Goal: Task Accomplishment & Management: Use online tool/utility

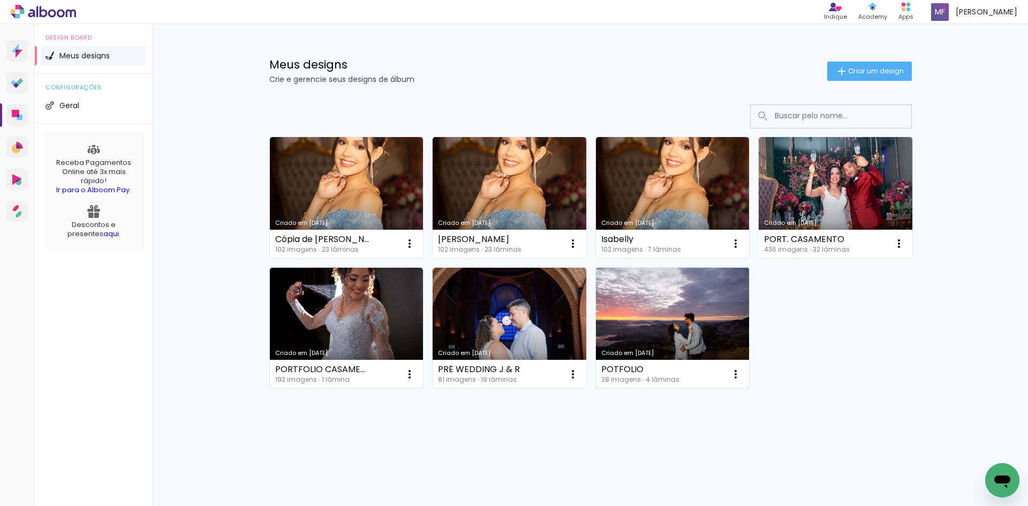
click at [658, 309] on link "Criado em [DATE]" at bounding box center [673, 328] width 154 height 121
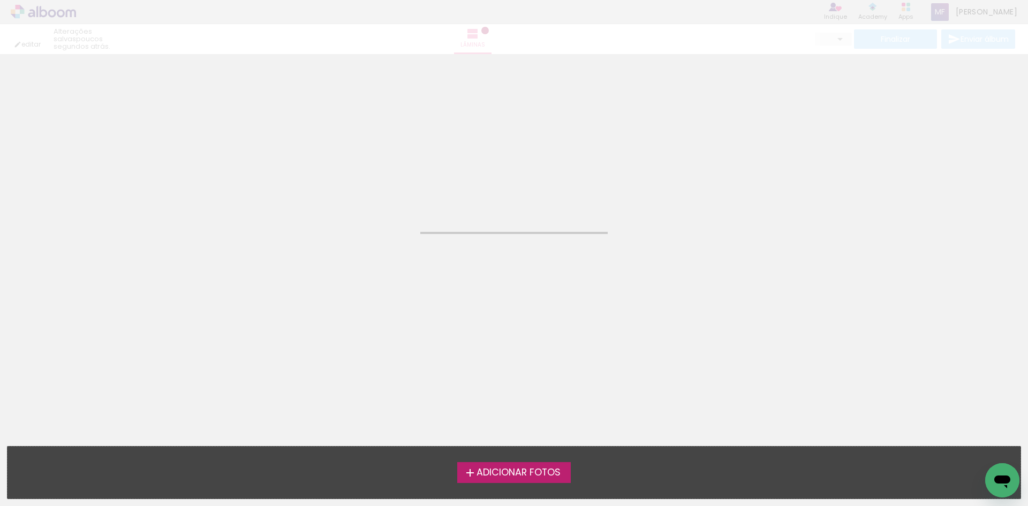
click at [658, 309] on neon-animated-pages "Confirmar Cancelar" at bounding box center [514, 280] width 1028 height 452
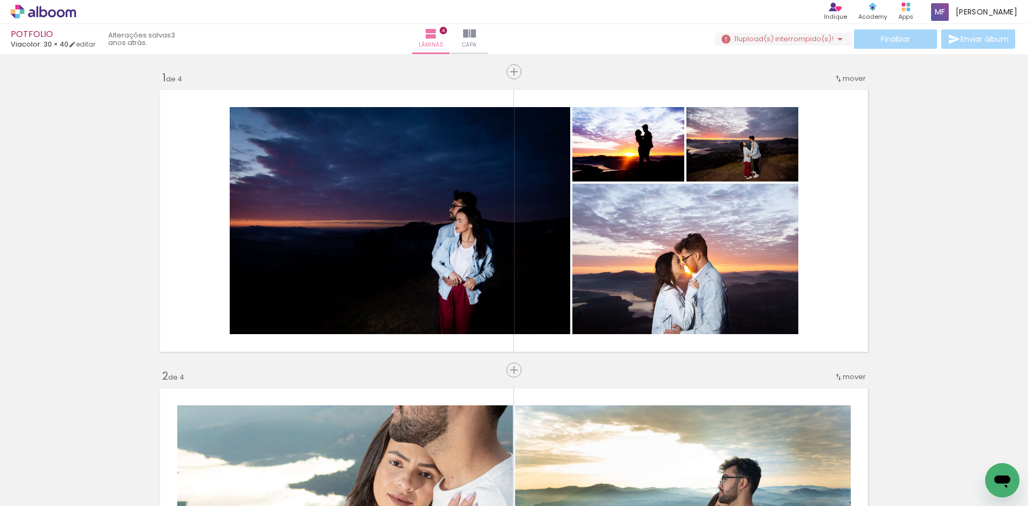
scroll to position [0, 742]
click at [806, 472] on div at bounding box center [804, 469] width 53 height 35
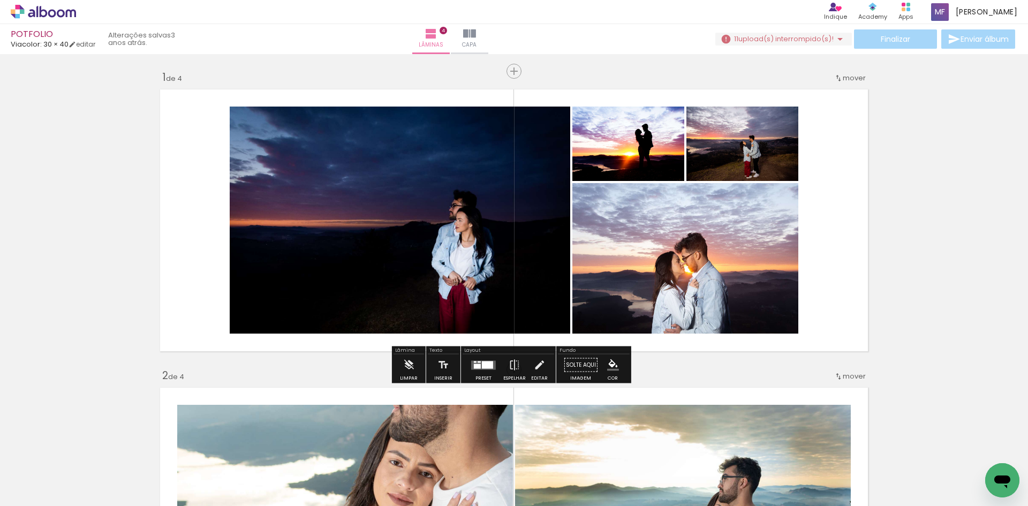
scroll to position [0, 0]
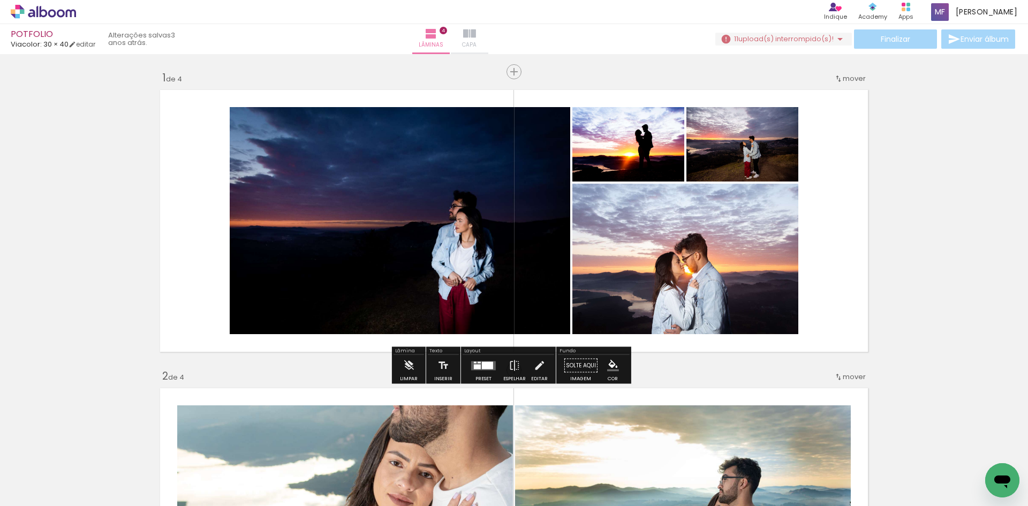
click at [476, 35] on iron-icon at bounding box center [469, 33] width 13 height 13
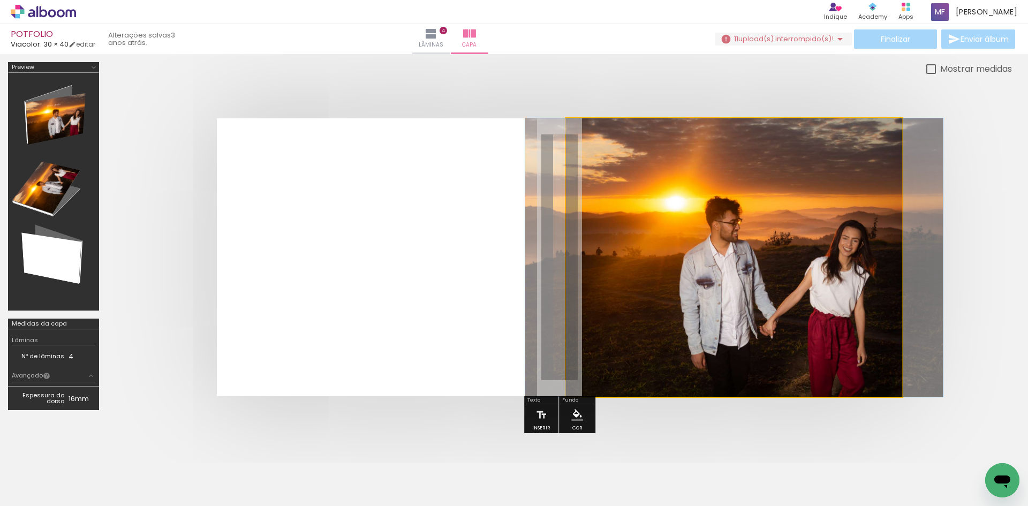
click at [718, 286] on quentale-photo at bounding box center [734, 257] width 336 height 278
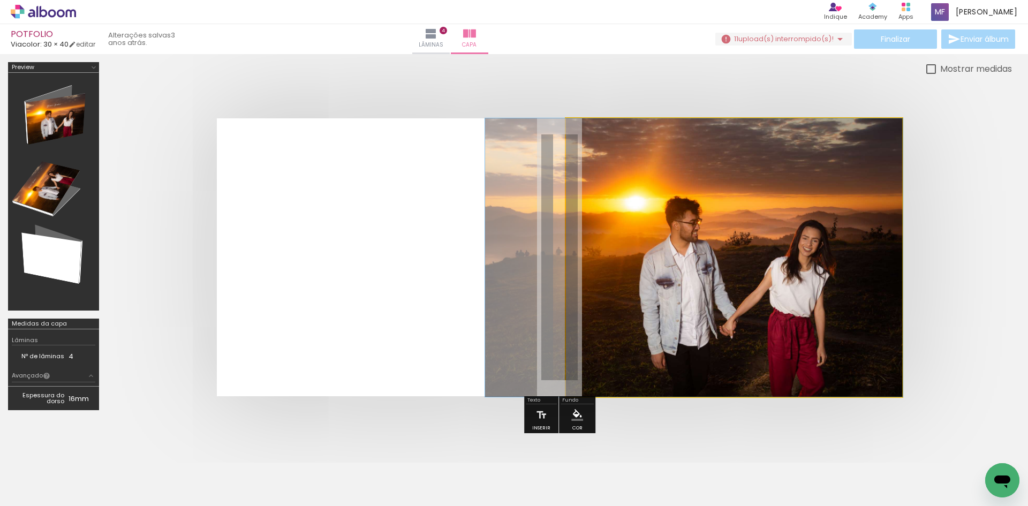
drag, startPoint x: 767, startPoint y: 254, endPoint x: 727, endPoint y: 254, distance: 40.1
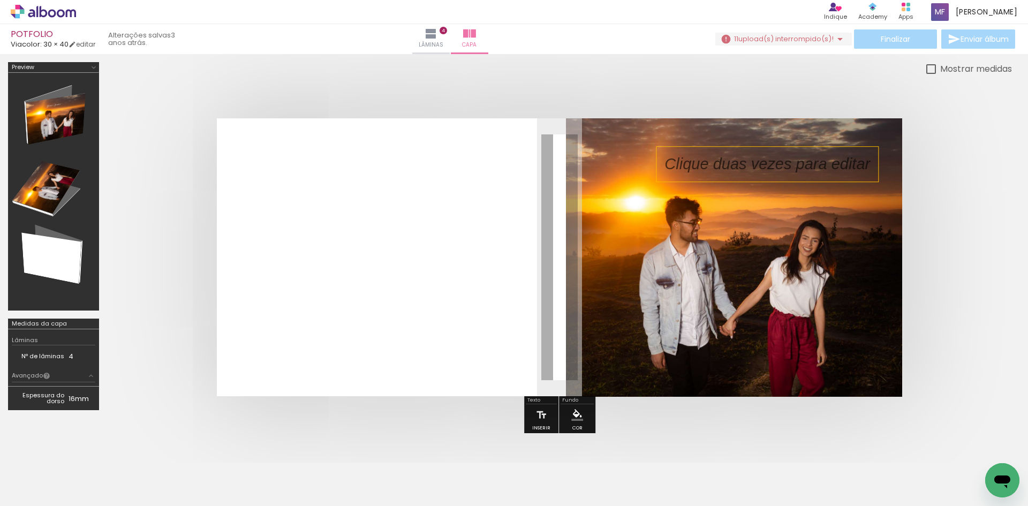
click at [764, 174] on p at bounding box center [775, 164] width 222 height 22
click at [764, 174] on quentale-selection at bounding box center [767, 164] width 222 height 35
type input "Sans Serif"
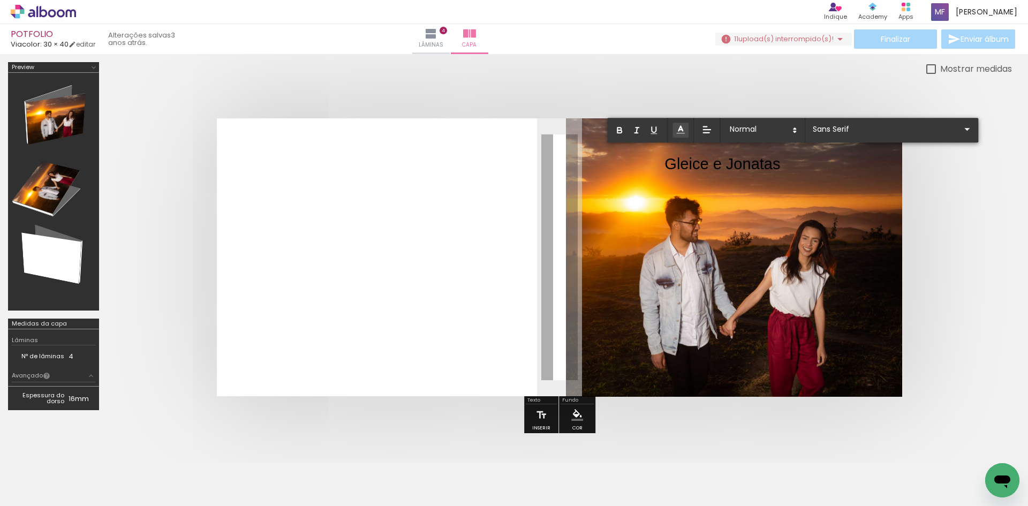
click at [677, 131] on icon at bounding box center [680, 129] width 11 height 11
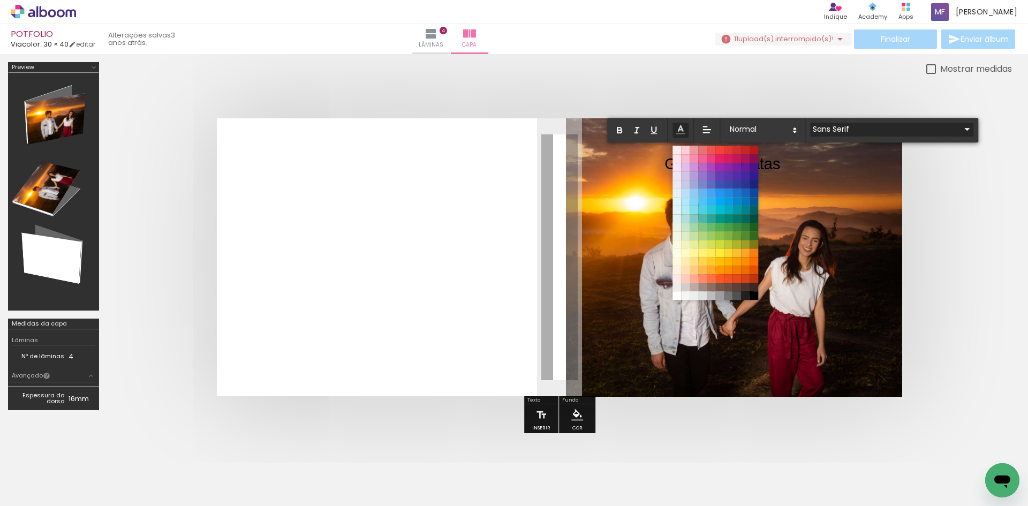
click at [960, 128] on iron-icon at bounding box center [966, 129] width 13 height 13
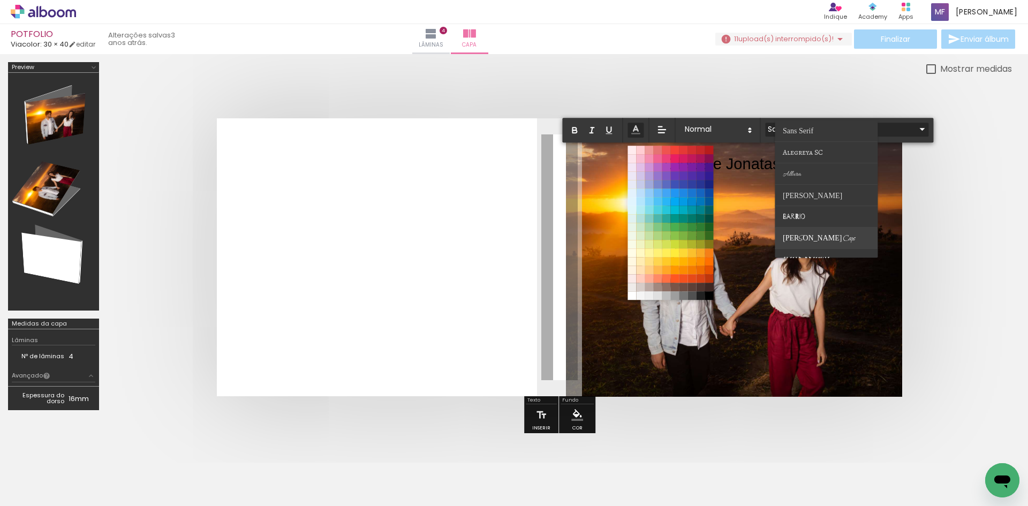
click at [821, 238] on span "Bilbo Swash Caps" at bounding box center [819, 239] width 72 height 10
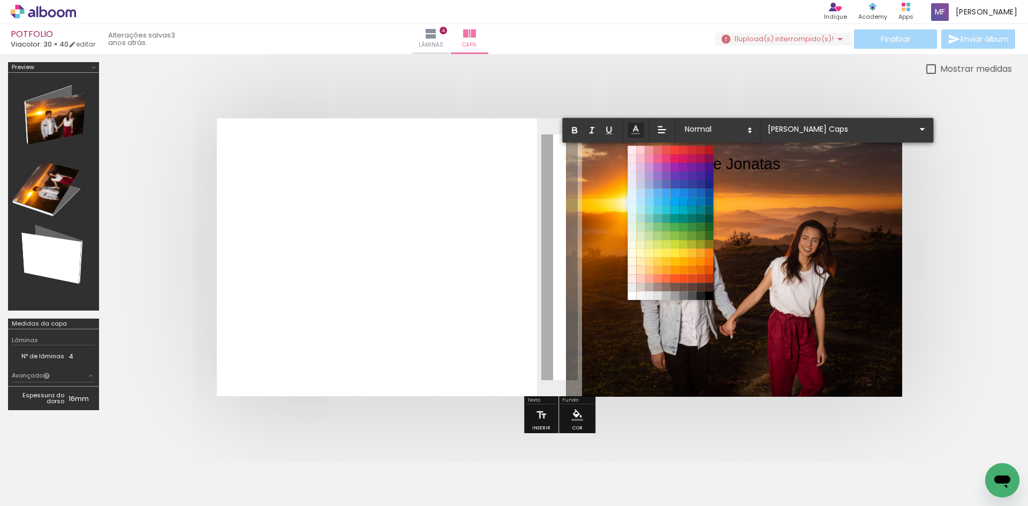
click at [978, 157] on div at bounding box center [559, 256] width 905 height 363
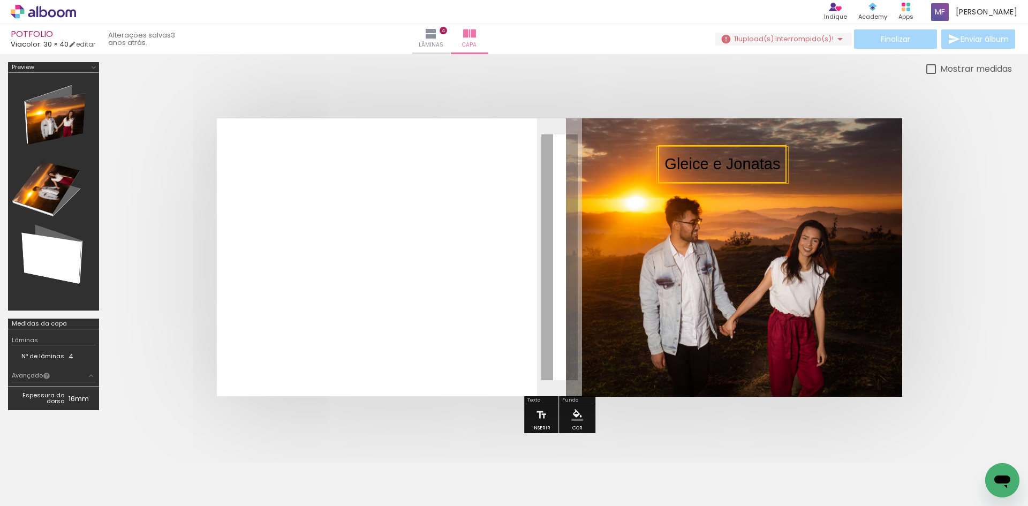
click at [778, 165] on quentale-selection at bounding box center [722, 164] width 128 height 38
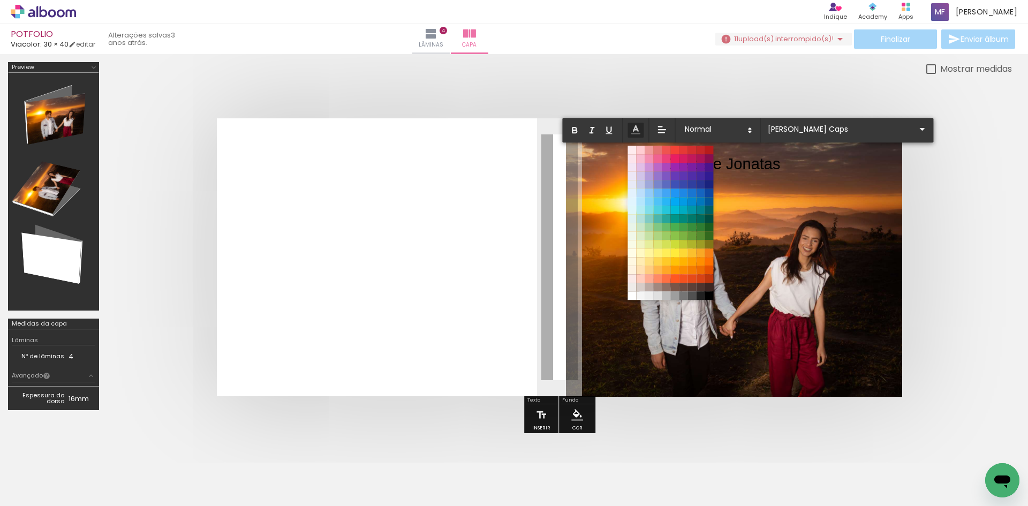
drag, startPoint x: 778, startPoint y: 165, endPoint x: 781, endPoint y: 160, distance: 6.2
click at [781, 160] on album-spread at bounding box center [559, 257] width 685 height 278
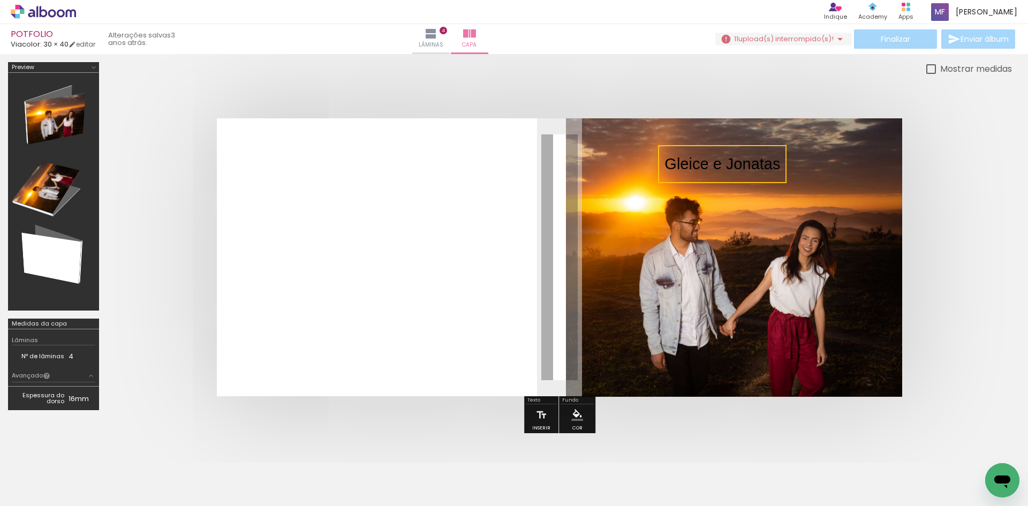
click at [776, 166] on quentale-selection at bounding box center [722, 164] width 128 height 38
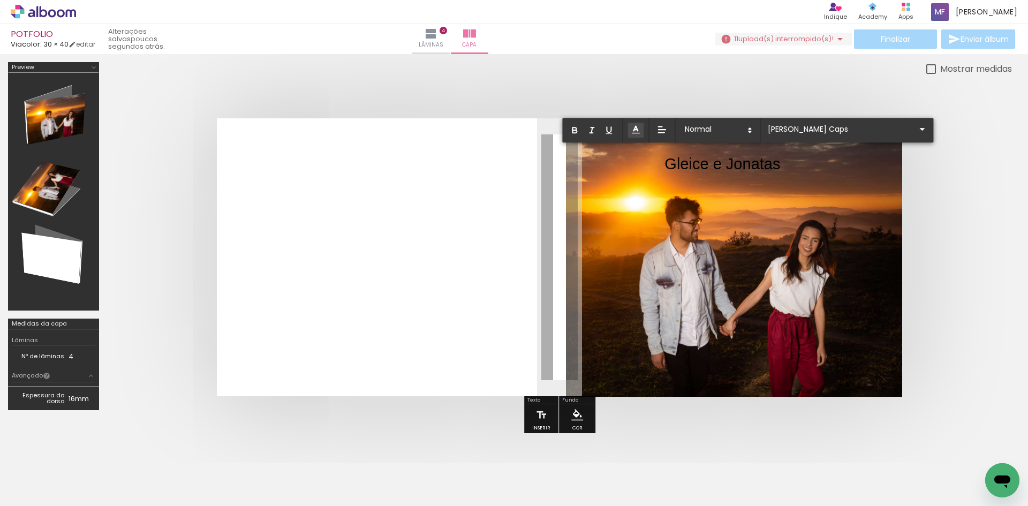
click at [637, 127] on icon at bounding box center [635, 129] width 11 height 11
drag, startPoint x: 765, startPoint y: 161, endPoint x: 669, endPoint y: 164, distance: 96.4
click at [669, 164] on p "Gleice e Jonatas ﻿" at bounding box center [722, 165] width 116 height 24
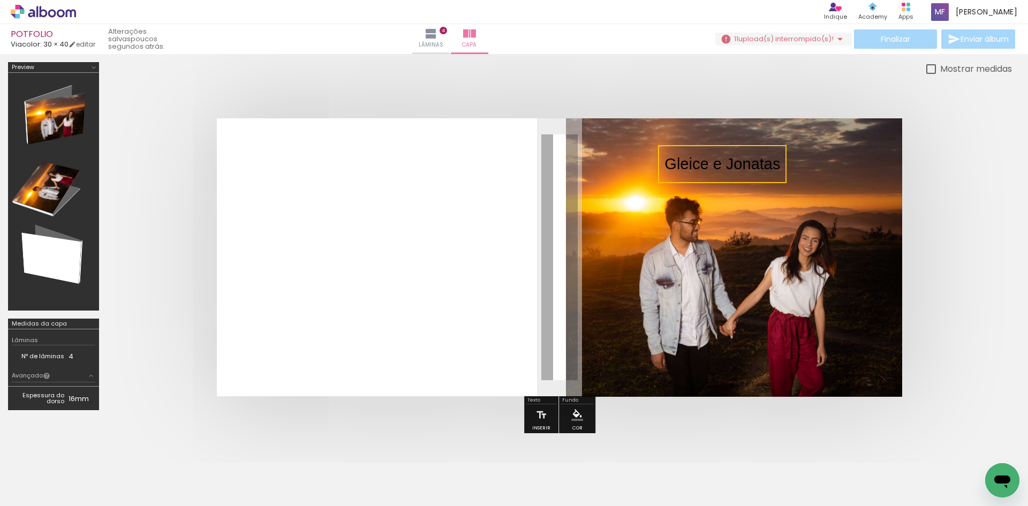
click at [782, 158] on quentale-selection at bounding box center [722, 164] width 128 height 38
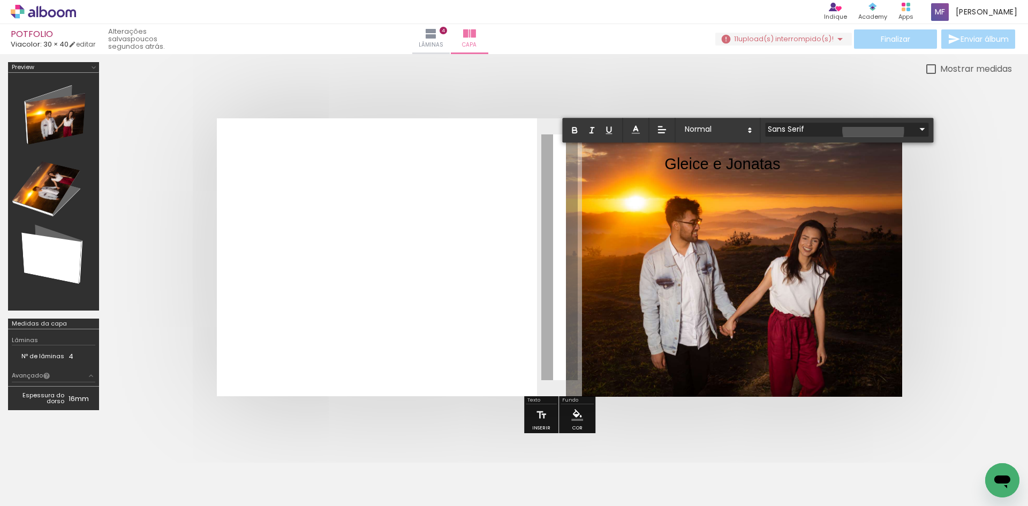
click at [915, 130] on iron-icon at bounding box center [921, 129] width 13 height 13
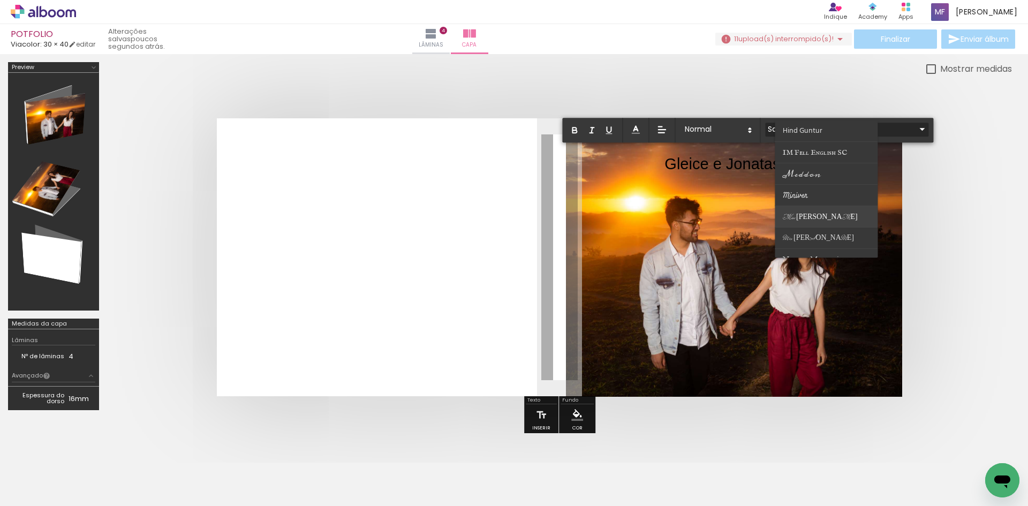
scroll to position [268, 0]
click at [826, 185] on span "Mrs Saint Delafield" at bounding box center [818, 185] width 71 height 12
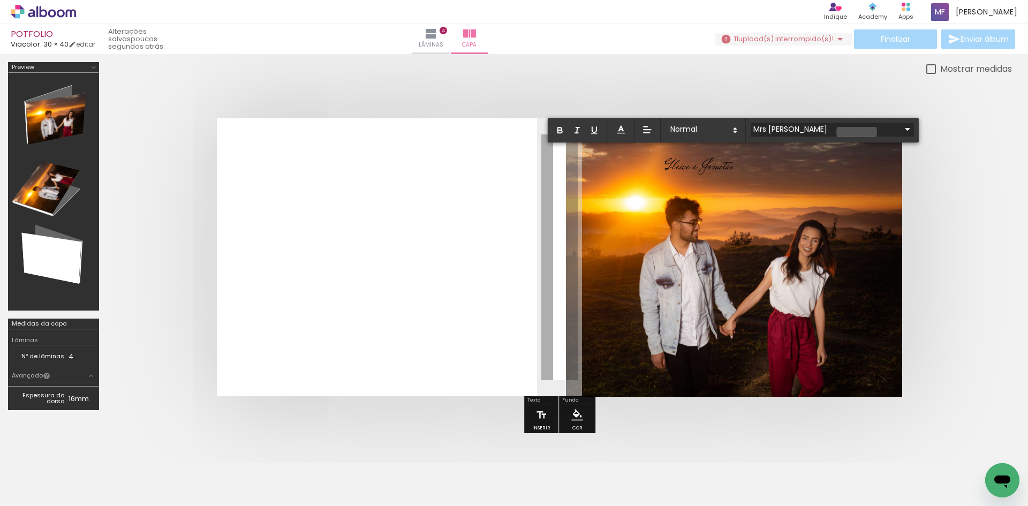
click at [901, 132] on iron-icon at bounding box center [907, 129] width 13 height 13
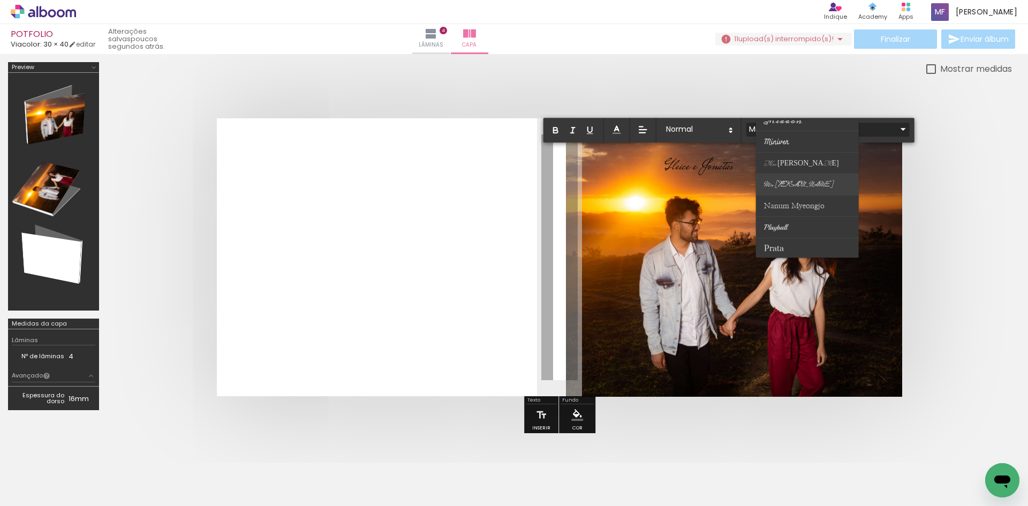
scroll to position [321, 0]
click at [787, 213] on span "Rouge Script" at bounding box center [779, 217] width 31 height 9
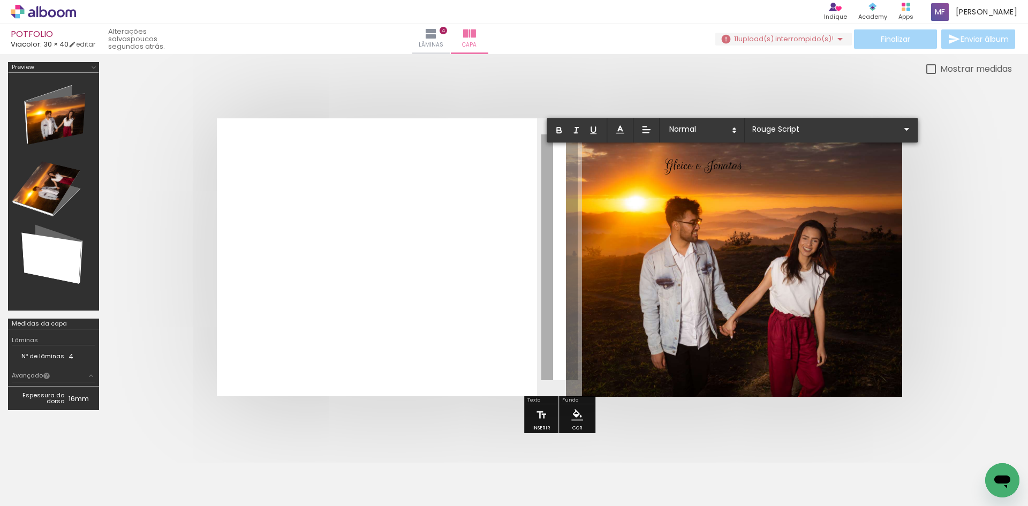
click at [955, 142] on quentale-cover at bounding box center [559, 257] width 819 height 278
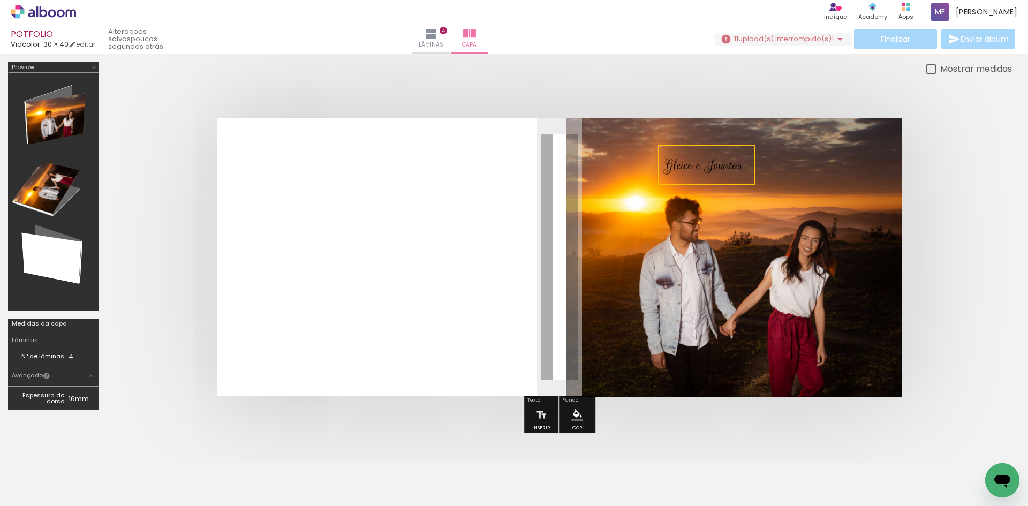
click at [844, 170] on quentale-layouter at bounding box center [559, 257] width 685 height 278
click at [694, 166] on span "Gleice e Jonatas" at bounding box center [703, 165] width 78 height 18
click at [732, 167] on quentale-selection at bounding box center [703, 165] width 94 height 36
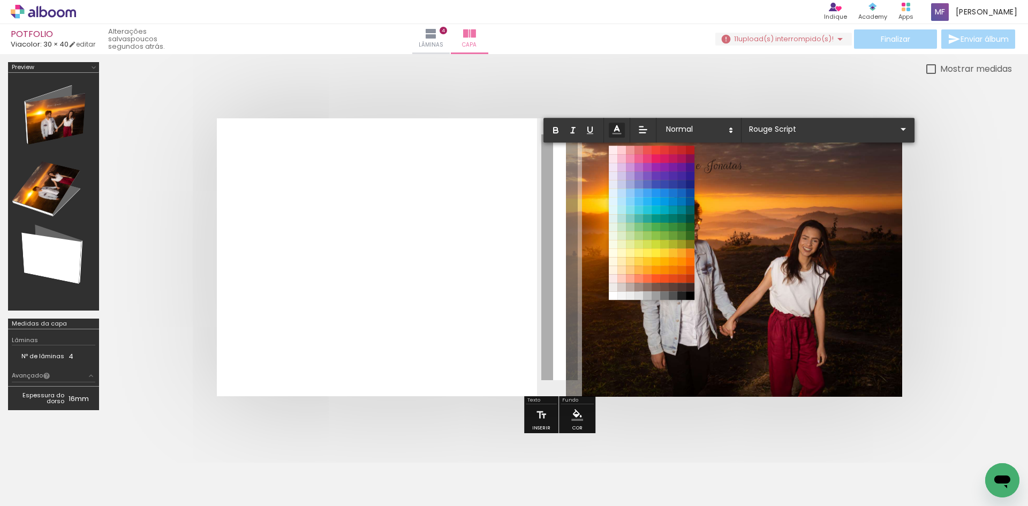
click at [619, 128] on icon at bounding box center [617, 130] width 12 height 12
click at [610, 293] on span at bounding box center [613, 296] width 12 height 12
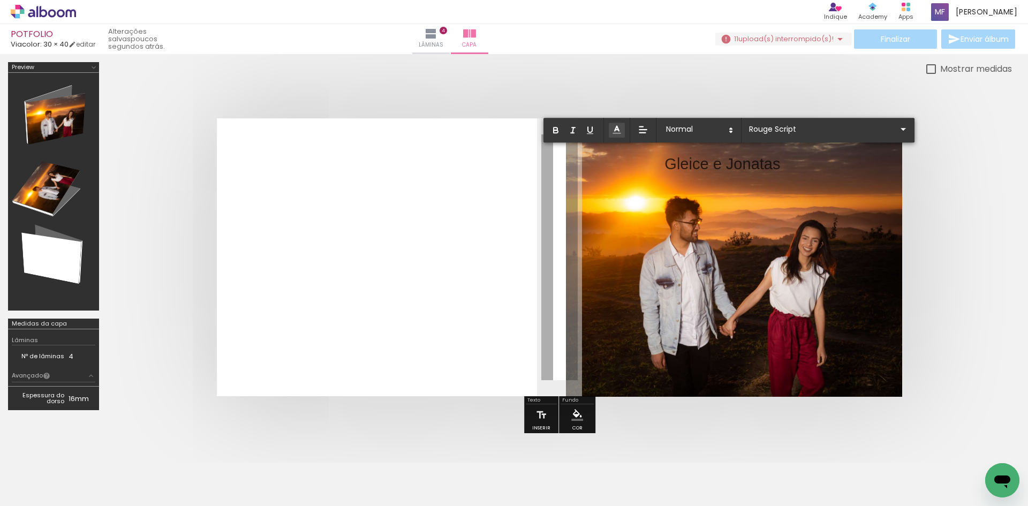
click at [962, 166] on quentale-cover at bounding box center [559, 257] width 819 height 278
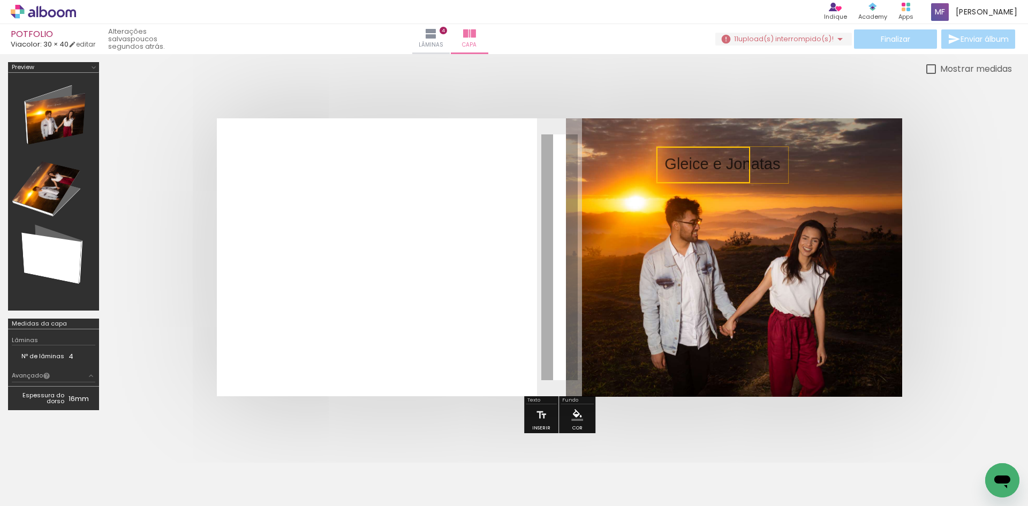
click at [779, 172] on p "﻿ Gleice e Jonatas" at bounding box center [722, 165] width 116 height 24
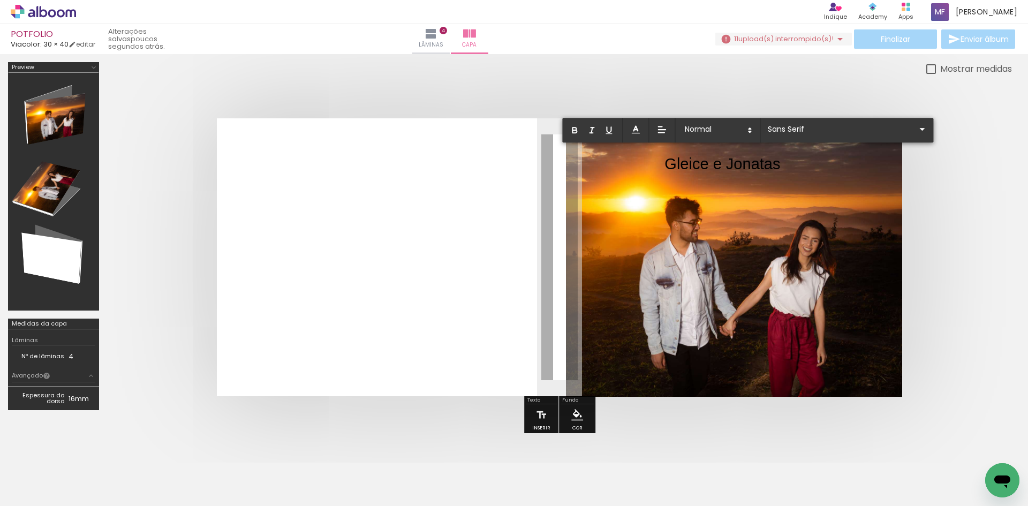
drag, startPoint x: 783, startPoint y: 169, endPoint x: 691, endPoint y: 175, distance: 91.7
click at [691, 175] on album-spread at bounding box center [559, 257] width 685 height 278
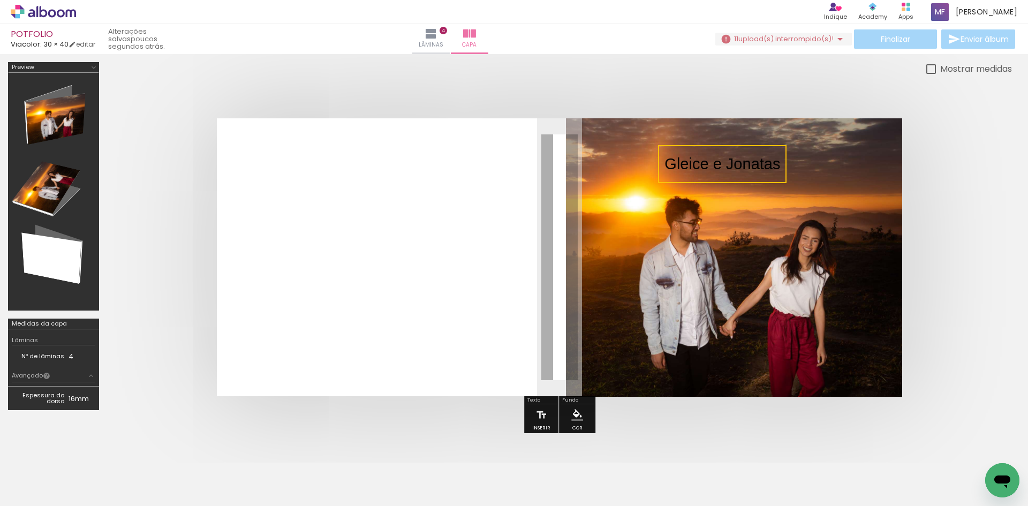
click at [761, 166] on quentale-selection at bounding box center [722, 164] width 128 height 38
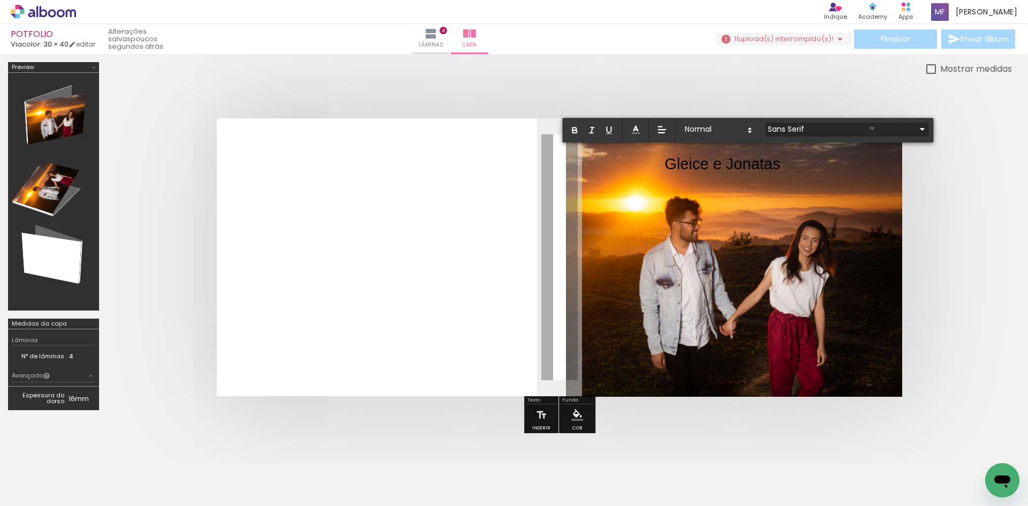
click at [915, 127] on iron-icon at bounding box center [921, 129] width 13 height 13
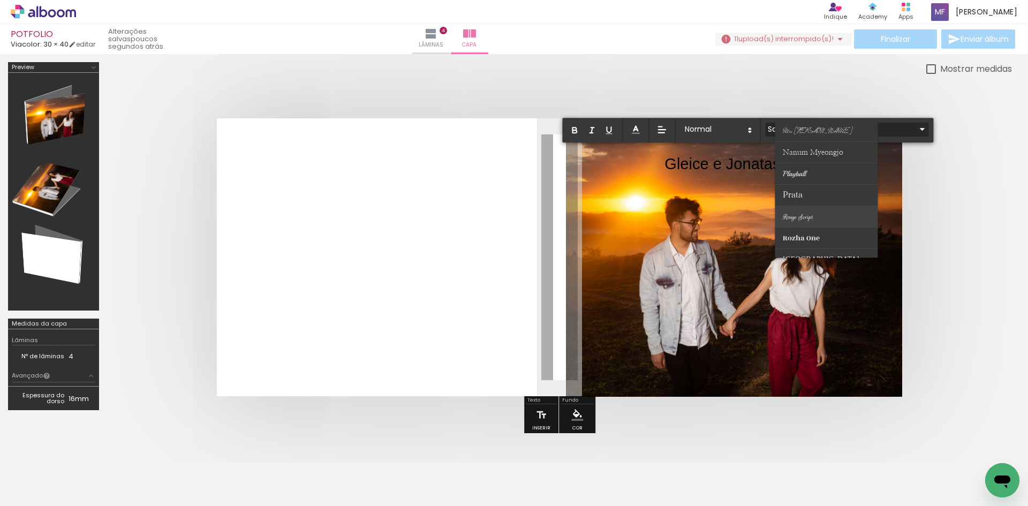
click at [807, 214] on span "Rouge Script" at bounding box center [798, 217] width 31 height 9
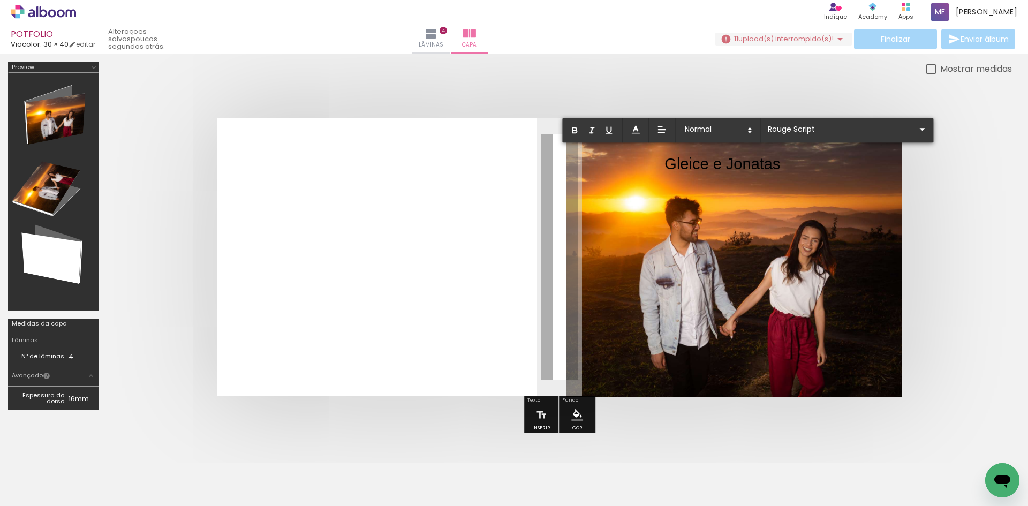
click at [779, 163] on p "Gleice e Jonatas ﻿" at bounding box center [722, 165] width 116 height 24
click at [780, 163] on p "Gleice e Jonatas ﻿" at bounding box center [722, 165] width 116 height 24
click at [792, 163] on quentale-layouter at bounding box center [559, 257] width 685 height 278
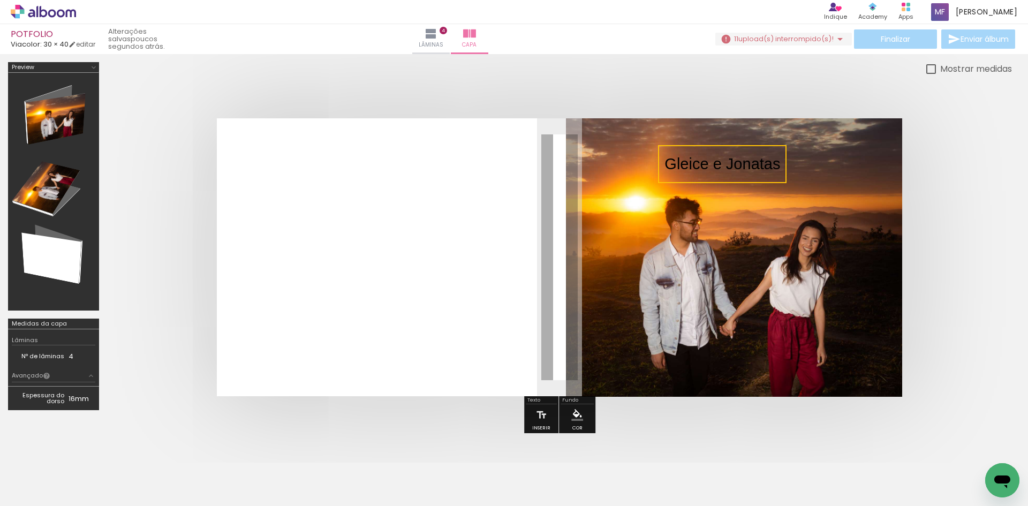
click at [720, 168] on quentale-selection at bounding box center [722, 164] width 128 height 38
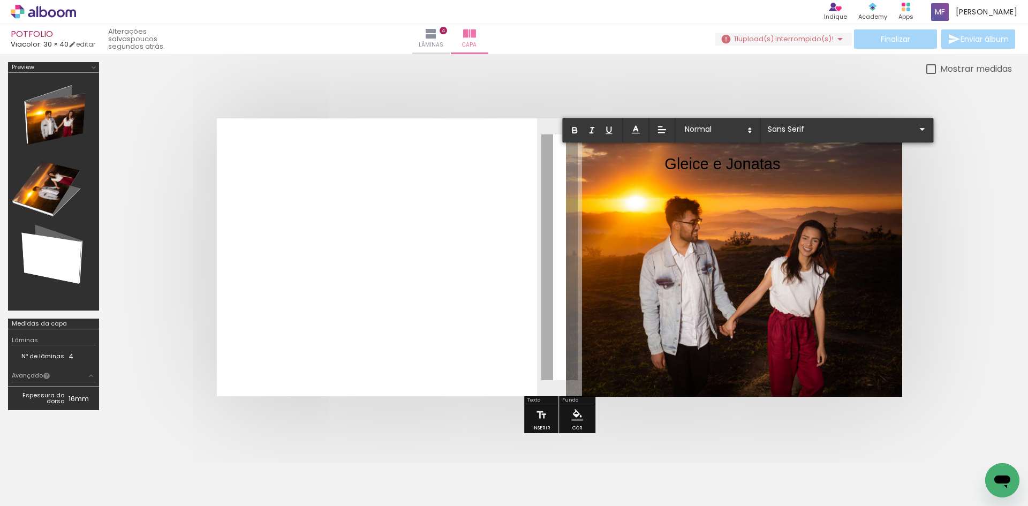
click at [720, 168] on p "Gleice e Jonatas ﻿" at bounding box center [722, 165] width 116 height 24
drag, startPoint x: 665, startPoint y: 168, endPoint x: 780, endPoint y: 170, distance: 115.6
click at [780, 170] on album-spread at bounding box center [559, 257] width 685 height 278
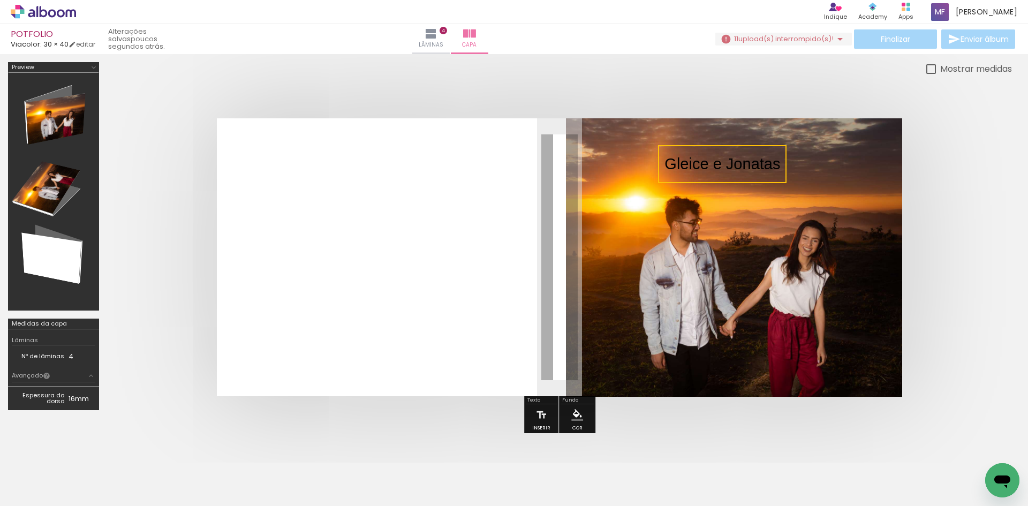
click at [742, 169] on quentale-selection at bounding box center [722, 164] width 128 height 38
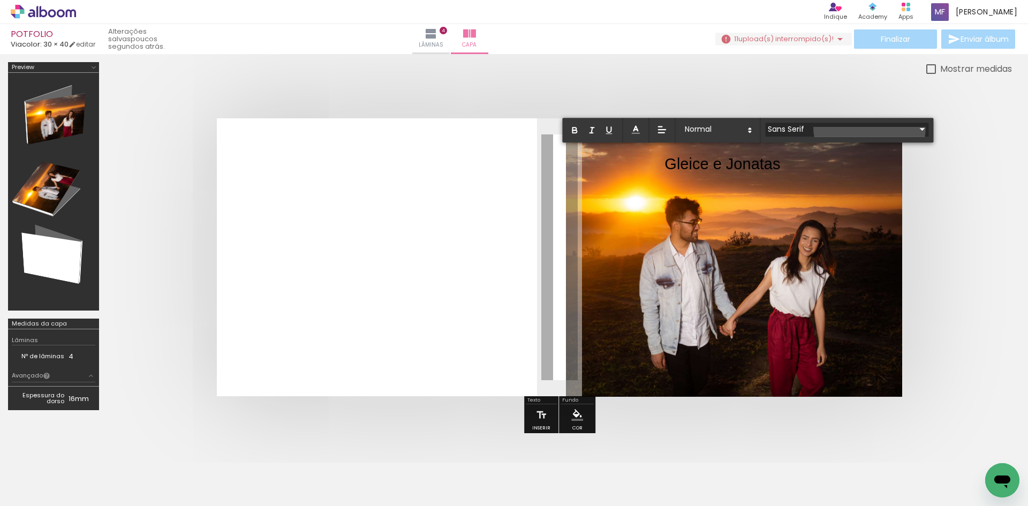
click at [915, 127] on iron-icon at bounding box center [921, 129] width 13 height 13
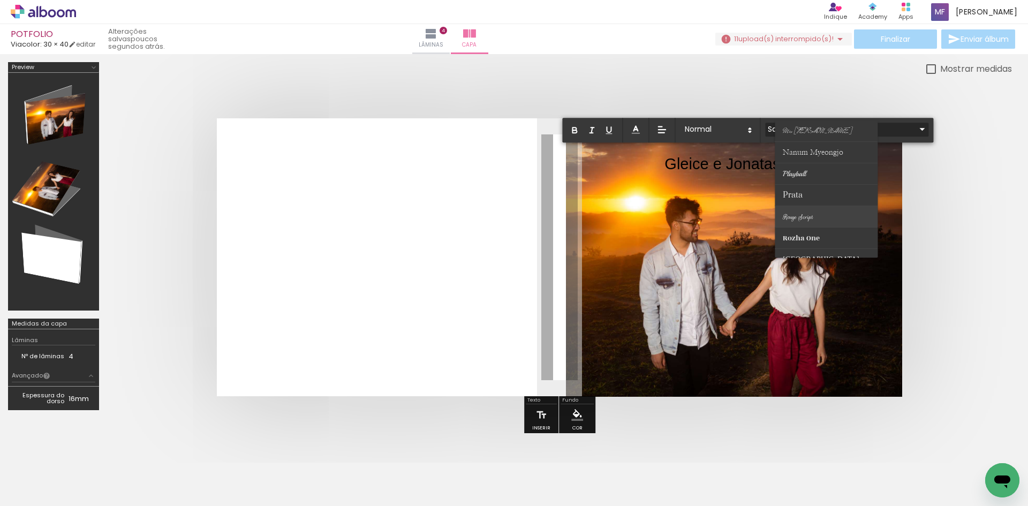
click at [815, 213] on paper-item at bounding box center [826, 216] width 103 height 21
type input "Rouge Script"
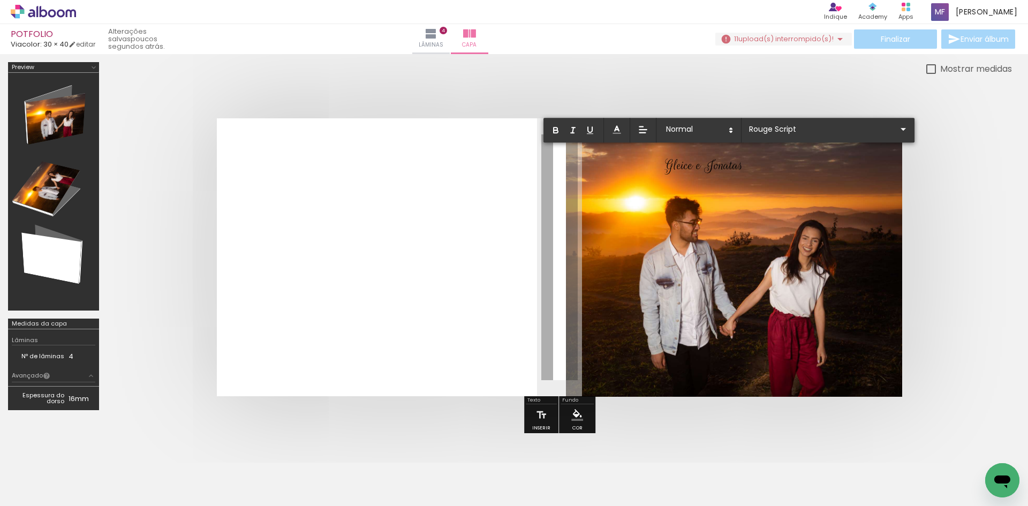
click at [993, 157] on div at bounding box center [559, 256] width 905 height 363
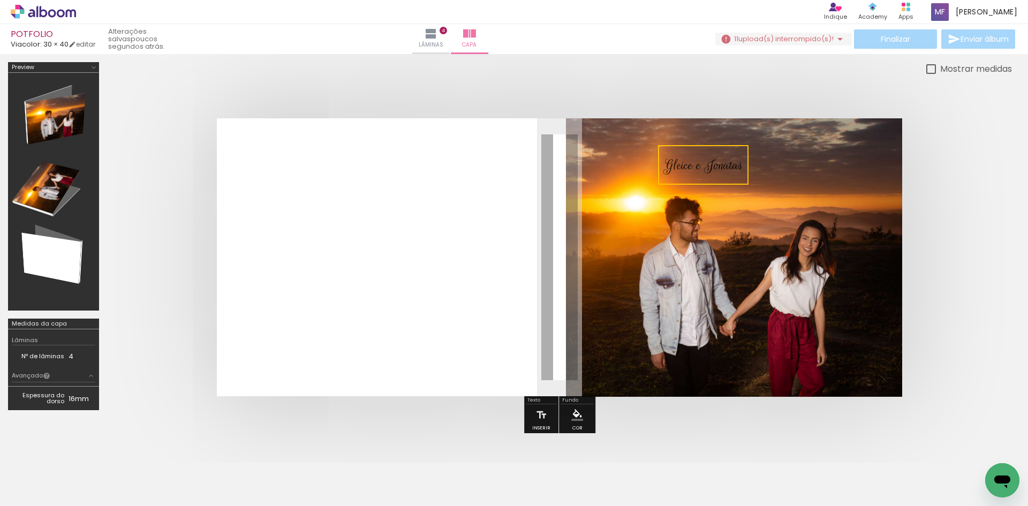
click at [957, 161] on quentale-cover at bounding box center [559, 257] width 819 height 278
drag, startPoint x: 706, startPoint y: 168, endPoint x: 787, endPoint y: 172, distance: 81.5
click at [787, 172] on album-spread at bounding box center [559, 257] width 685 height 278
drag, startPoint x: 951, startPoint y: 153, endPoint x: 855, endPoint y: 163, distance: 95.8
click at [951, 153] on quentale-cover at bounding box center [559, 257] width 819 height 278
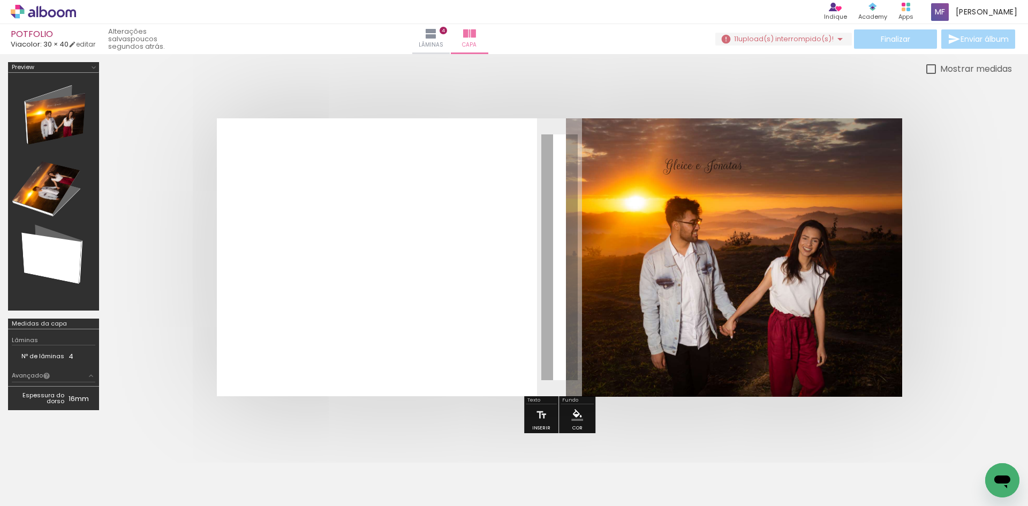
click at [741, 199] on quentale-photo at bounding box center [734, 257] width 336 height 278
click at [376, 93] on div at bounding box center [559, 256] width 905 height 363
click at [416, 84] on div at bounding box center [559, 256] width 905 height 363
click at [415, 84] on div at bounding box center [559, 256] width 905 height 363
click at [797, 244] on quentale-photo at bounding box center [734, 257] width 336 height 278
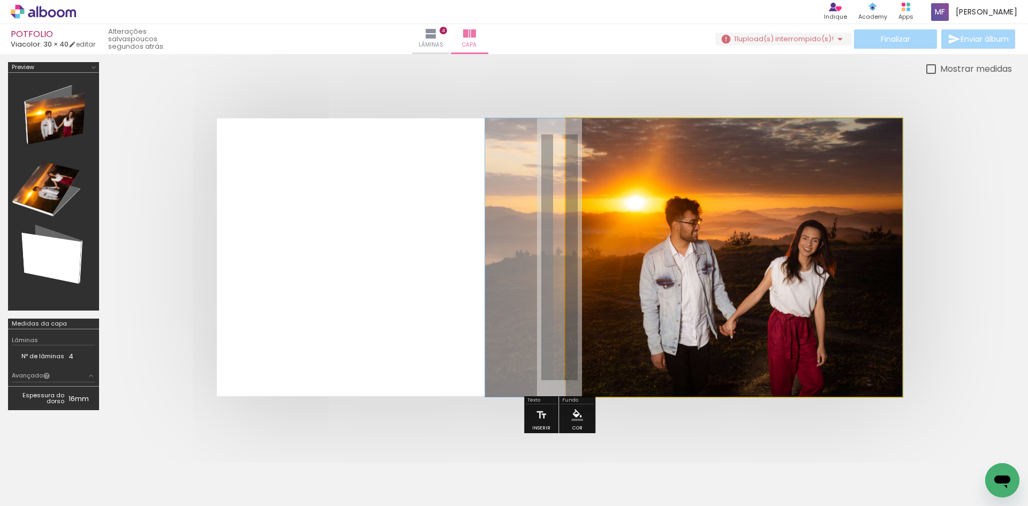
click at [743, 237] on quentale-photo at bounding box center [734, 257] width 336 height 278
click at [743, 236] on quentale-photo at bounding box center [734, 257] width 336 height 278
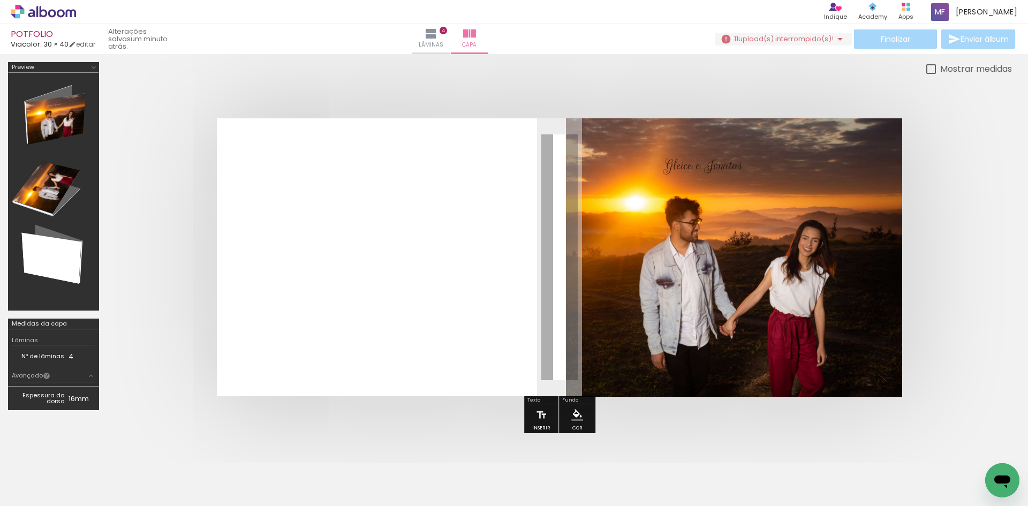
click at [743, 236] on quentale-photo at bounding box center [734, 257] width 336 height 278
click at [767, 223] on quentale-photo at bounding box center [734, 257] width 336 height 278
click at [725, 170] on span "Gleice e Jonatas ﻿" at bounding box center [703, 165] width 78 height 18
drag, startPoint x: 707, startPoint y: 165, endPoint x: 739, endPoint y: 358, distance: 195.4
click at [739, 358] on quentale-selection at bounding box center [726, 357] width 94 height 36
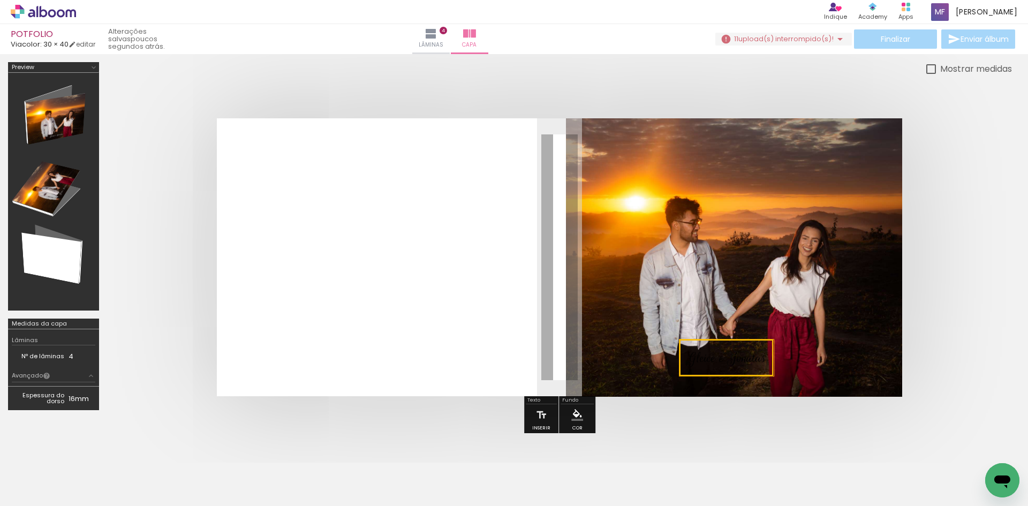
click at [750, 353] on quentale-selection at bounding box center [726, 357] width 94 height 36
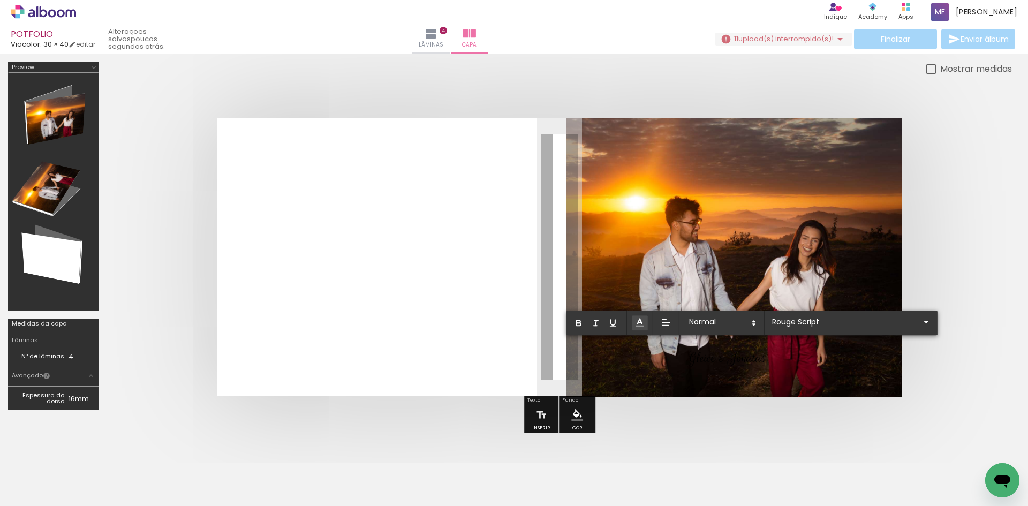
click at [640, 325] on icon at bounding box center [639, 322] width 11 height 11
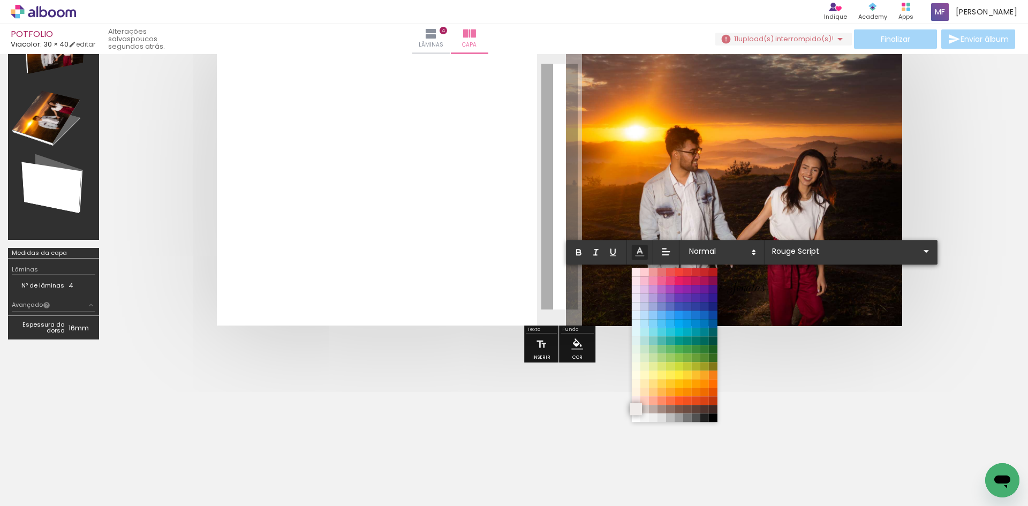
scroll to position [80, 0]
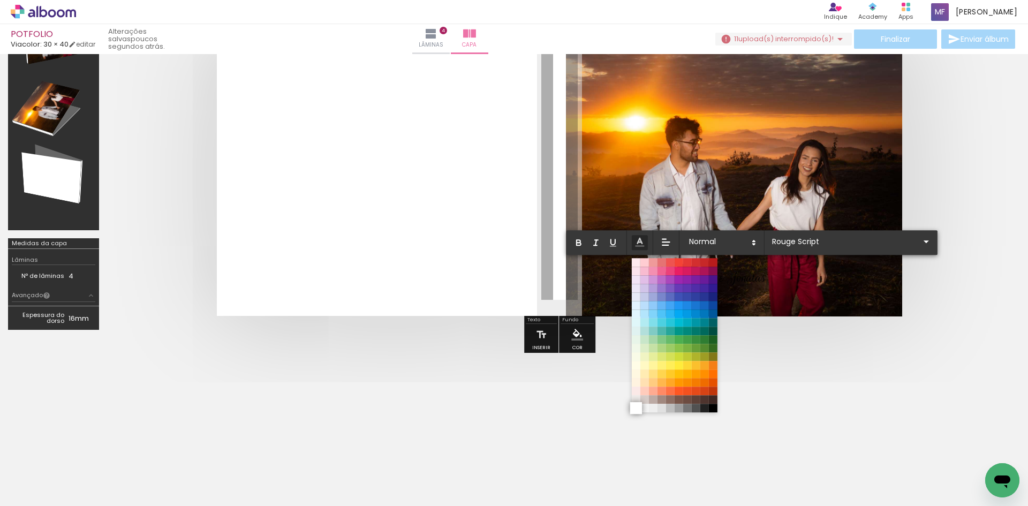
click at [636, 407] on span at bounding box center [636, 408] width 12 height 12
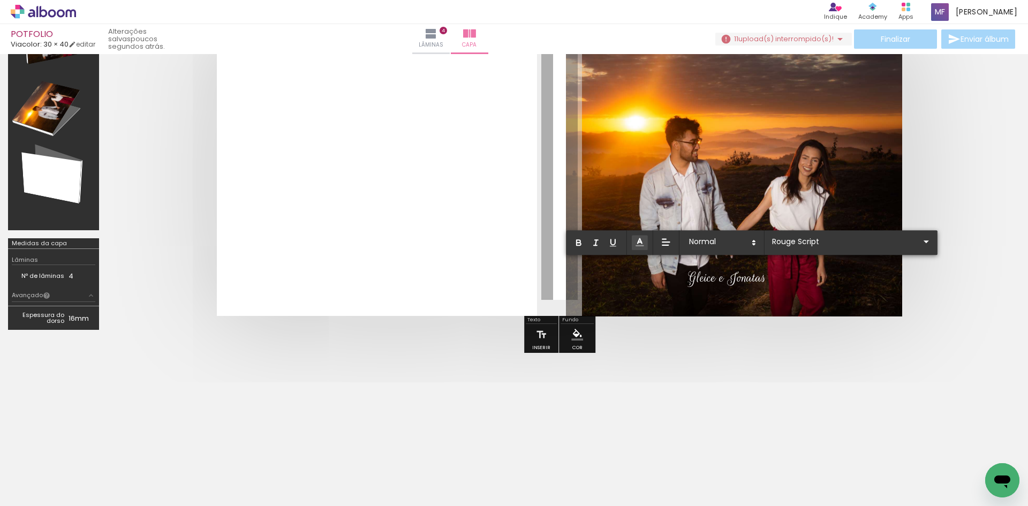
click at [854, 75] on quentale-layouter at bounding box center [559, 177] width 685 height 278
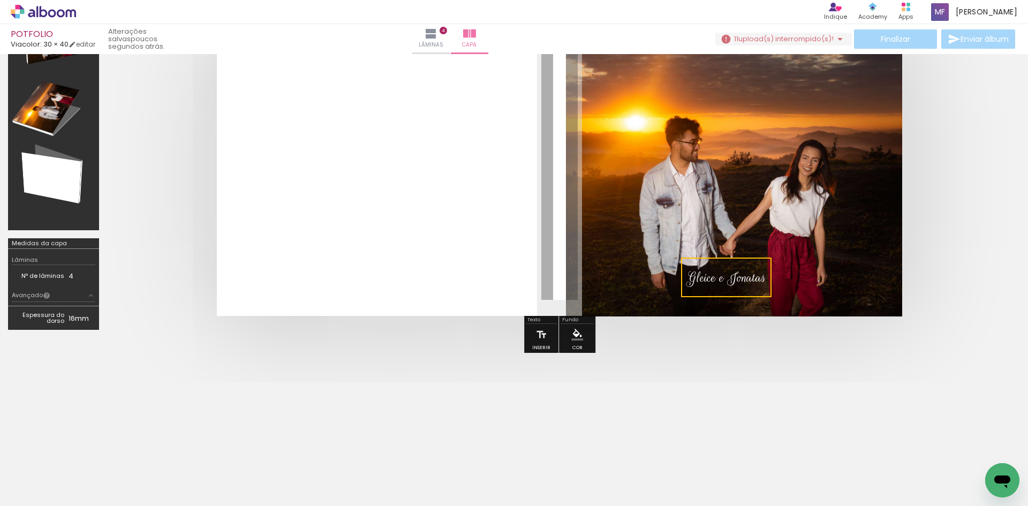
click at [854, 75] on quentale-layouter at bounding box center [559, 177] width 685 height 278
click at [443, 40] on span "Lâminas" at bounding box center [431, 45] width 25 height 10
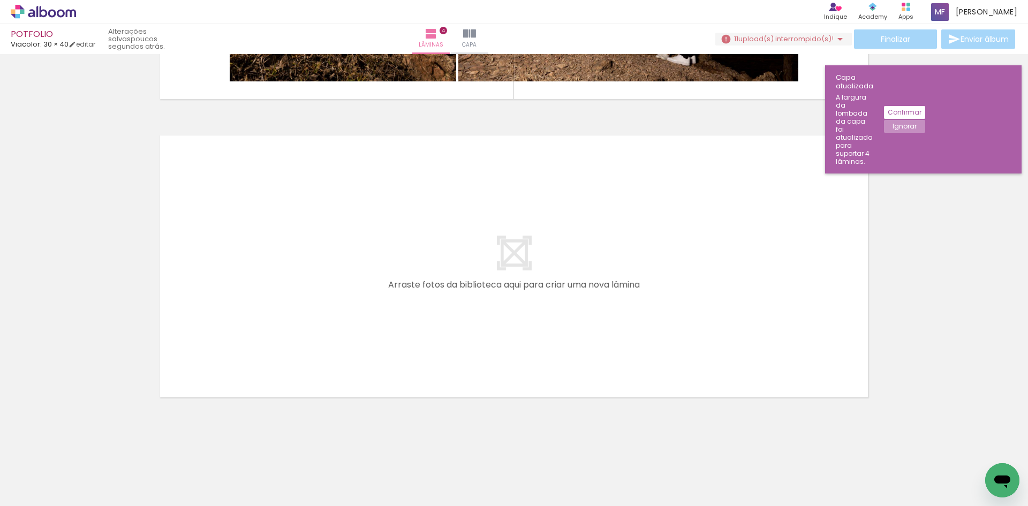
scroll to position [1148, 0]
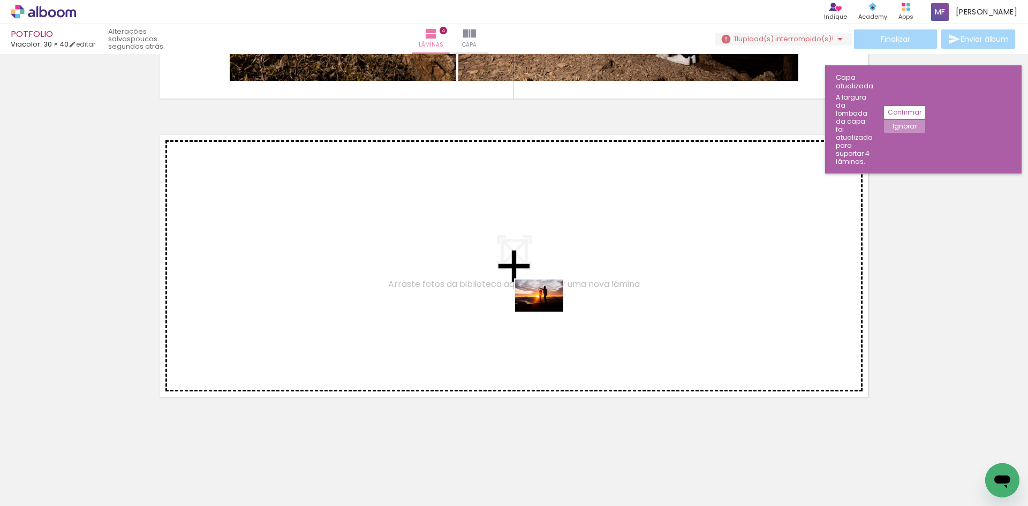
drag, startPoint x: 595, startPoint y: 482, endPoint x: 547, endPoint y: 312, distance: 176.9
click at [547, 312] on quentale-workspace at bounding box center [514, 253] width 1028 height 506
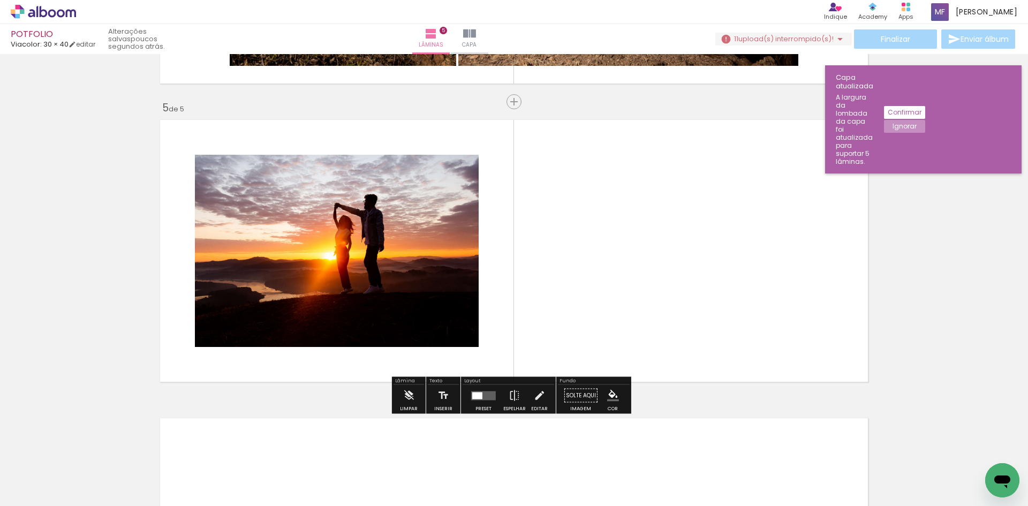
scroll to position [1167, 0]
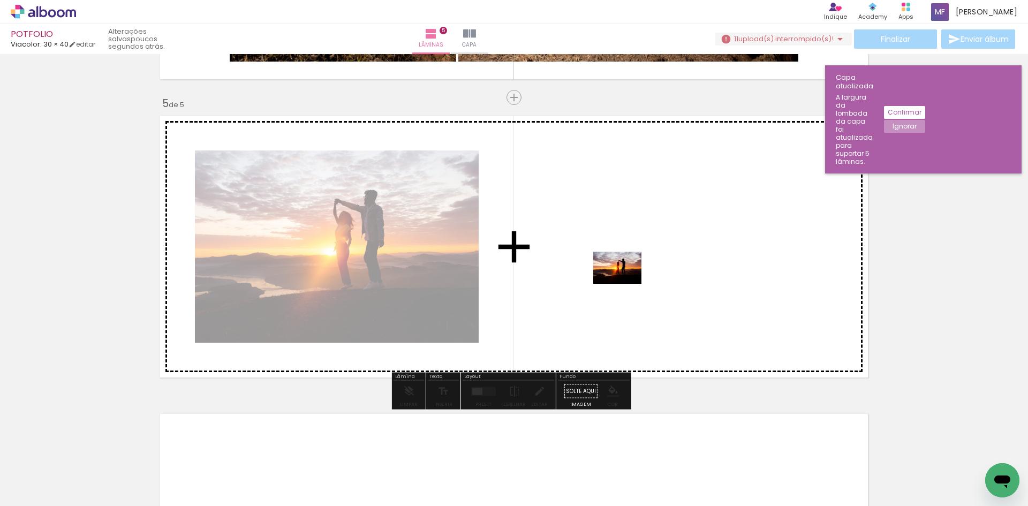
drag, startPoint x: 520, startPoint y: 475, endPoint x: 625, endPoint y: 284, distance: 218.7
click at [625, 284] on quentale-workspace at bounding box center [514, 253] width 1028 height 506
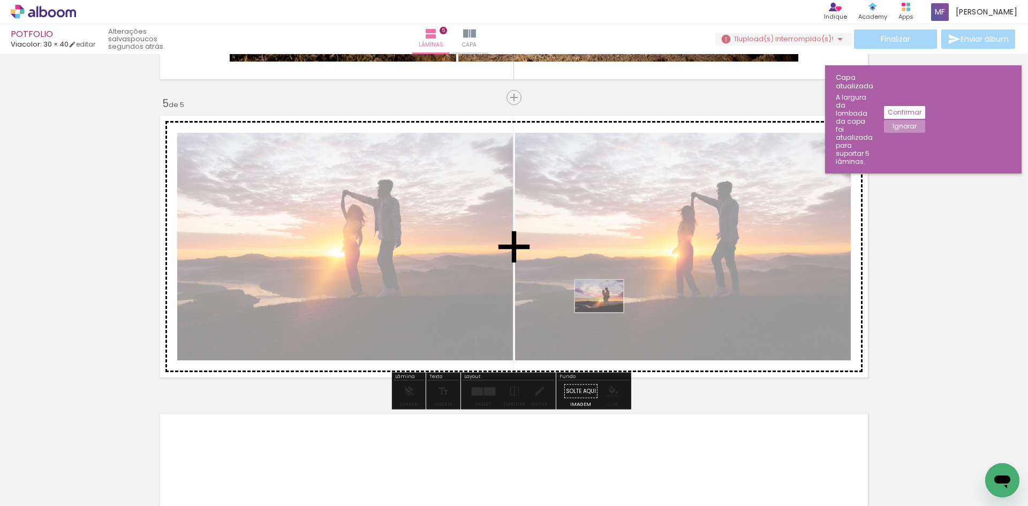
drag, startPoint x: 420, startPoint y: 464, endPoint x: 608, endPoint y: 312, distance: 241.3
click at [608, 312] on quentale-workspace at bounding box center [514, 253] width 1028 height 506
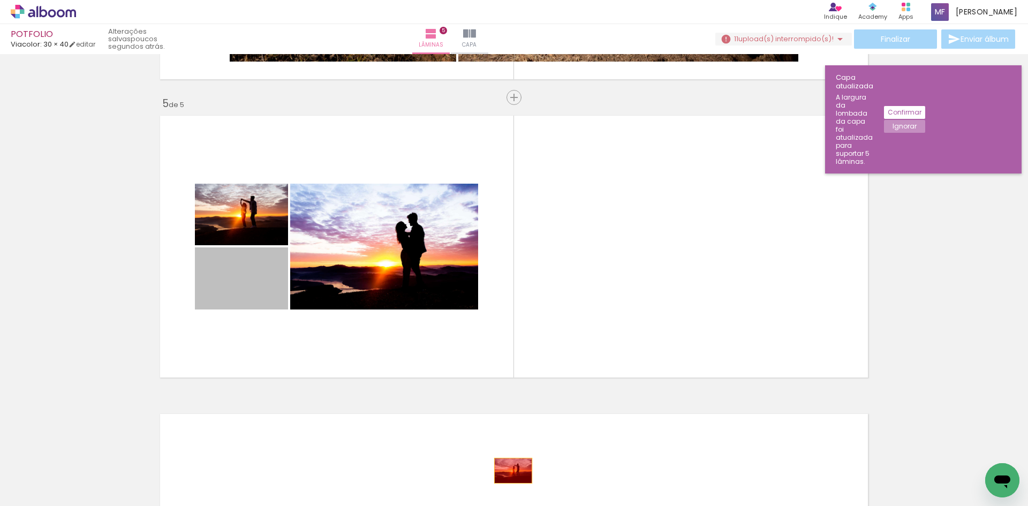
drag, startPoint x: 252, startPoint y: 301, endPoint x: 511, endPoint y: 471, distance: 309.5
click at [511, 471] on quentale-workspace at bounding box center [514, 253] width 1028 height 506
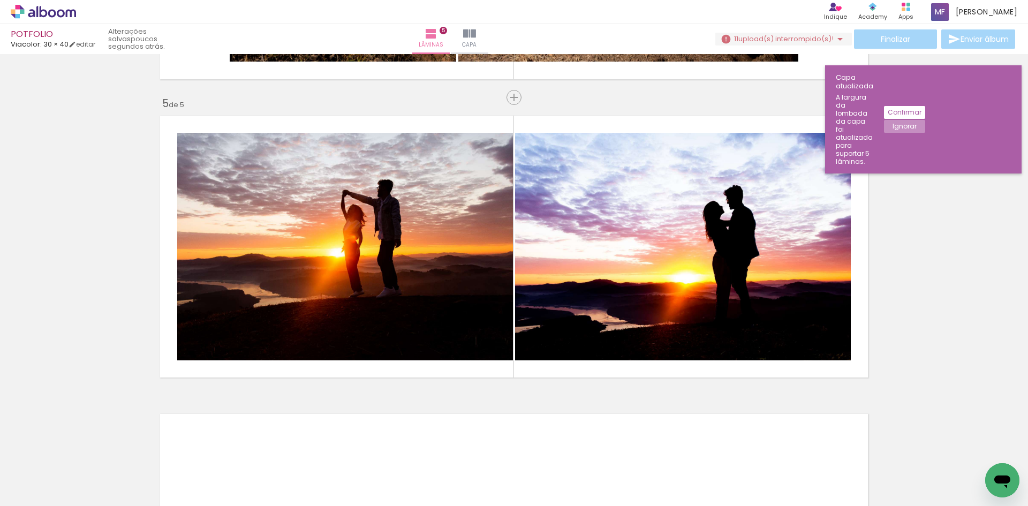
click at [412, 474] on div at bounding box center [407, 469] width 53 height 35
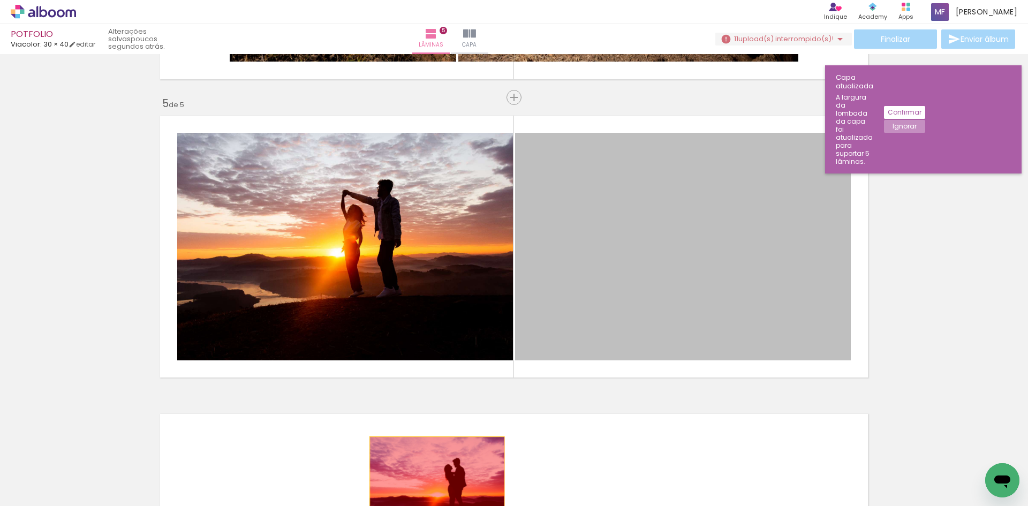
drag, startPoint x: 717, startPoint y: 247, endPoint x: 433, endPoint y: 482, distance: 369.1
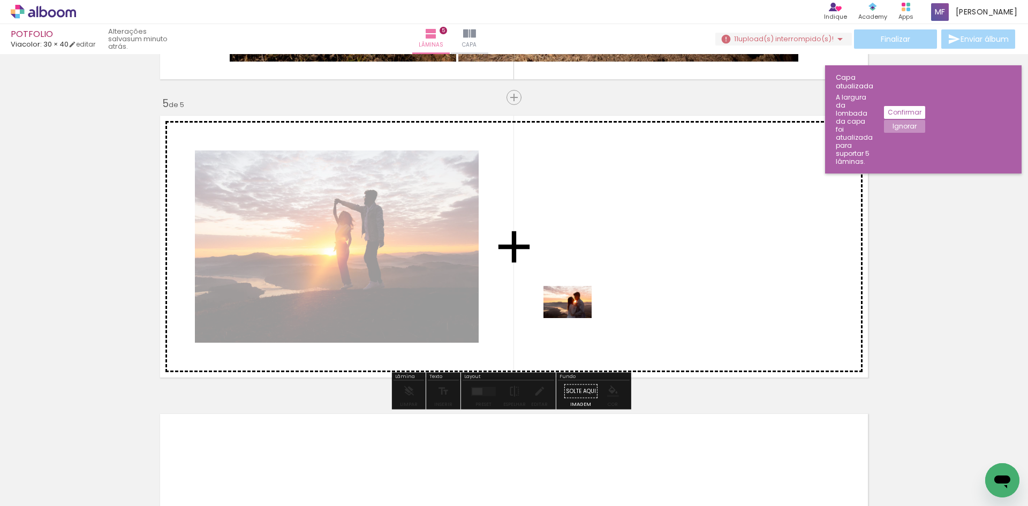
drag, startPoint x: 300, startPoint y: 479, endPoint x: 575, endPoint y: 318, distance: 318.8
click at [575, 318] on quentale-workspace at bounding box center [514, 253] width 1028 height 506
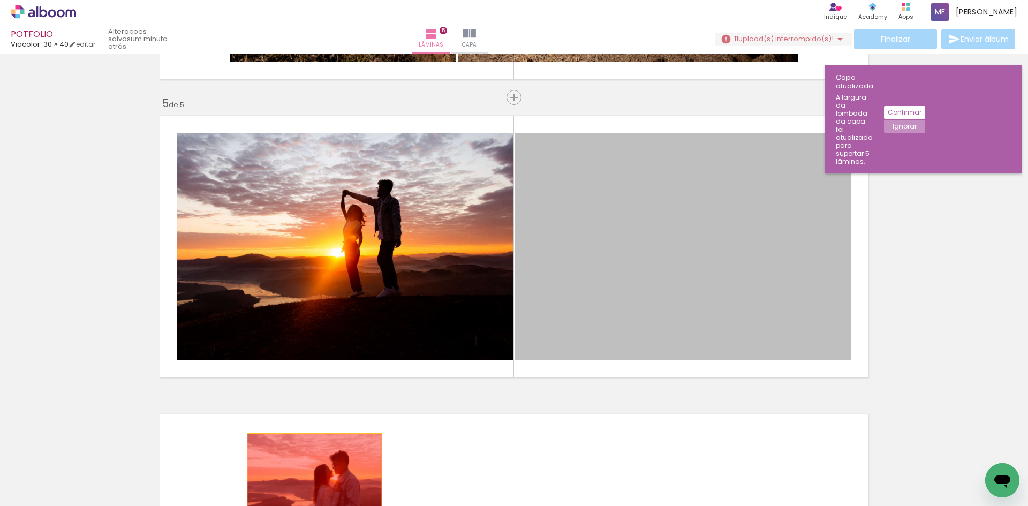
drag, startPoint x: 624, startPoint y: 284, endPoint x: 310, endPoint y: 479, distance: 369.3
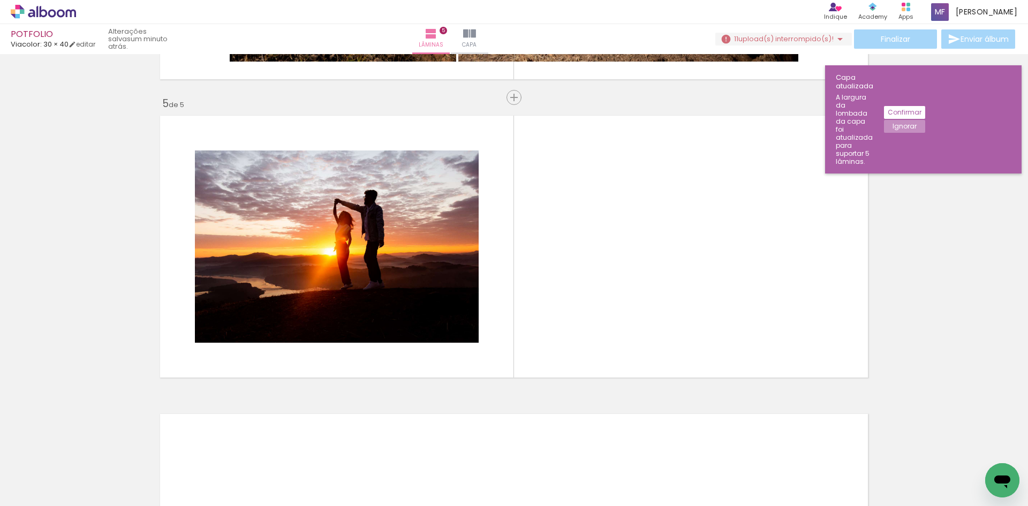
click at [663, 481] on div at bounding box center [646, 469] width 53 height 35
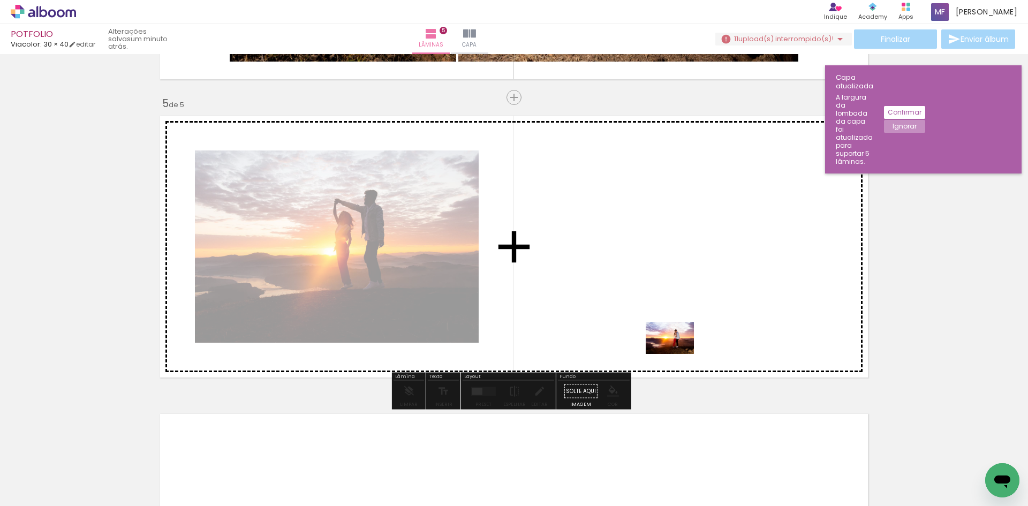
drag, startPoint x: 656, startPoint y: 469, endPoint x: 678, endPoint y: 354, distance: 117.2
click at [678, 354] on quentale-workspace at bounding box center [514, 253] width 1028 height 506
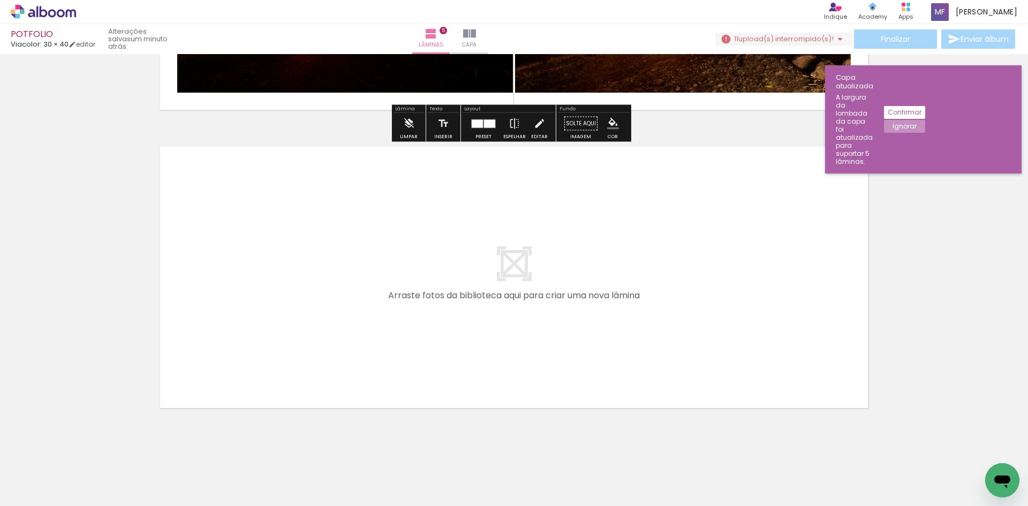
scroll to position [1446, 0]
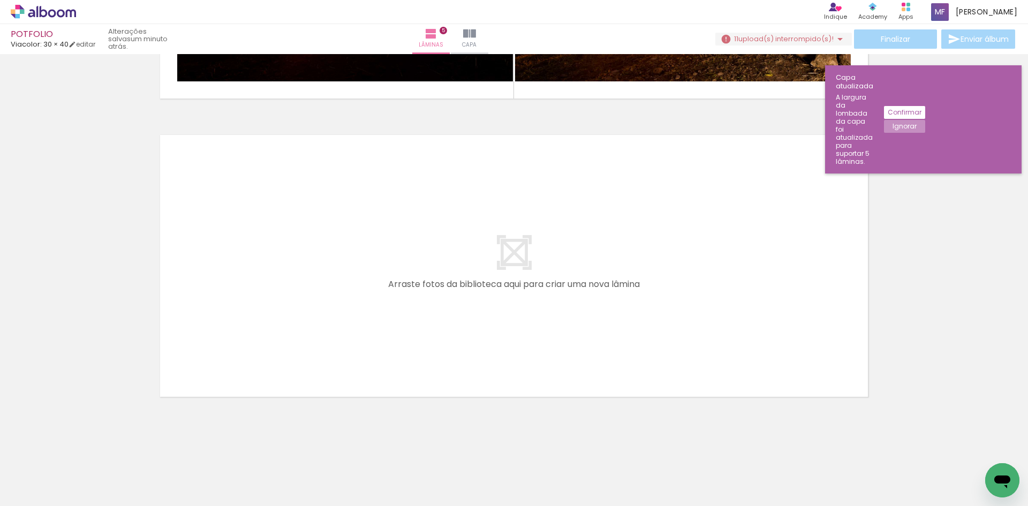
click at [950, 481] on div at bounding box center [944, 469] width 53 height 35
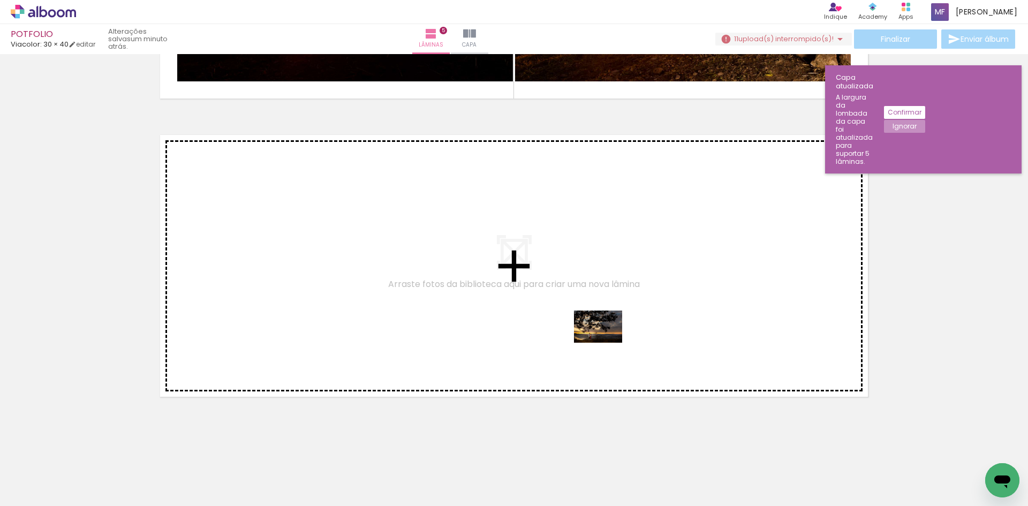
drag, startPoint x: 951, startPoint y: 481, endPoint x: 605, endPoint y: 342, distance: 372.5
click at [605, 342] on quentale-workspace at bounding box center [514, 253] width 1028 height 506
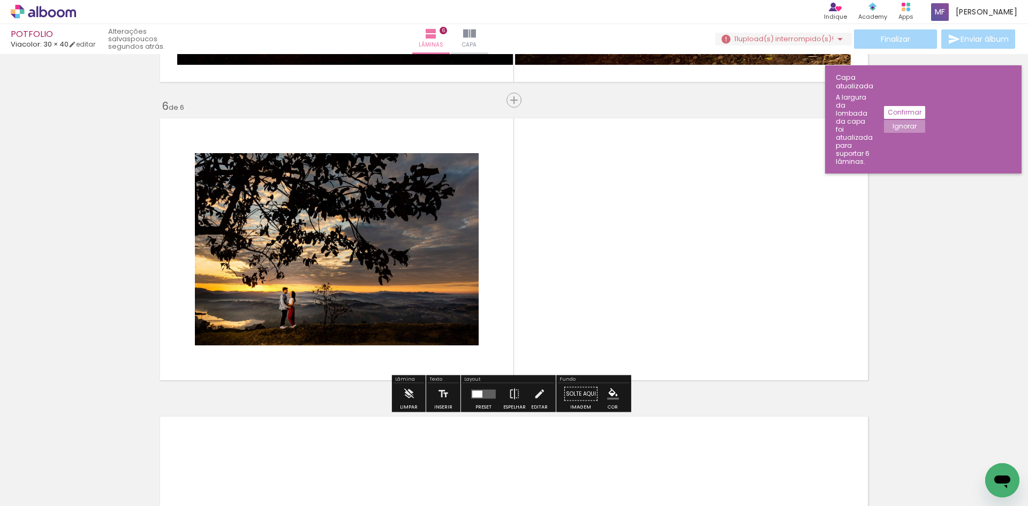
scroll to position [1465, 0]
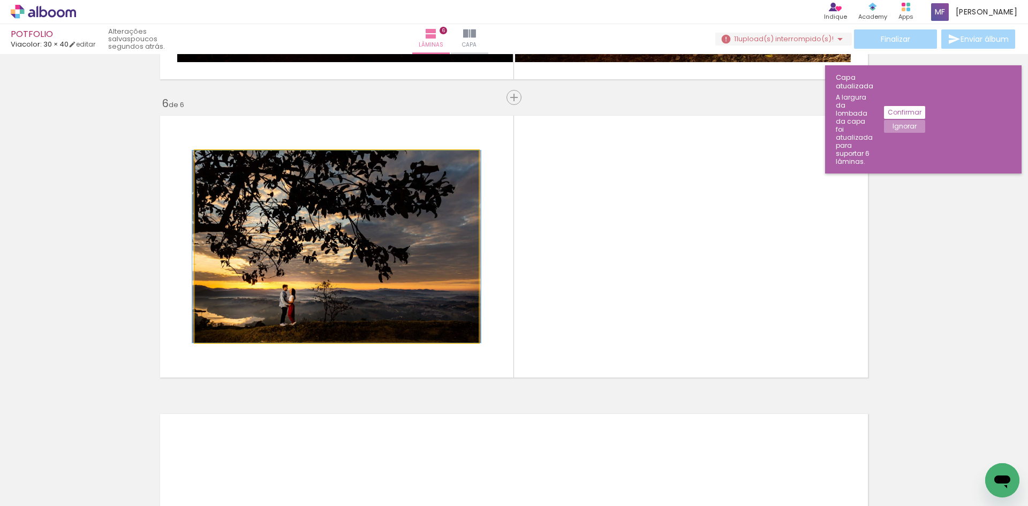
click at [406, 279] on quentale-photo at bounding box center [337, 246] width 284 height 192
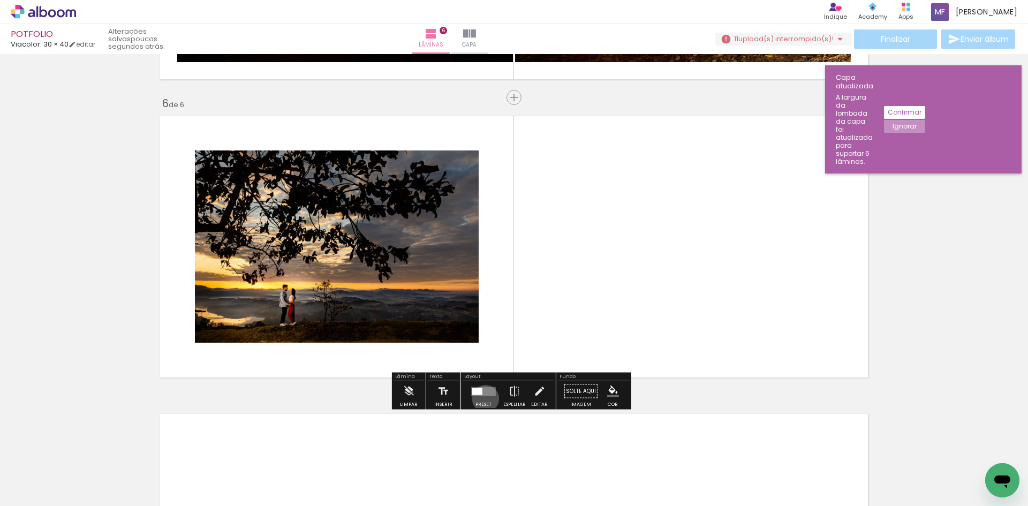
click at [483, 398] on div at bounding box center [483, 391] width 29 height 21
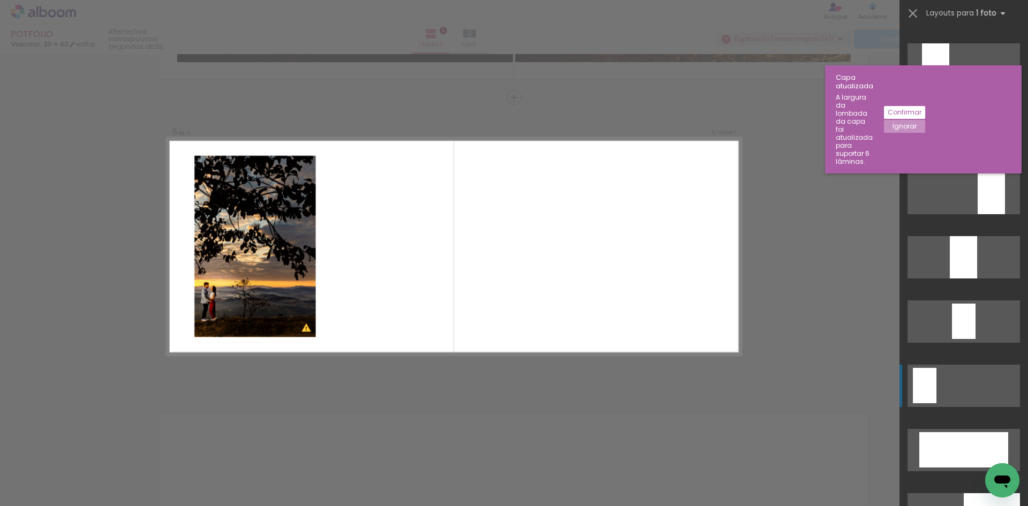
scroll to position [2034, 0]
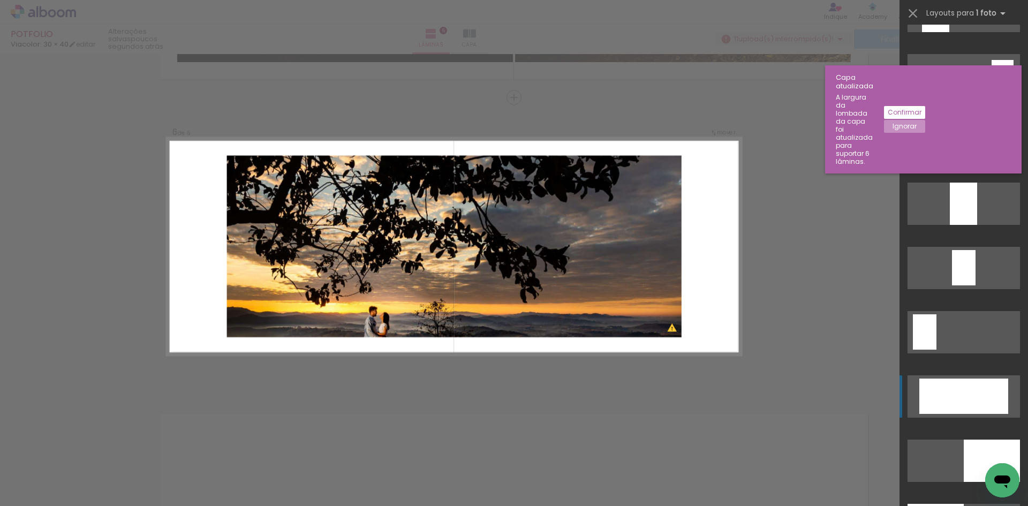
click at [969, 389] on div at bounding box center [963, 395] width 89 height 35
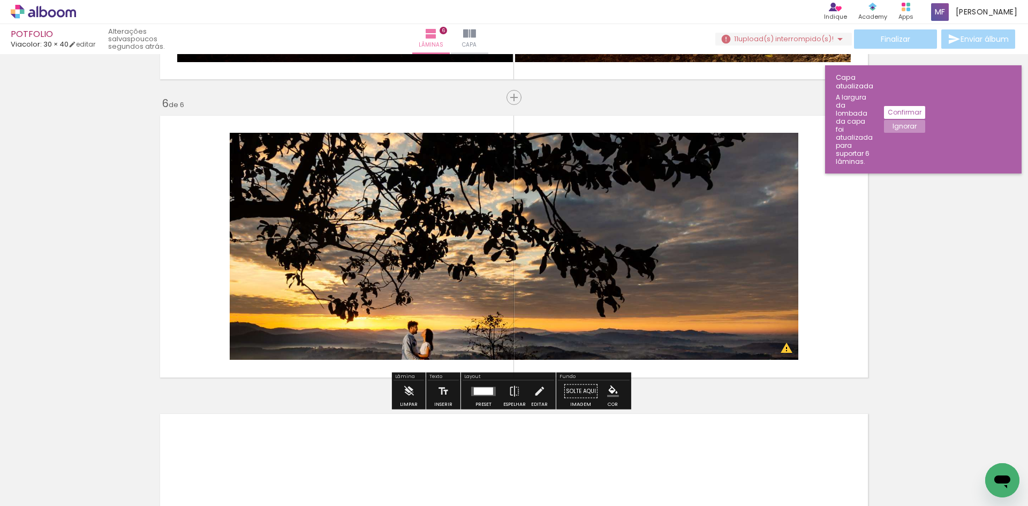
click at [518, 252] on quentale-photo at bounding box center [514, 246] width 568 height 227
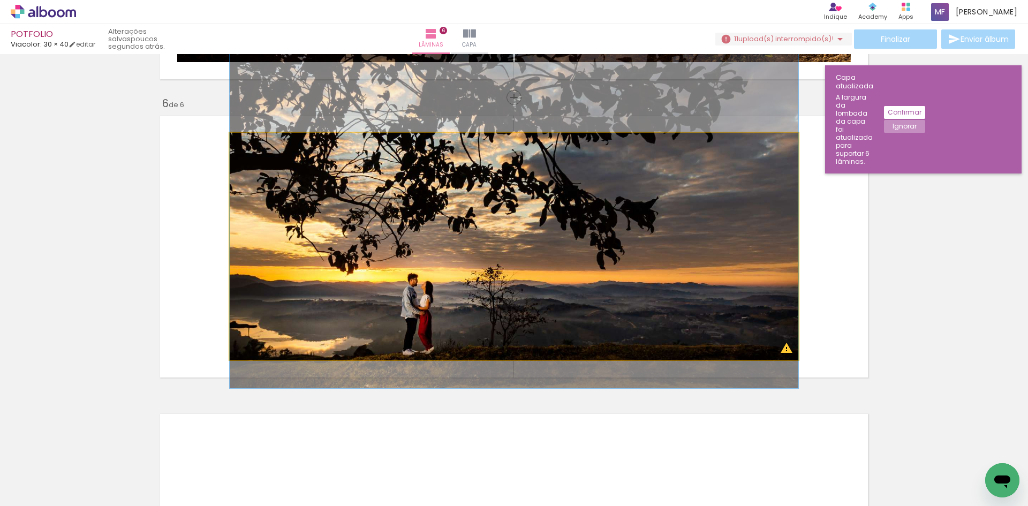
drag, startPoint x: 534, startPoint y: 256, endPoint x: 526, endPoint y: 209, distance: 48.3
click at [785, 351] on quentale-photo at bounding box center [514, 246] width 568 height 227
click at [760, 218] on quentale-photo at bounding box center [514, 246] width 568 height 227
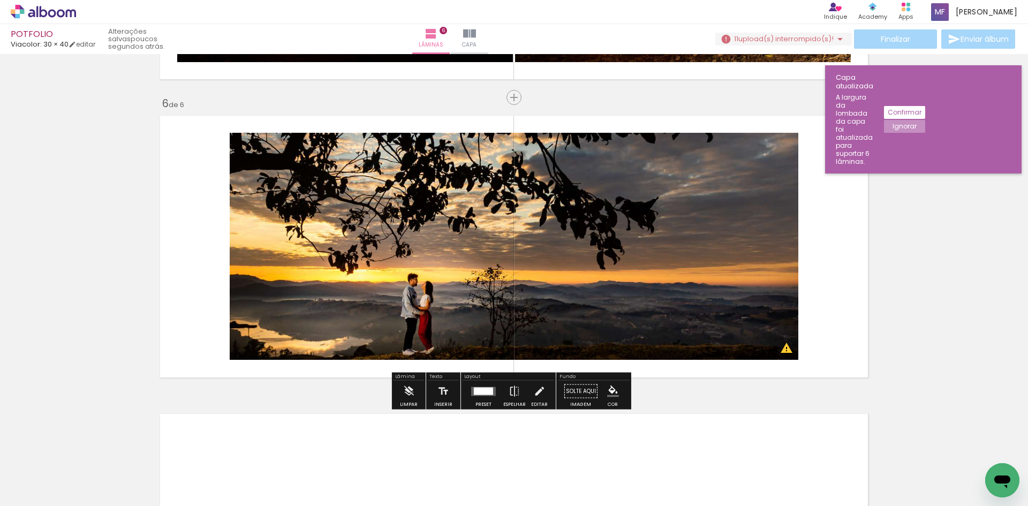
click at [604, 208] on quentale-photo at bounding box center [514, 246] width 568 height 227
click at [474, 389] on div at bounding box center [483, 390] width 19 height 7
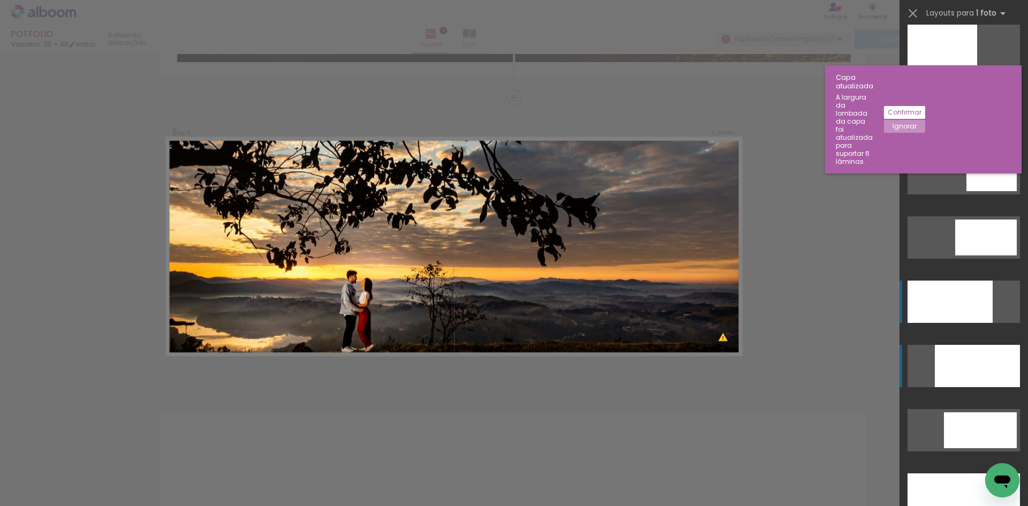
scroll to position [2751, 0]
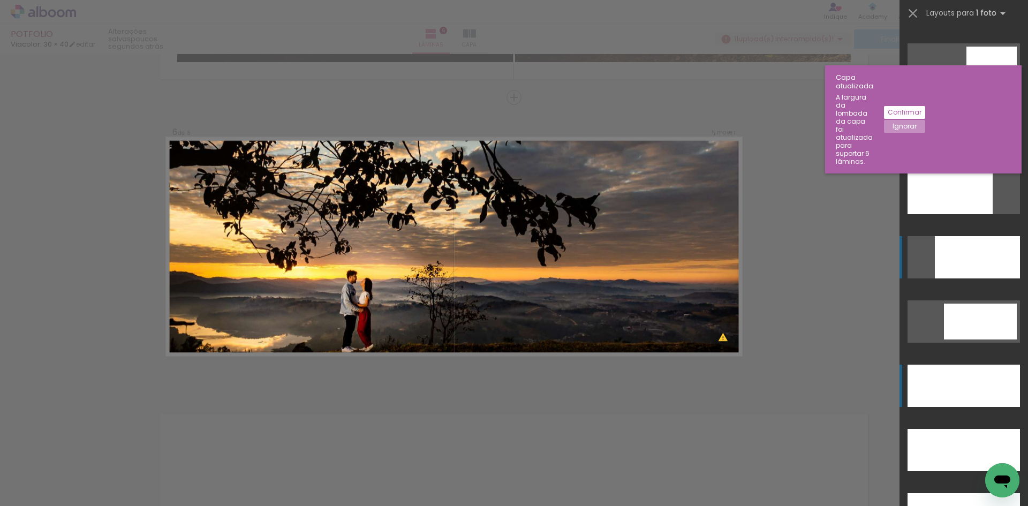
click at [970, 391] on div at bounding box center [963, 386] width 112 height 42
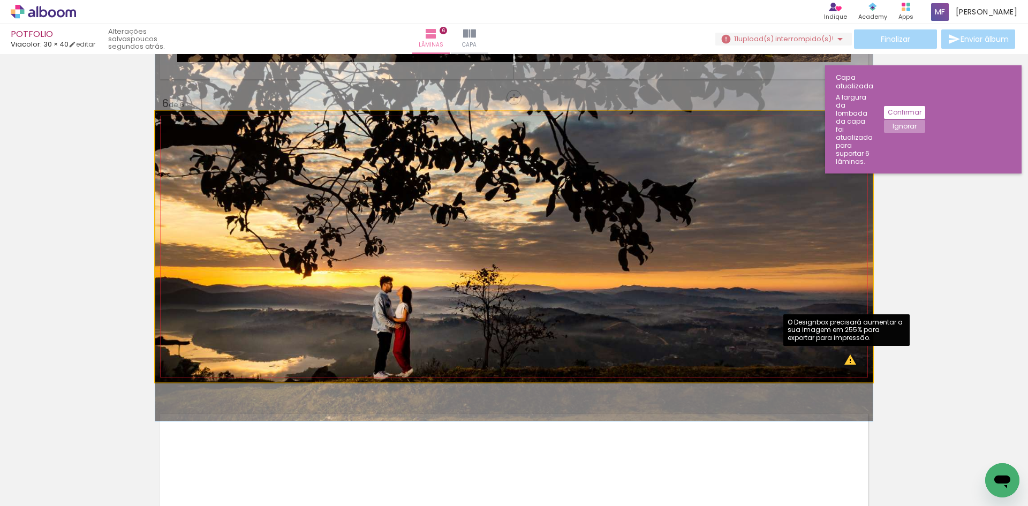
click at [567, 268] on quentale-photo at bounding box center [513, 246] width 717 height 271
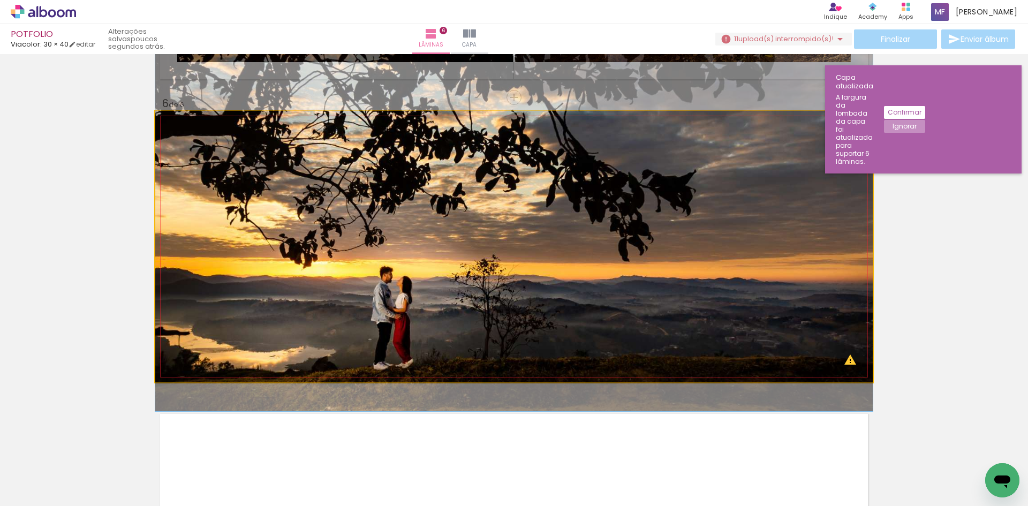
drag, startPoint x: 566, startPoint y: 266, endPoint x: 565, endPoint y: 256, distance: 9.7
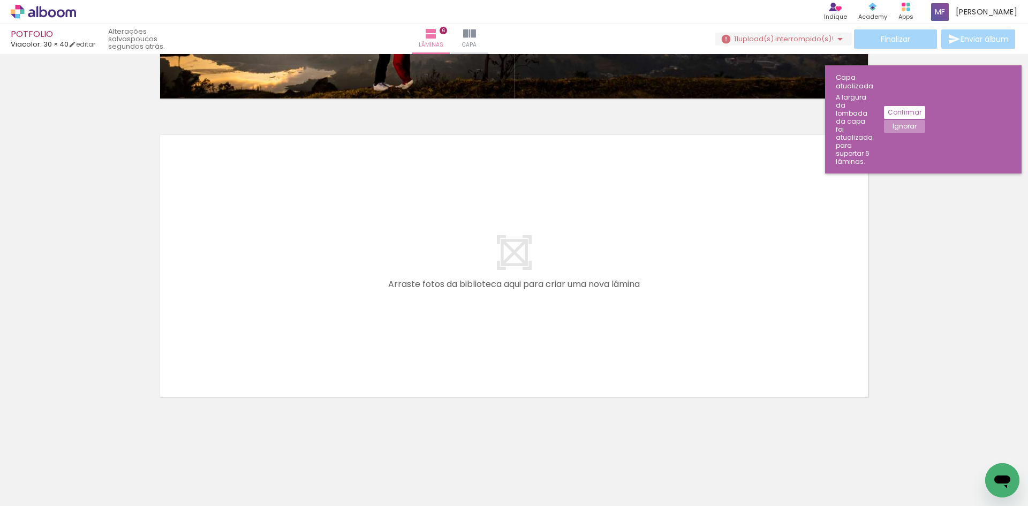
scroll to position [0, 476]
click at [536, 474] on div at bounding box center [530, 469] width 53 height 35
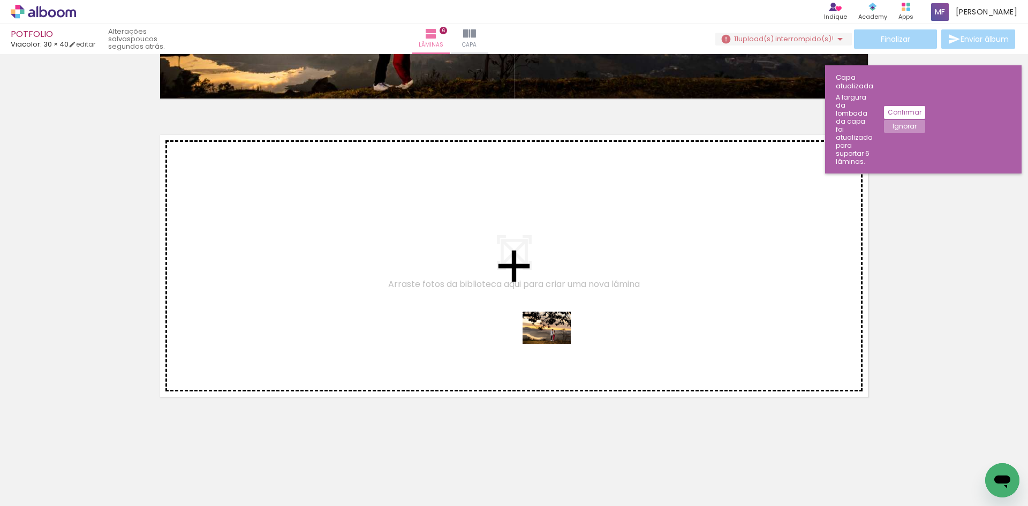
drag, startPoint x: 534, startPoint y: 477, endPoint x: 555, endPoint y: 344, distance: 135.4
click at [555, 344] on quentale-workspace at bounding box center [514, 253] width 1028 height 506
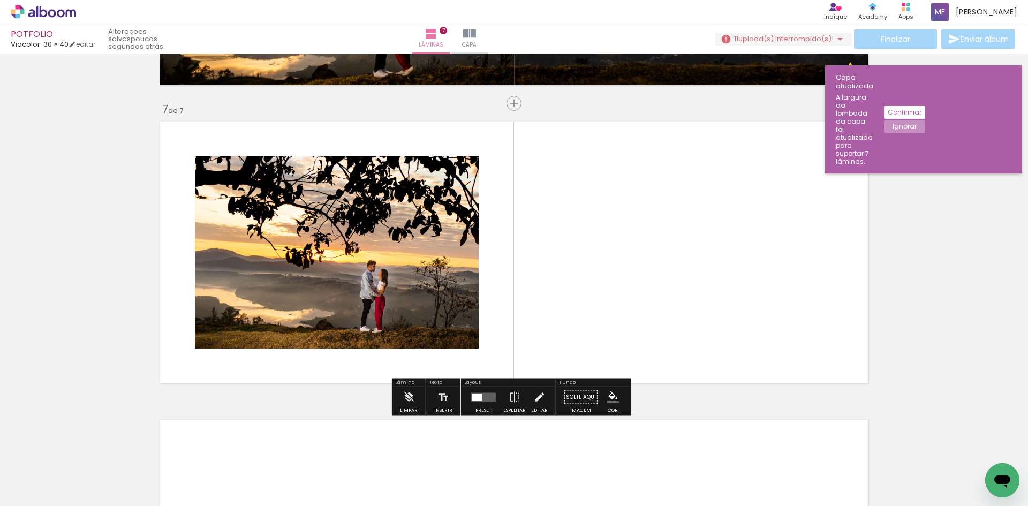
scroll to position [1763, 0]
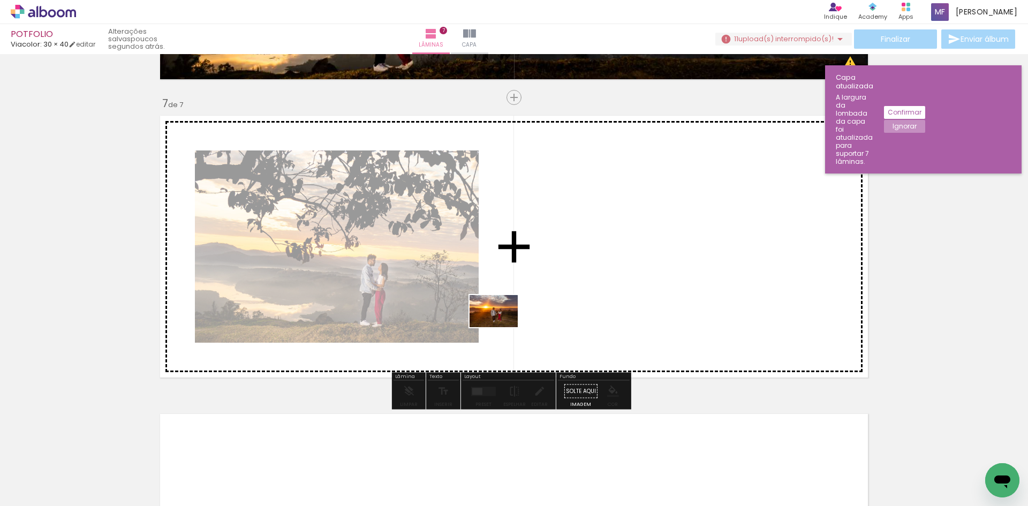
drag, startPoint x: 236, startPoint y: 481, endPoint x: 502, endPoint y: 327, distance: 307.5
click at [502, 327] on quentale-workspace at bounding box center [514, 253] width 1028 height 506
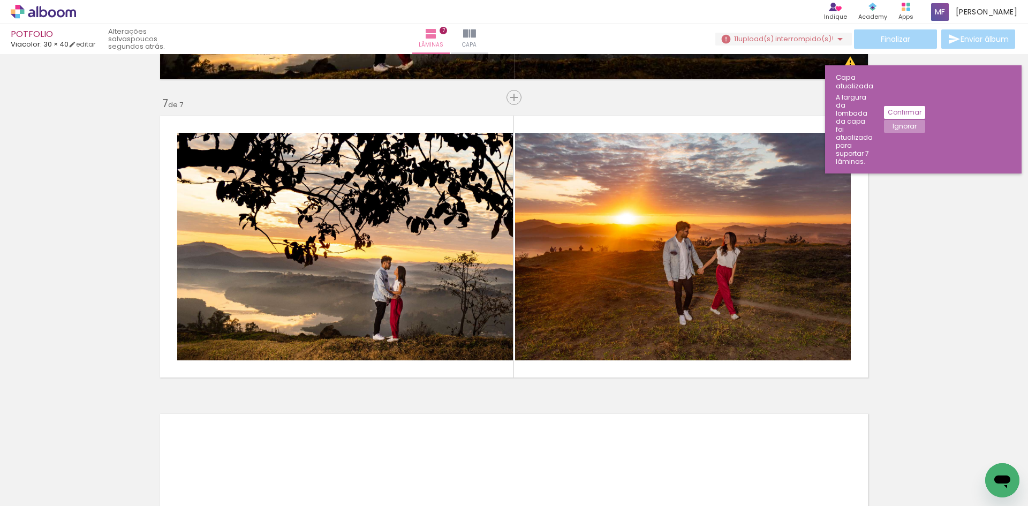
scroll to position [0, 742]
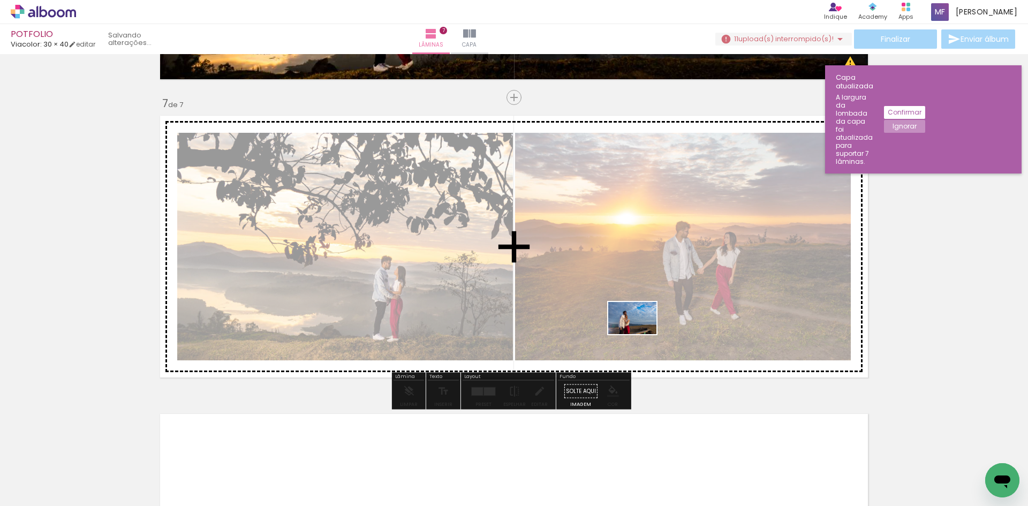
drag, startPoint x: 501, startPoint y: 473, endPoint x: 640, endPoint y: 334, distance: 196.4
click at [640, 334] on quentale-workspace at bounding box center [514, 253] width 1028 height 506
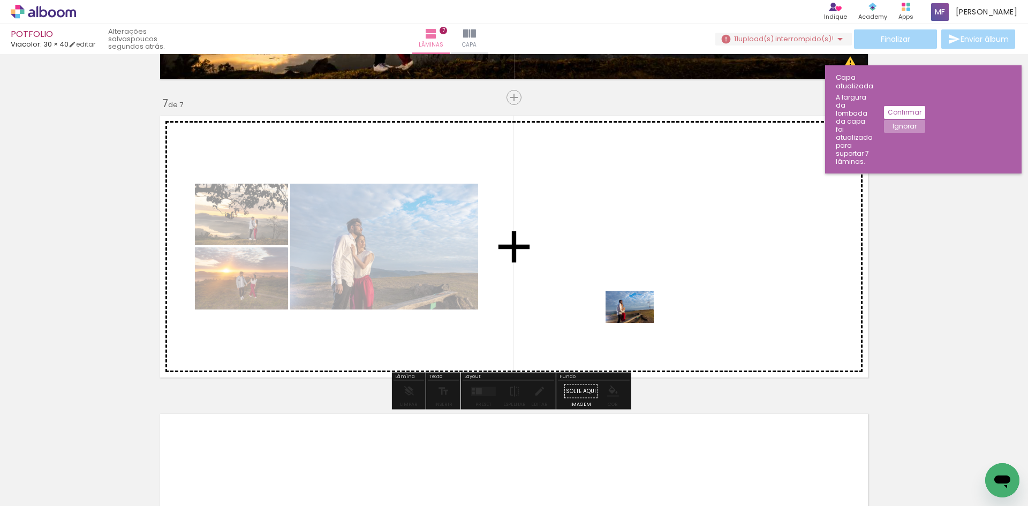
drag, startPoint x: 564, startPoint y: 480, endPoint x: 638, endPoint y: 323, distance: 173.8
click at [638, 323] on quentale-workspace at bounding box center [514, 253] width 1028 height 506
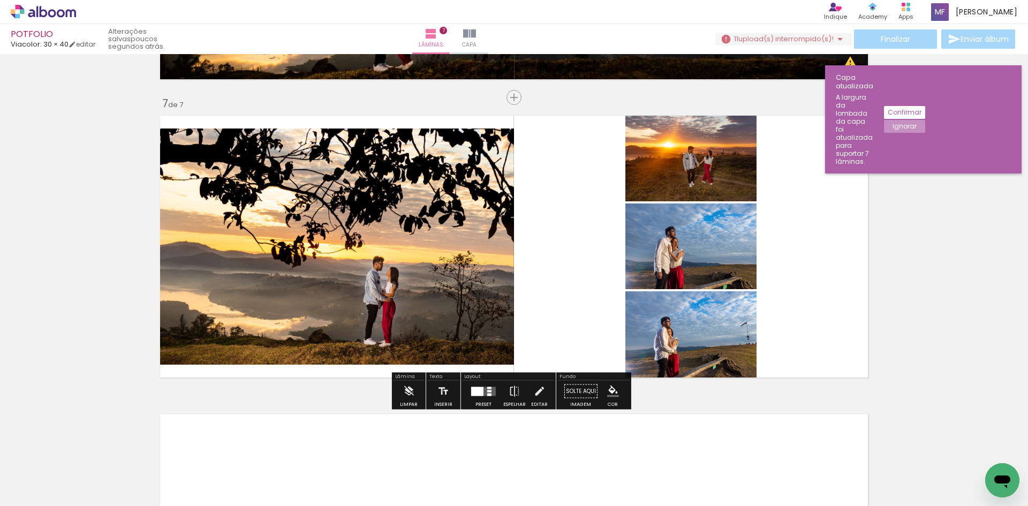
click at [487, 390] on div at bounding box center [489, 391] width 4 height 2
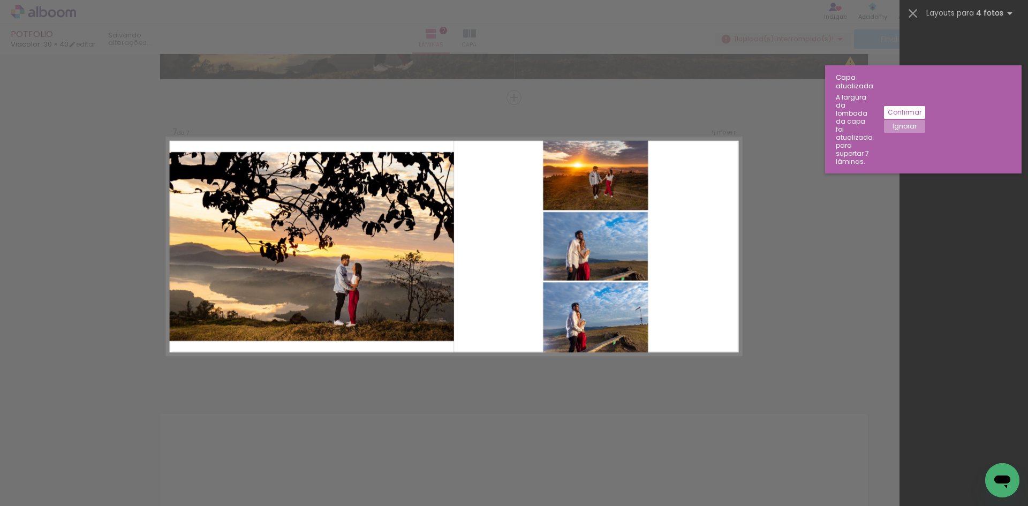
scroll to position [0, 0]
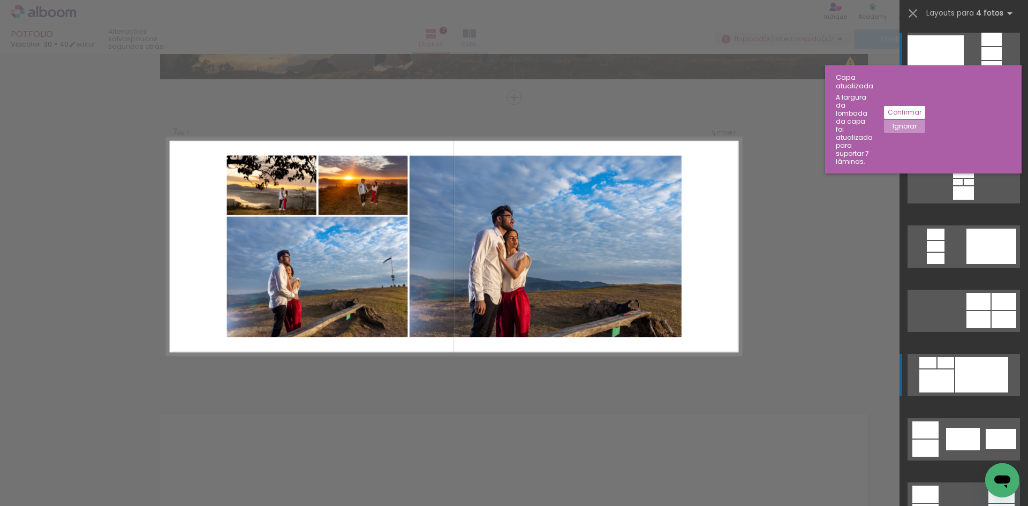
click at [975, 371] on div at bounding box center [981, 374] width 53 height 35
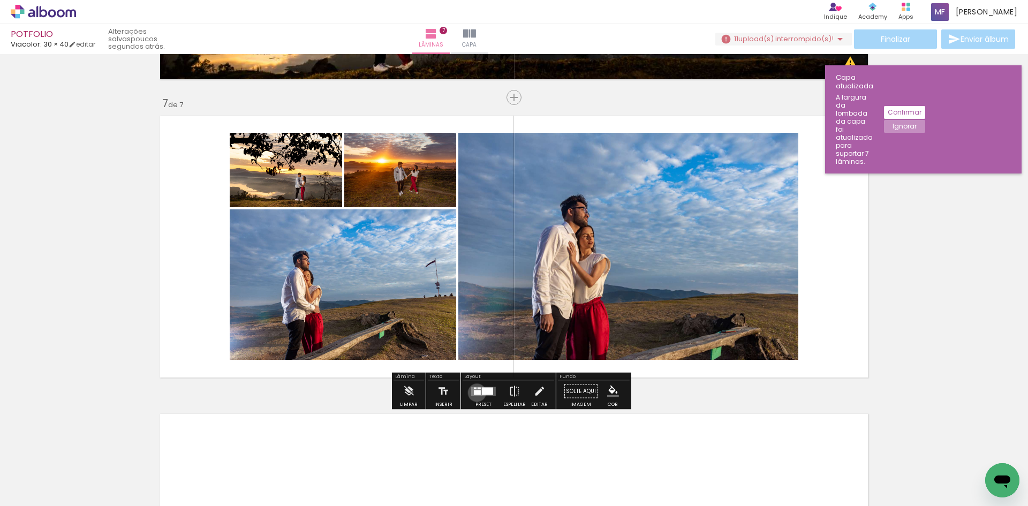
click at [474, 392] on div at bounding box center [477, 392] width 7 height 5
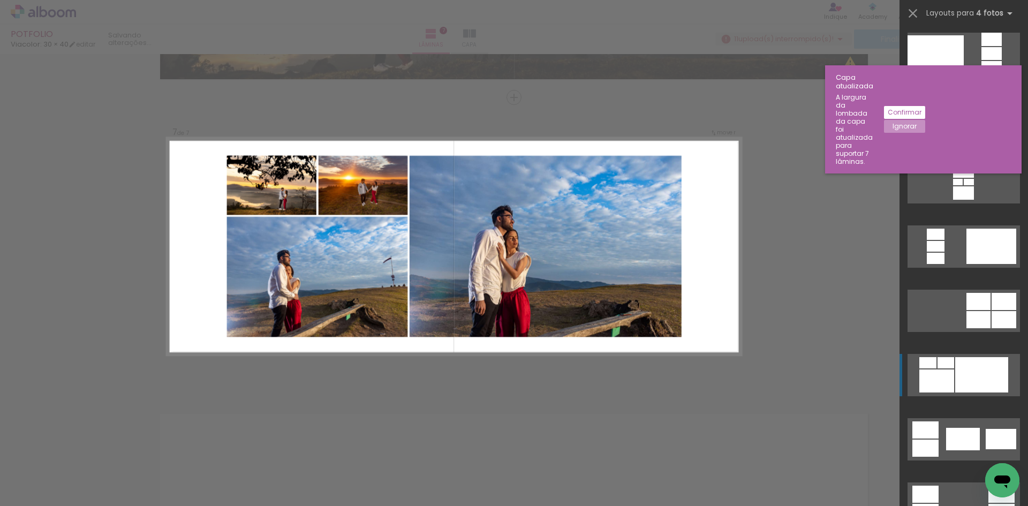
scroll to position [321, 0]
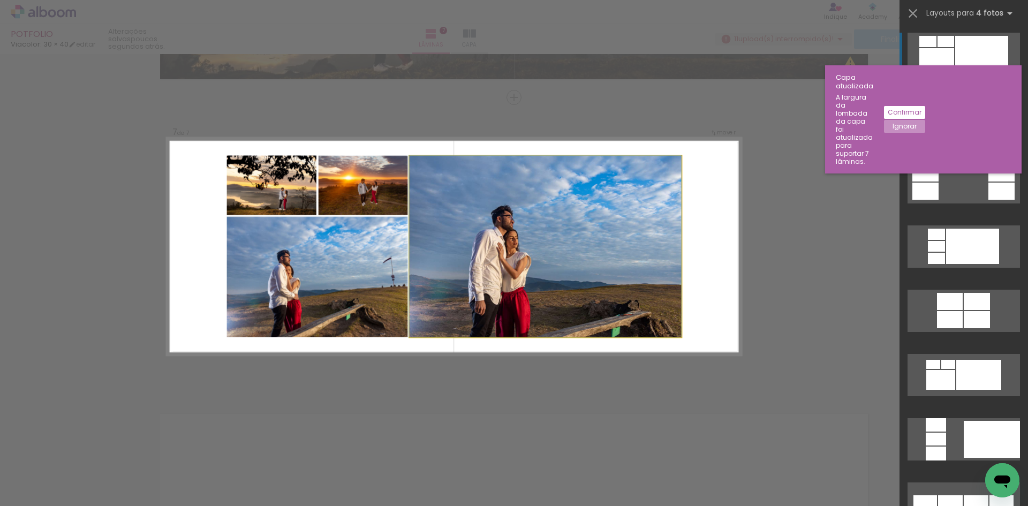
drag, startPoint x: 508, startPoint y: 236, endPoint x: 413, endPoint y: 333, distance: 136.6
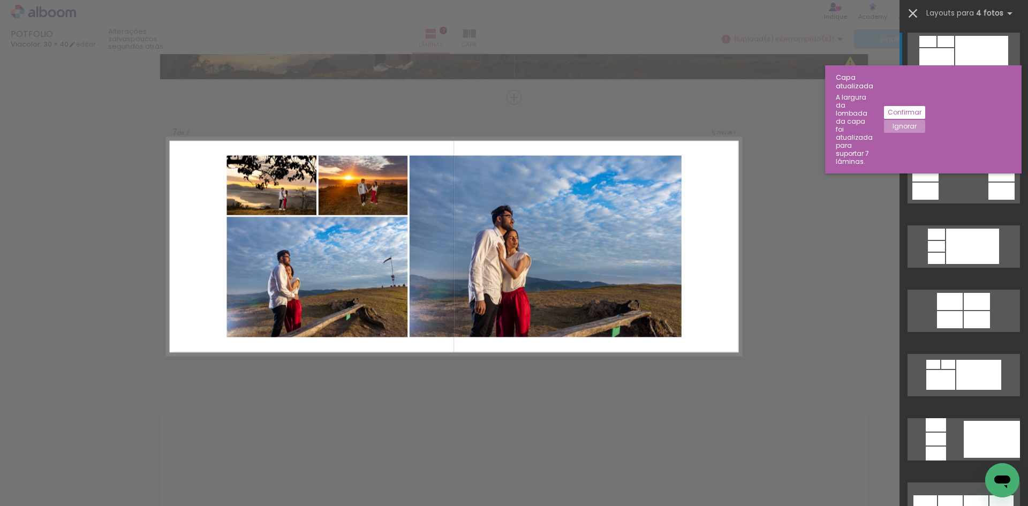
click at [914, 12] on iron-icon at bounding box center [912, 13] width 15 height 15
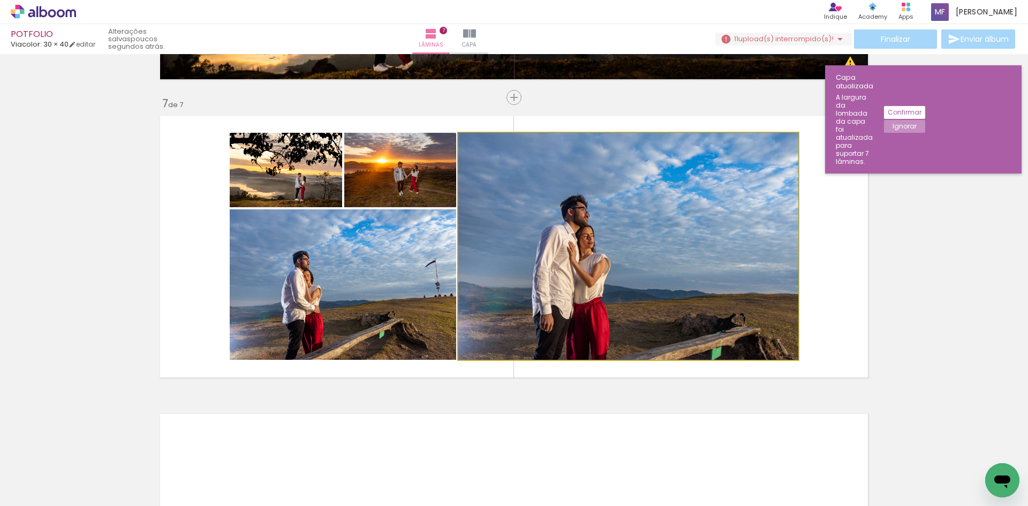
drag, startPoint x: 680, startPoint y: 211, endPoint x: 606, endPoint y: 264, distance: 91.0
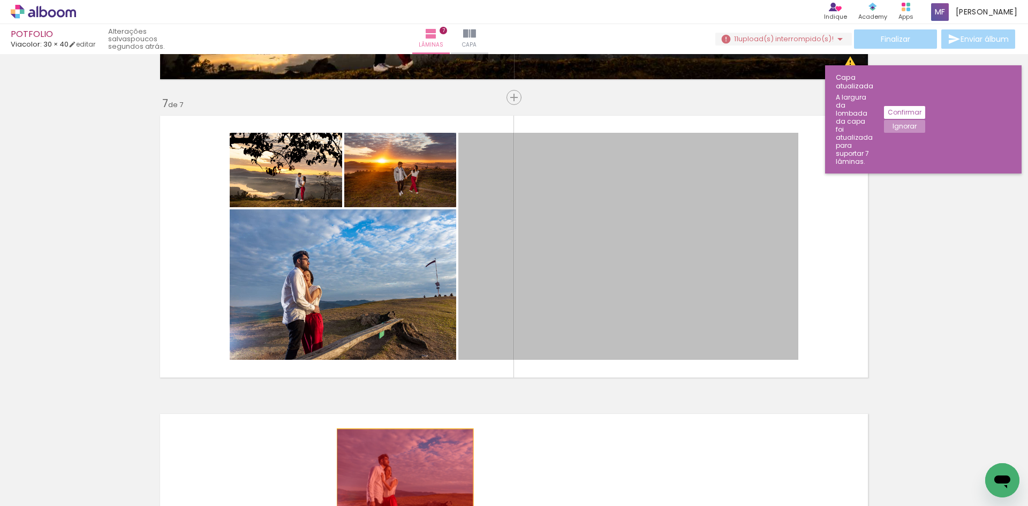
drag, startPoint x: 612, startPoint y: 237, endPoint x: 400, endPoint y: 475, distance: 318.9
click at [400, 475] on quentale-workspace at bounding box center [514, 253] width 1028 height 506
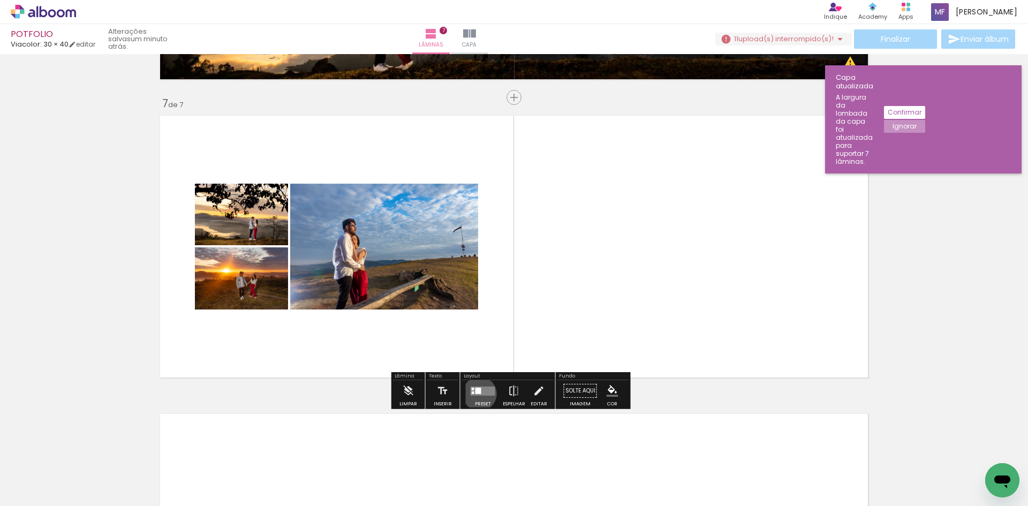
click at [477, 393] on div at bounding box center [478, 390] width 6 height 6
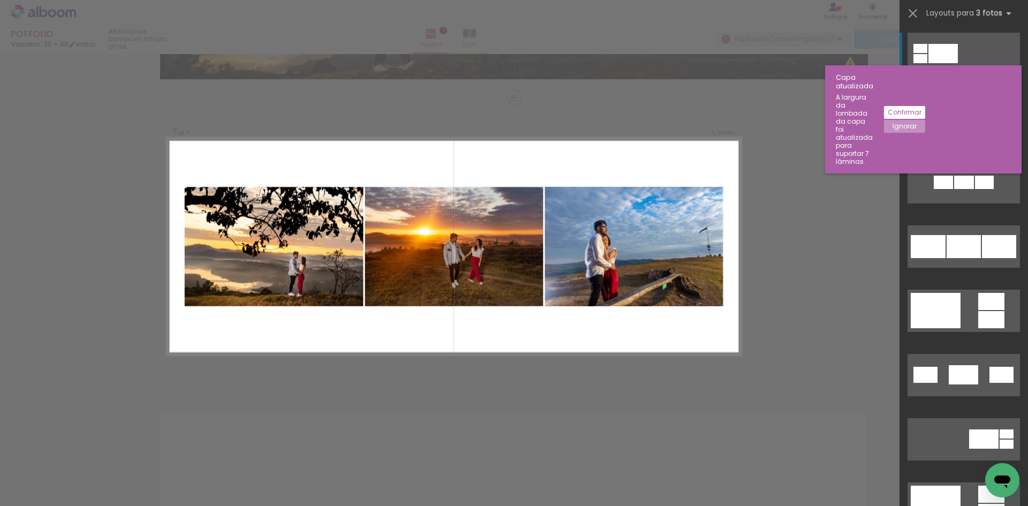
scroll to position [54, 0]
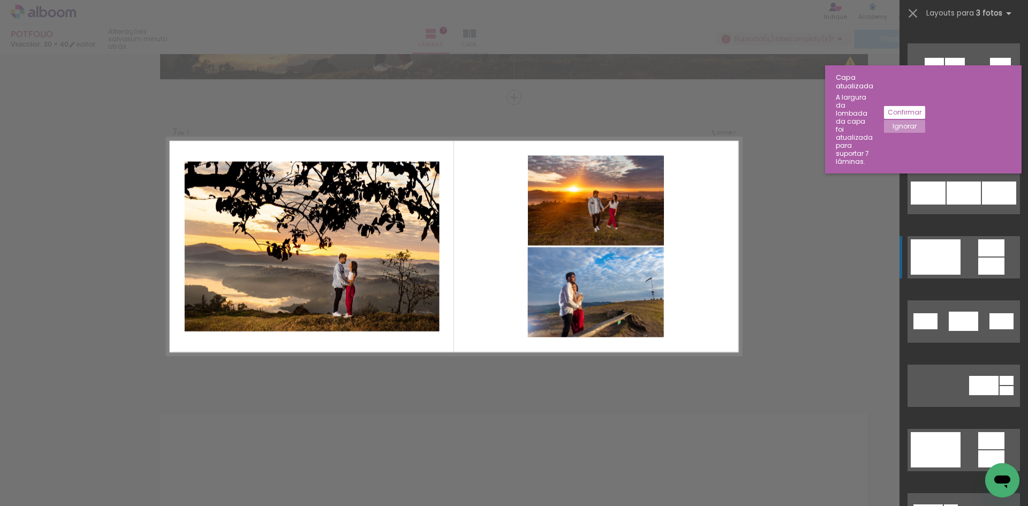
click at [947, 260] on div at bounding box center [935, 256] width 50 height 35
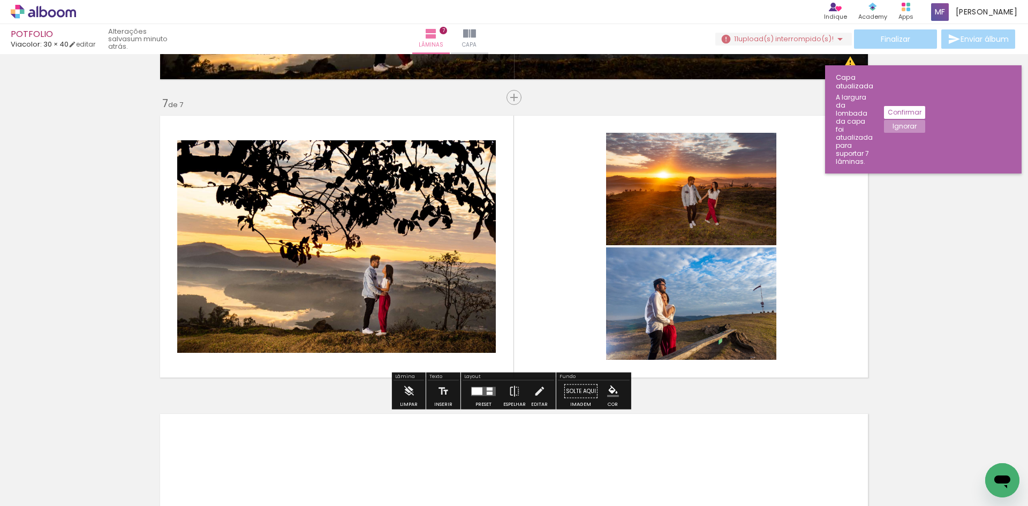
click at [718, 301] on quentale-photo at bounding box center [691, 303] width 170 height 112
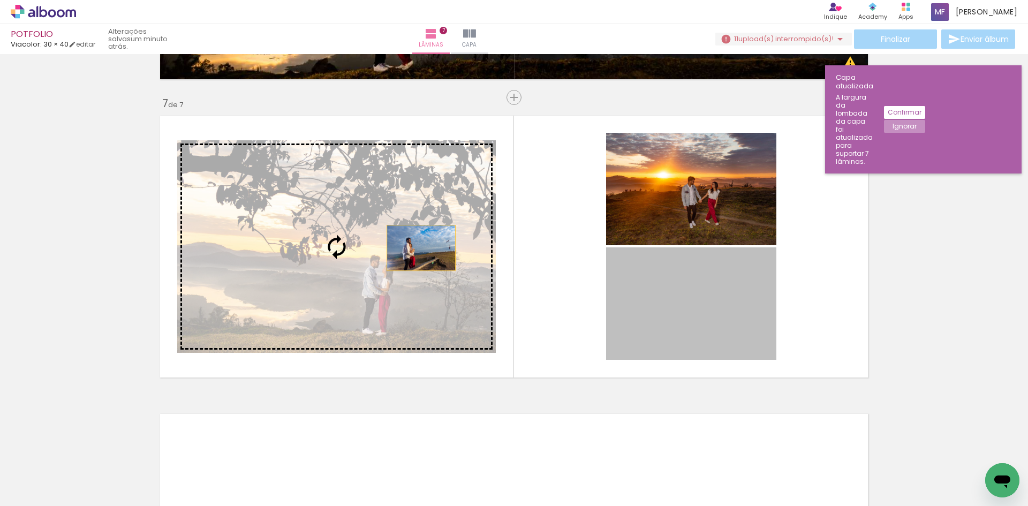
drag, startPoint x: 672, startPoint y: 307, endPoint x: 417, endPoint y: 248, distance: 262.0
click at [0, 0] on slot at bounding box center [0, 0] width 0 height 0
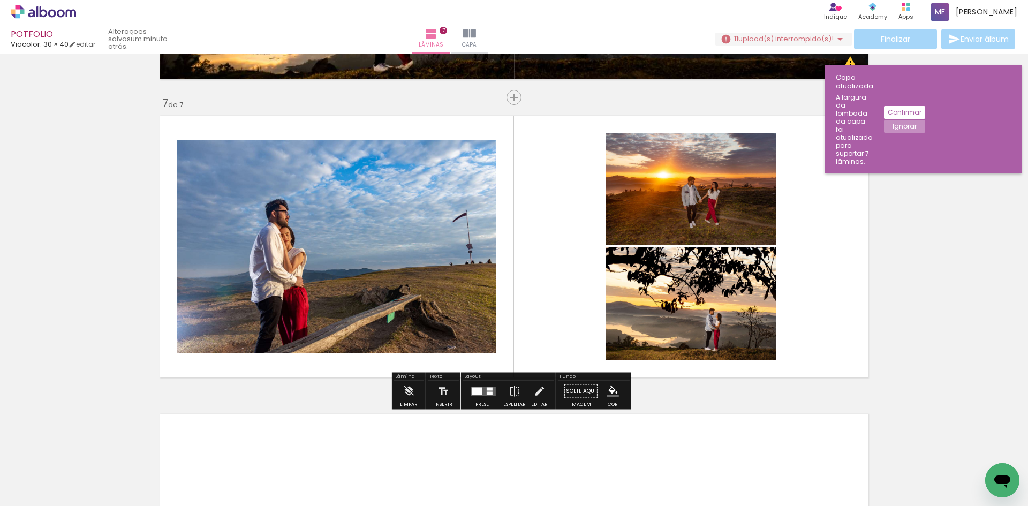
click at [422, 211] on quentale-photo at bounding box center [336, 246] width 318 height 213
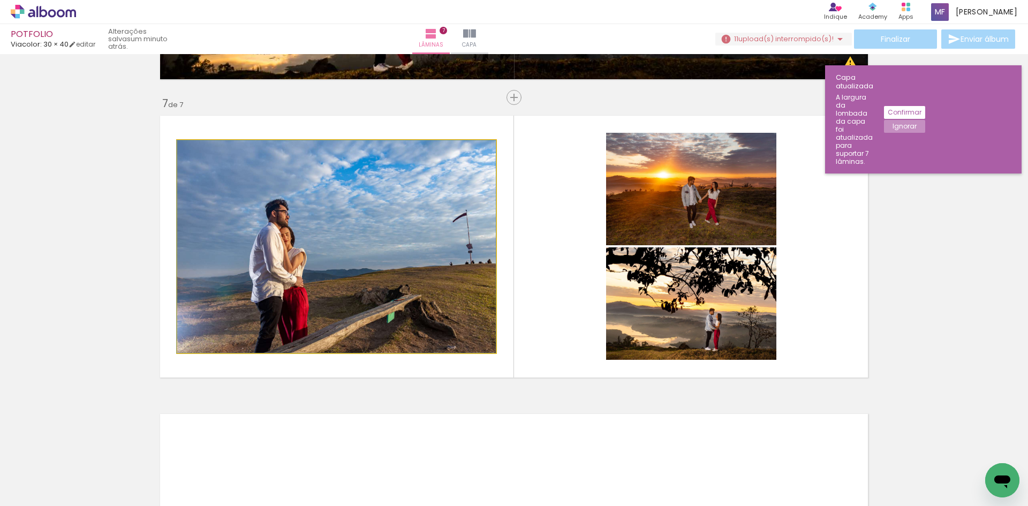
click at [466, 170] on quentale-photo at bounding box center [336, 246] width 318 height 213
drag, startPoint x: 428, startPoint y: 205, endPoint x: 422, endPoint y: 184, distance: 21.8
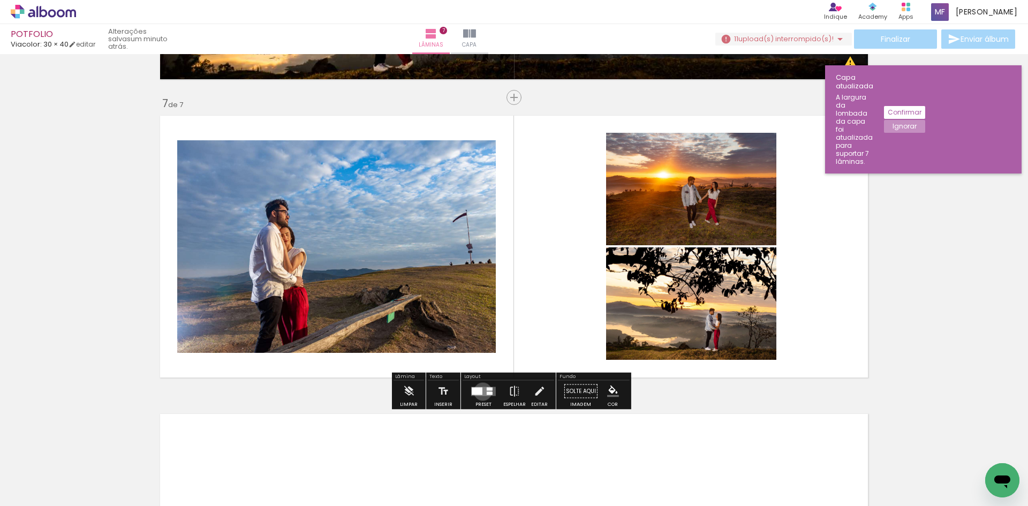
click at [480, 391] on quentale-layouter at bounding box center [483, 390] width 25 height 9
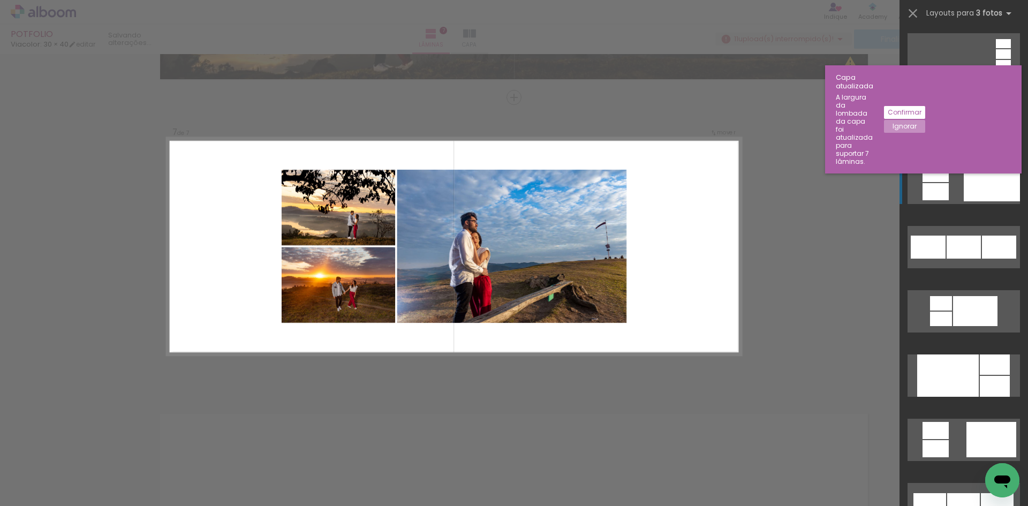
scroll to position [899, 0]
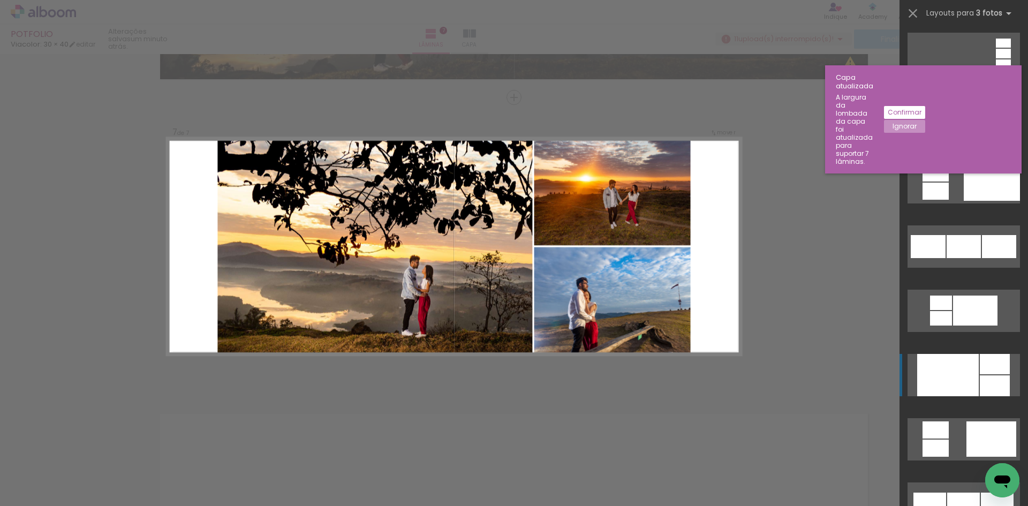
click at [943, 371] on div at bounding box center [948, 375] width 62 height 42
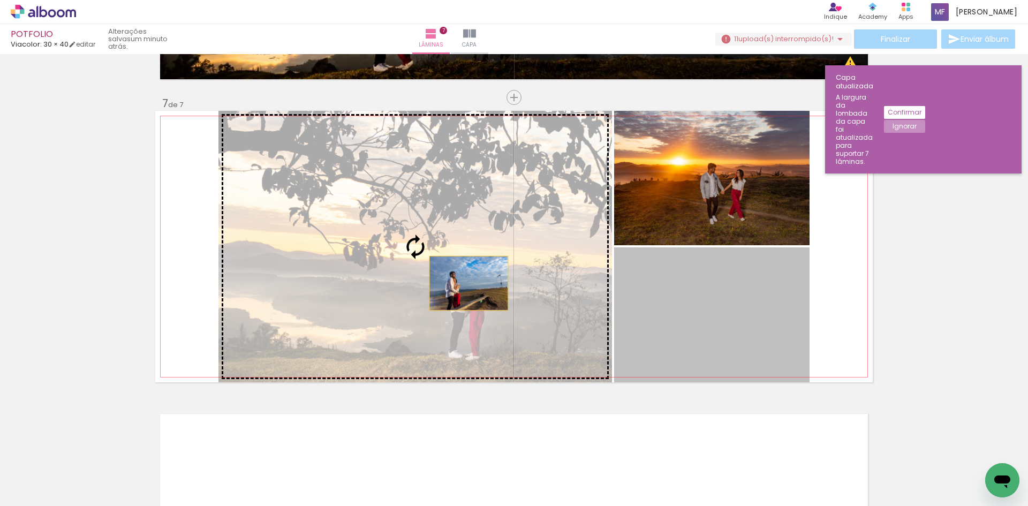
drag, startPoint x: 735, startPoint y: 326, endPoint x: 465, endPoint y: 283, distance: 273.7
click at [0, 0] on slot at bounding box center [0, 0] width 0 height 0
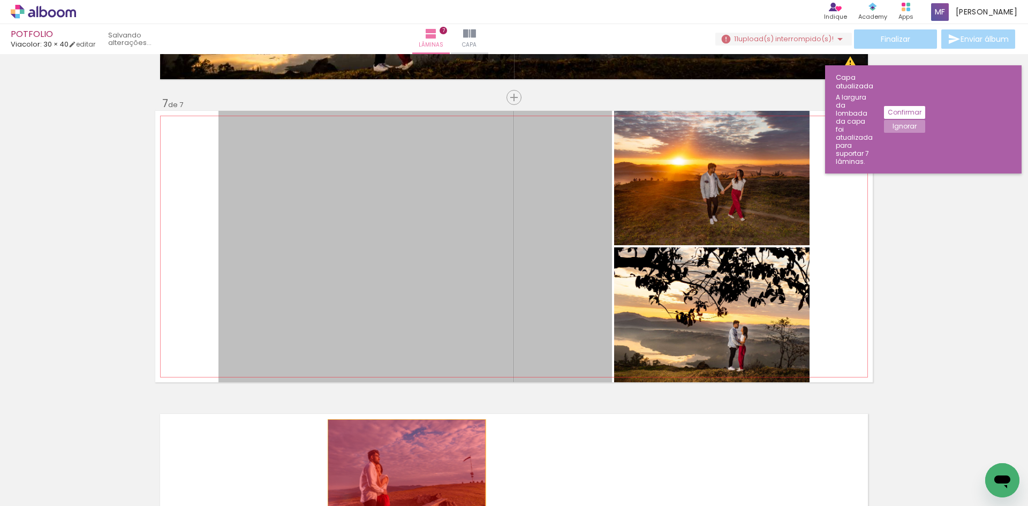
drag, startPoint x: 452, startPoint y: 227, endPoint x: 407, endPoint y: 474, distance: 250.8
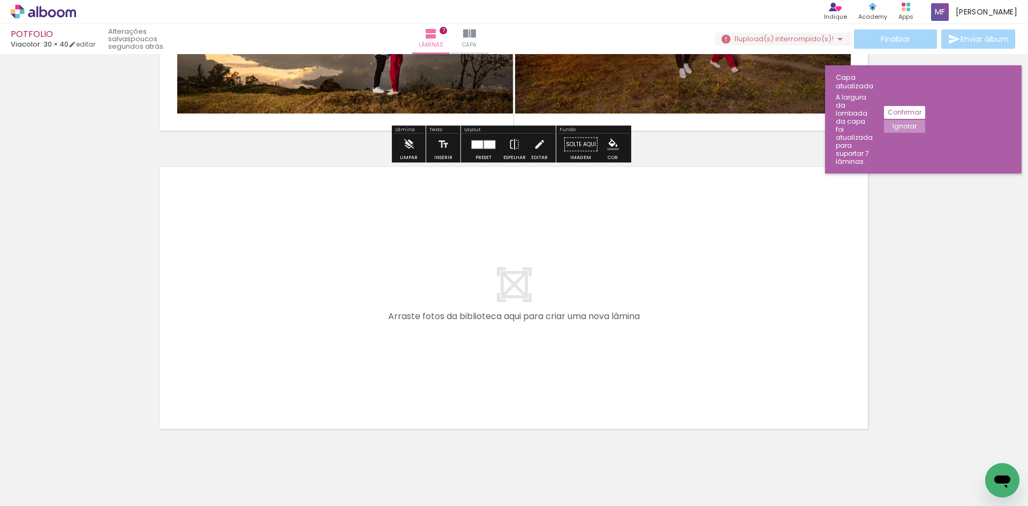
scroll to position [2034, 0]
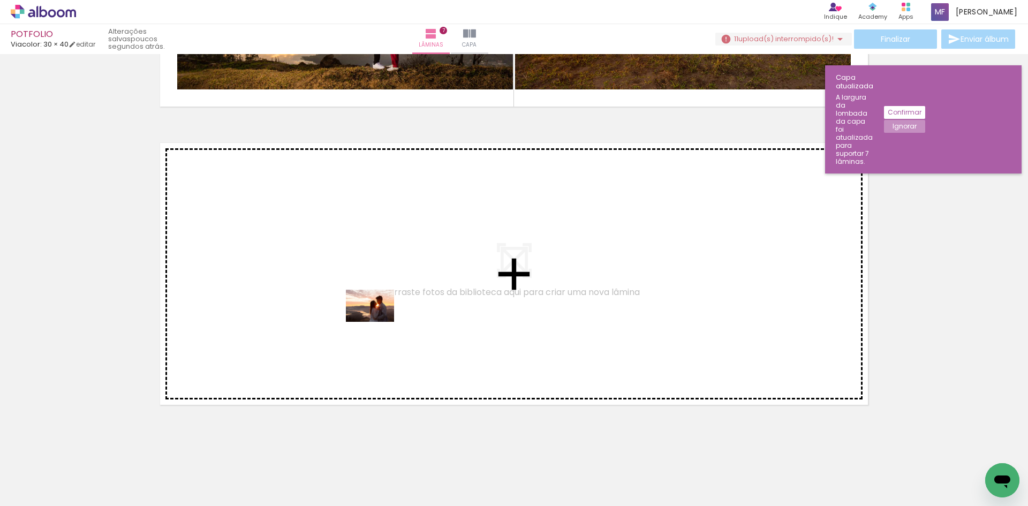
drag, startPoint x: 108, startPoint y: 467, endPoint x: 378, endPoint y: 322, distance: 306.8
click at [378, 322] on quentale-workspace at bounding box center [514, 253] width 1028 height 506
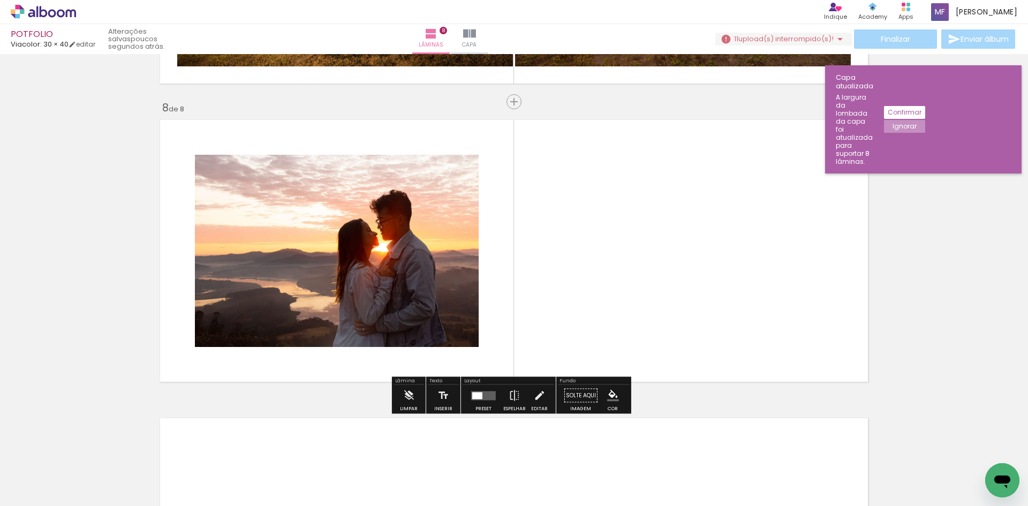
scroll to position [2061, 0]
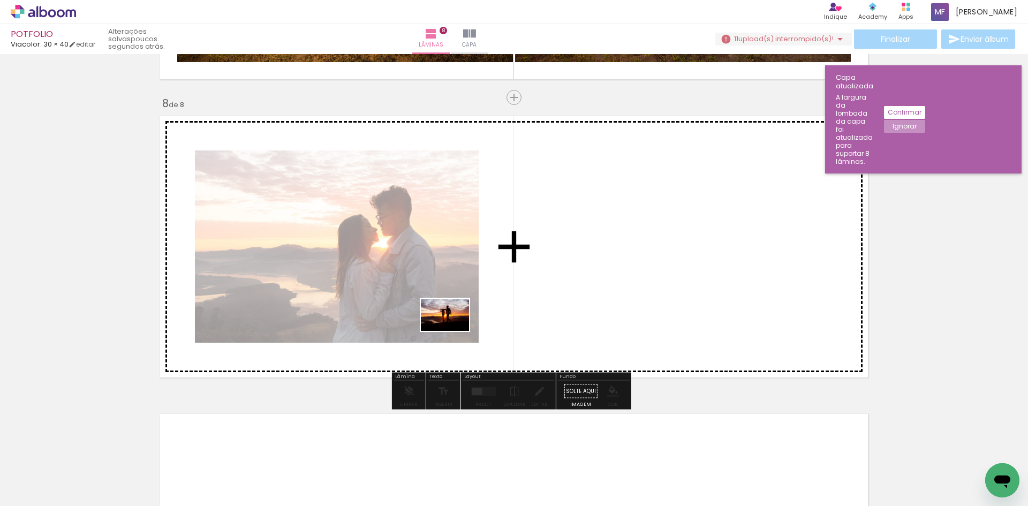
drag, startPoint x: 321, startPoint y: 449, endPoint x: 453, endPoint y: 331, distance: 177.0
click at [453, 331] on quentale-workspace at bounding box center [514, 253] width 1028 height 506
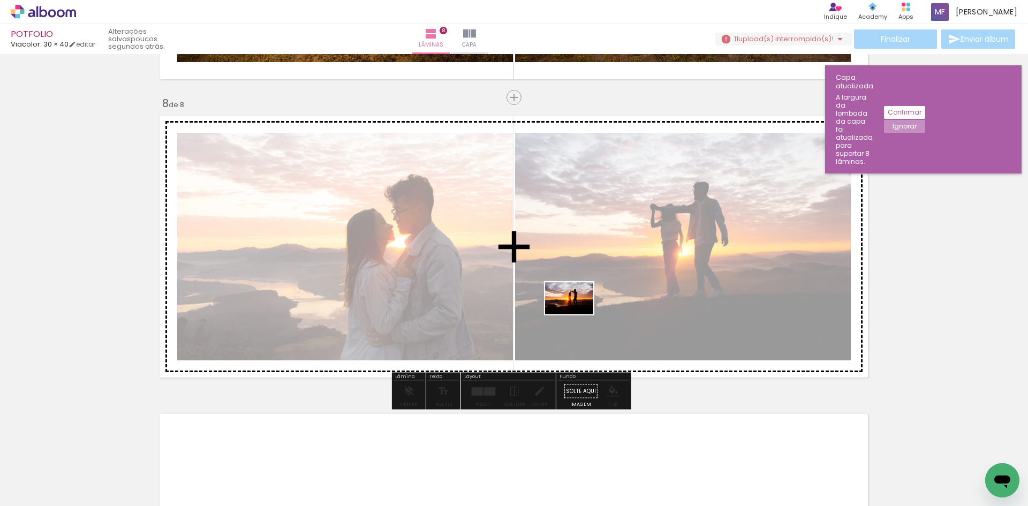
drag, startPoint x: 348, startPoint y: 463, endPoint x: 577, endPoint y: 314, distance: 272.7
click at [577, 314] on quentale-workspace at bounding box center [514, 253] width 1028 height 506
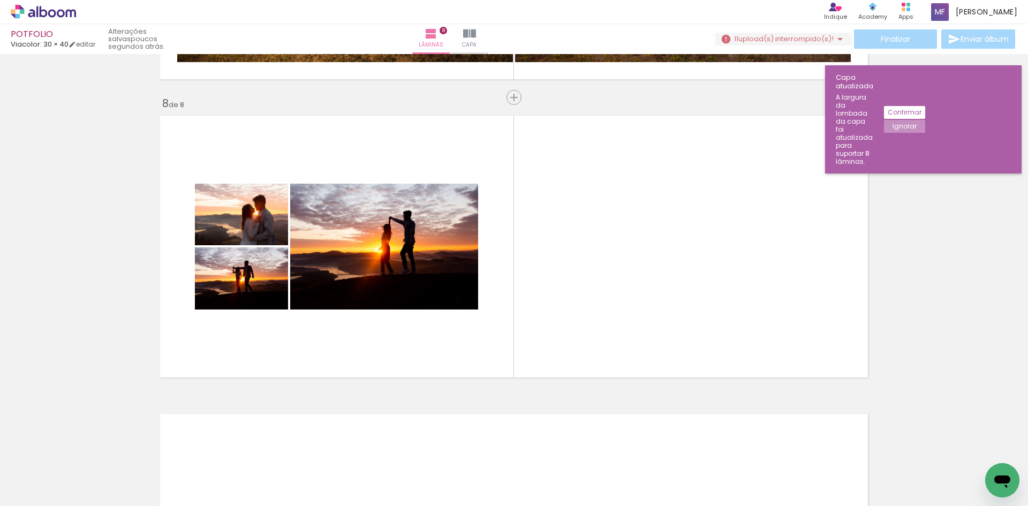
scroll to position [0, 667]
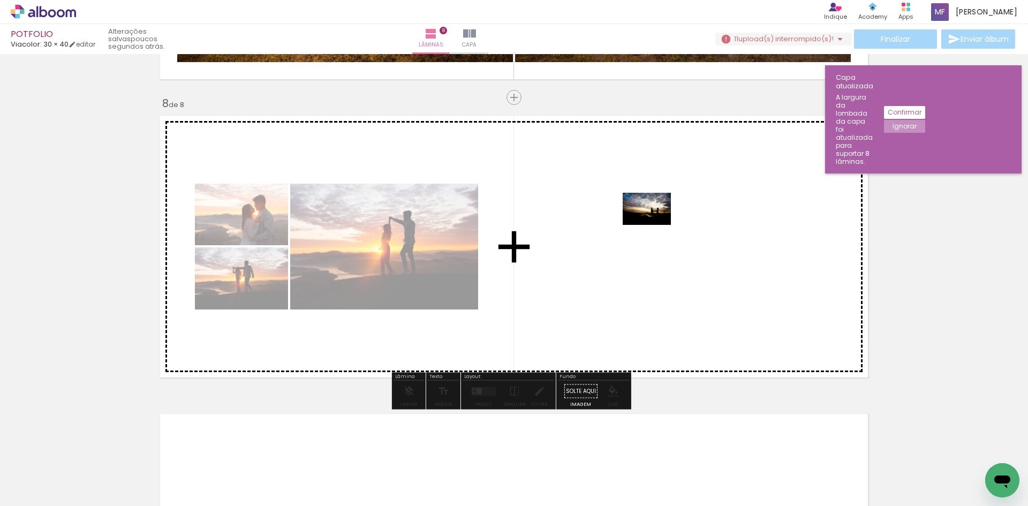
drag, startPoint x: 343, startPoint y: 474, endPoint x: 655, endPoint y: 225, distance: 398.7
click at [655, 225] on quentale-workspace at bounding box center [514, 253] width 1028 height 506
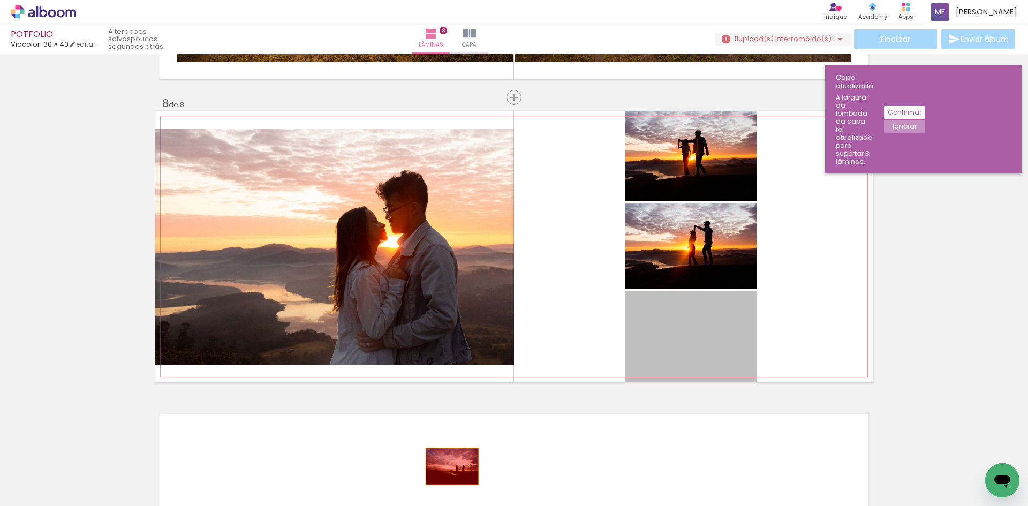
drag, startPoint x: 712, startPoint y: 332, endPoint x: 448, endPoint y: 466, distance: 296.4
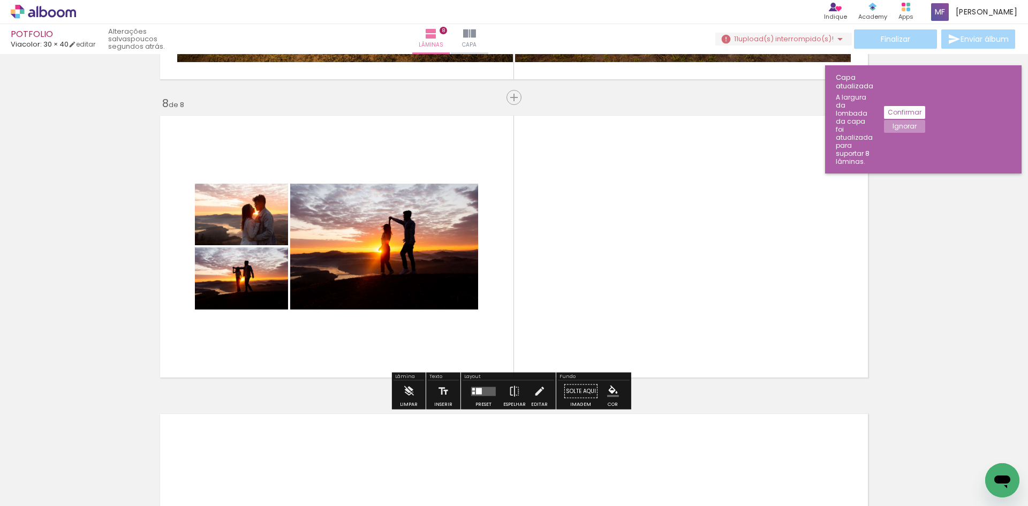
click at [477, 393] on div at bounding box center [479, 391] width 6 height 6
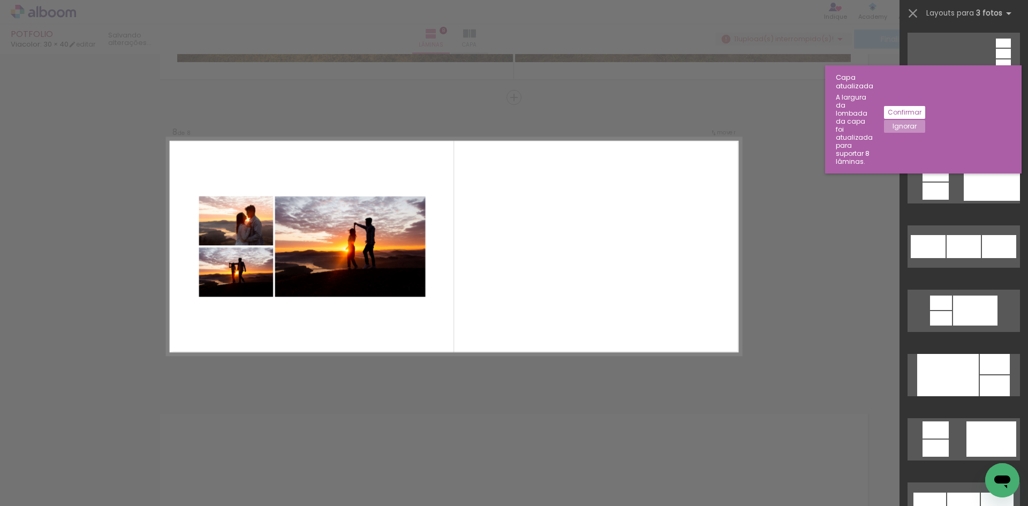
scroll to position [0, 0]
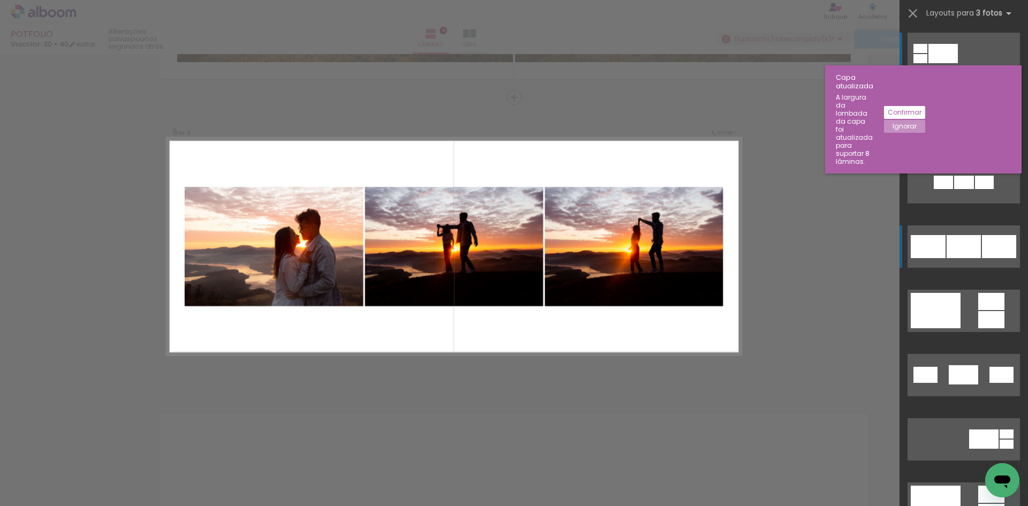
click at [972, 254] on div at bounding box center [963, 246] width 34 height 23
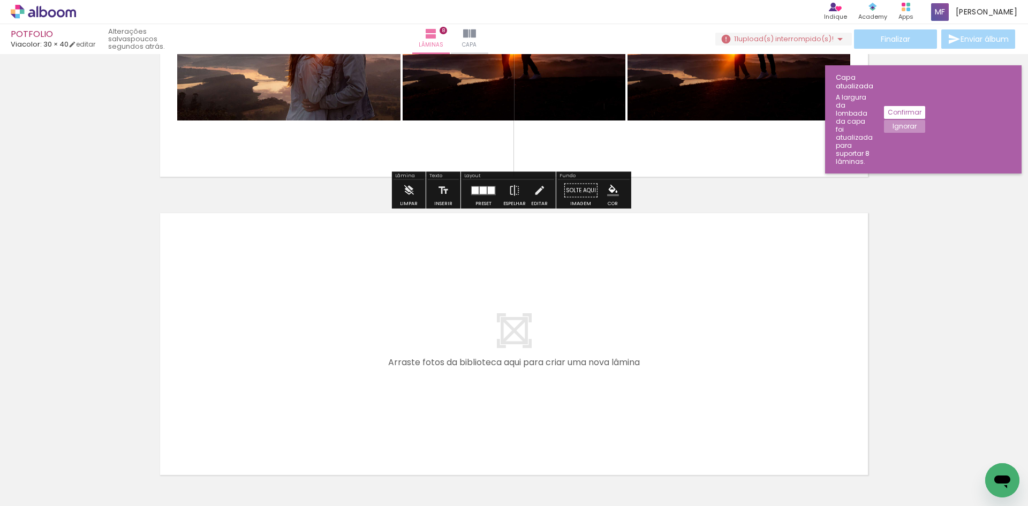
scroll to position [2329, 0]
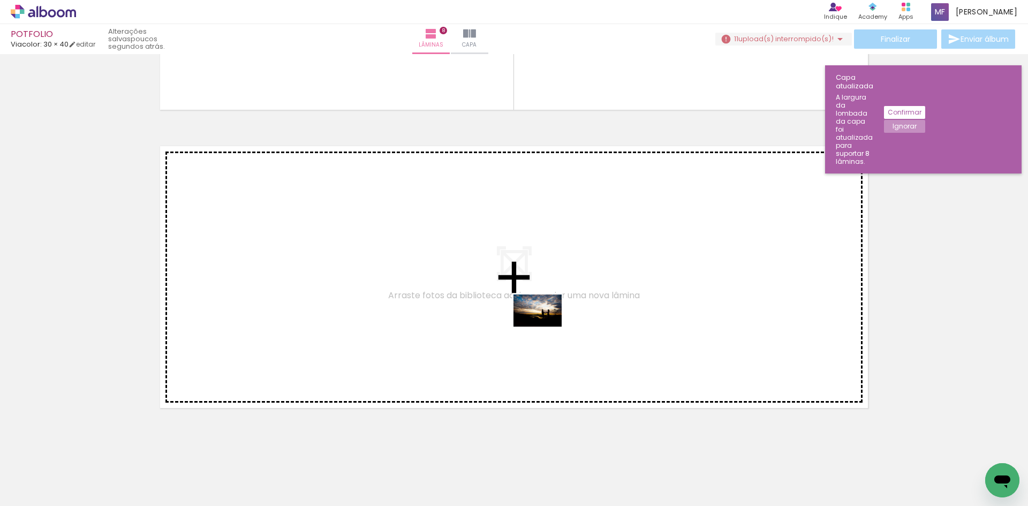
drag, startPoint x: 334, startPoint y: 474, endPoint x: 545, endPoint y: 327, distance: 257.6
click at [545, 327] on quentale-workspace at bounding box center [514, 253] width 1028 height 506
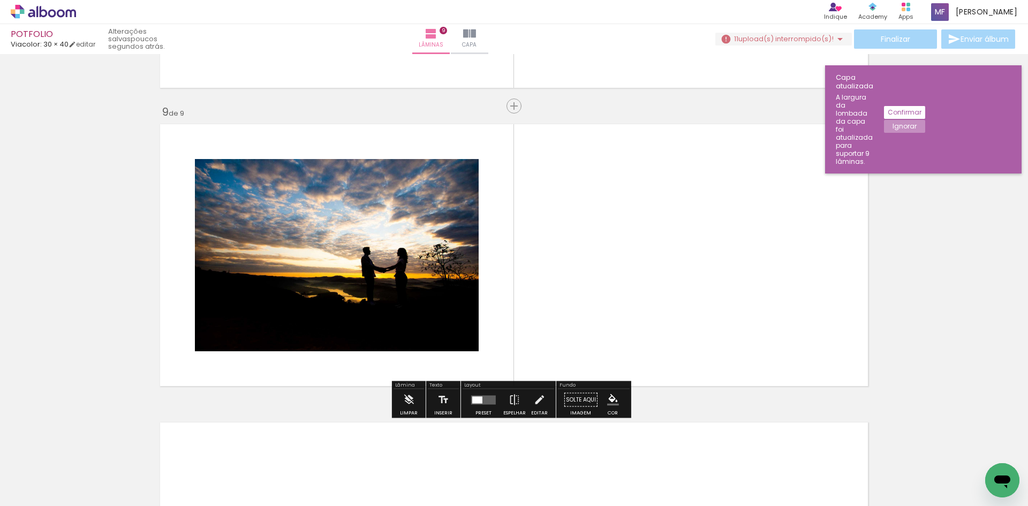
scroll to position [2359, 0]
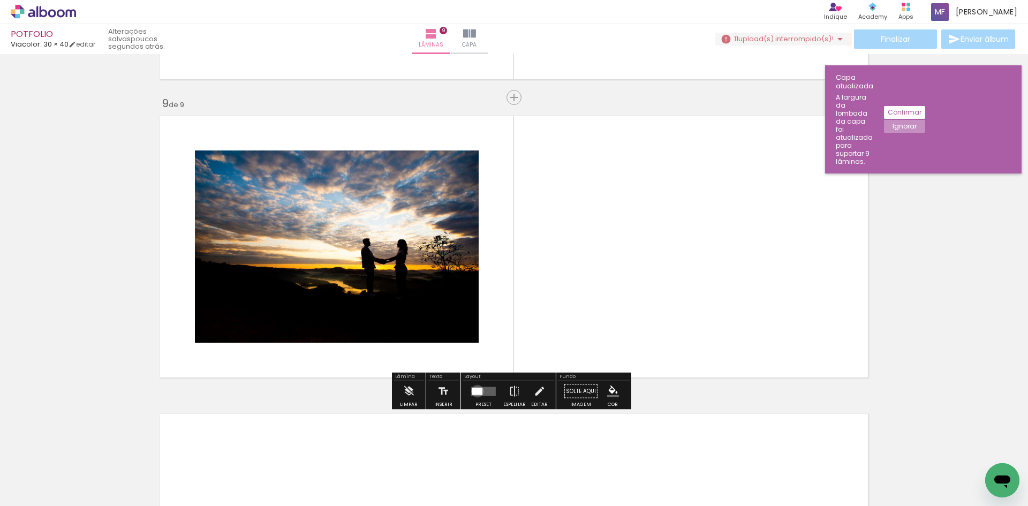
click at [475, 391] on div at bounding box center [477, 391] width 10 height 7
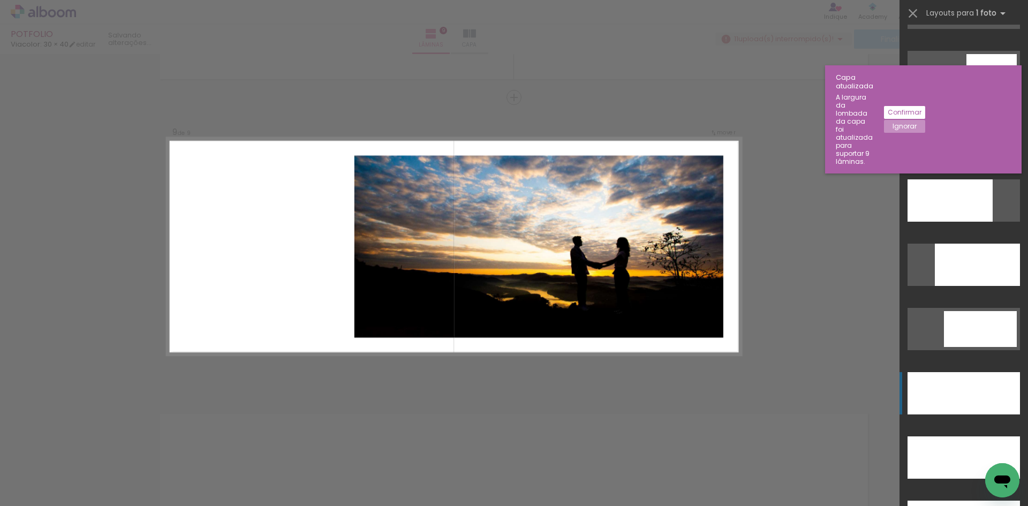
scroll to position [2783, 0]
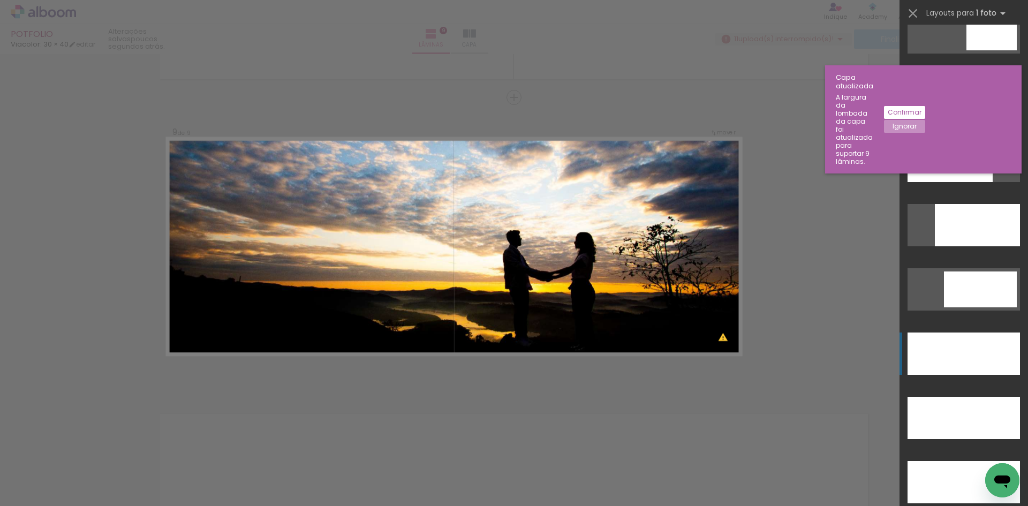
click at [967, 354] on div at bounding box center [963, 353] width 112 height 42
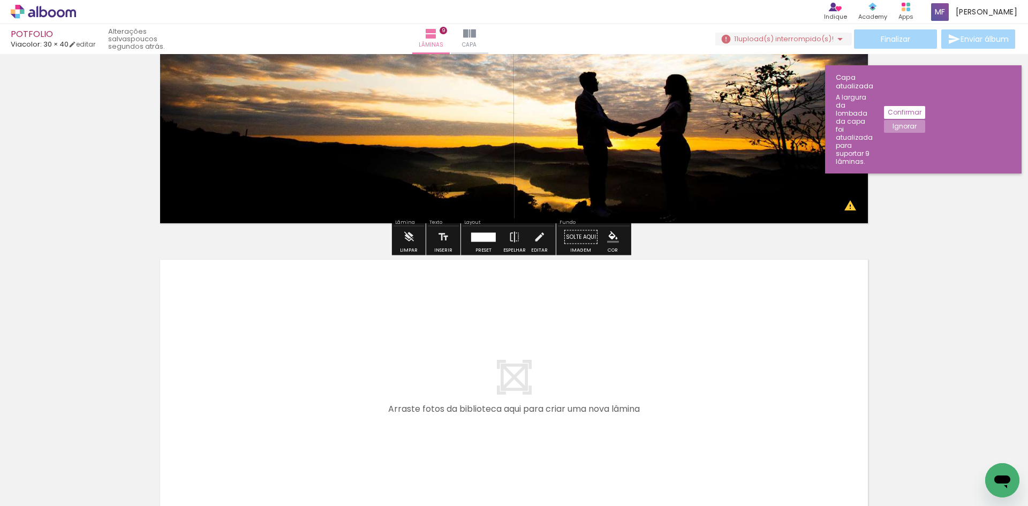
scroll to position [2520, 0]
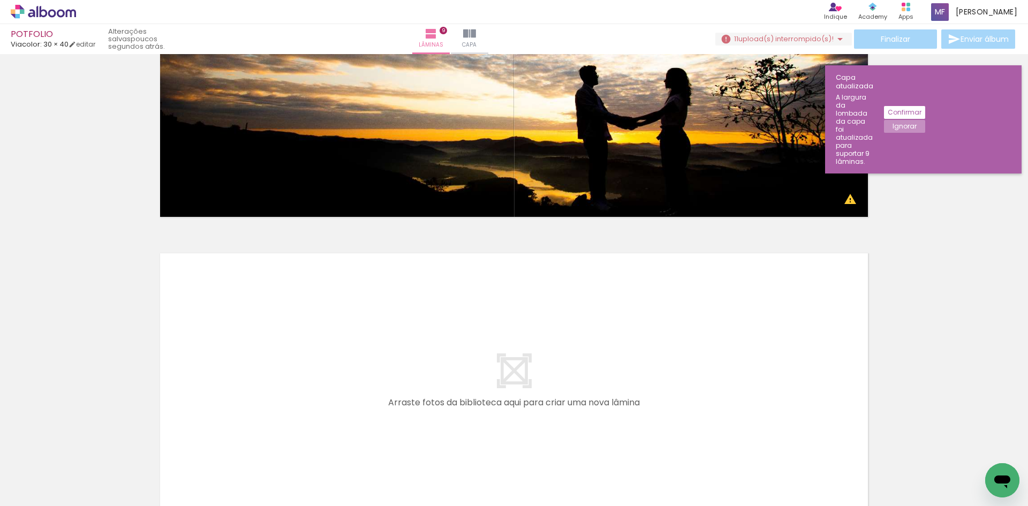
click at [666, 360] on quentale-layouter at bounding box center [513, 383] width 717 height 271
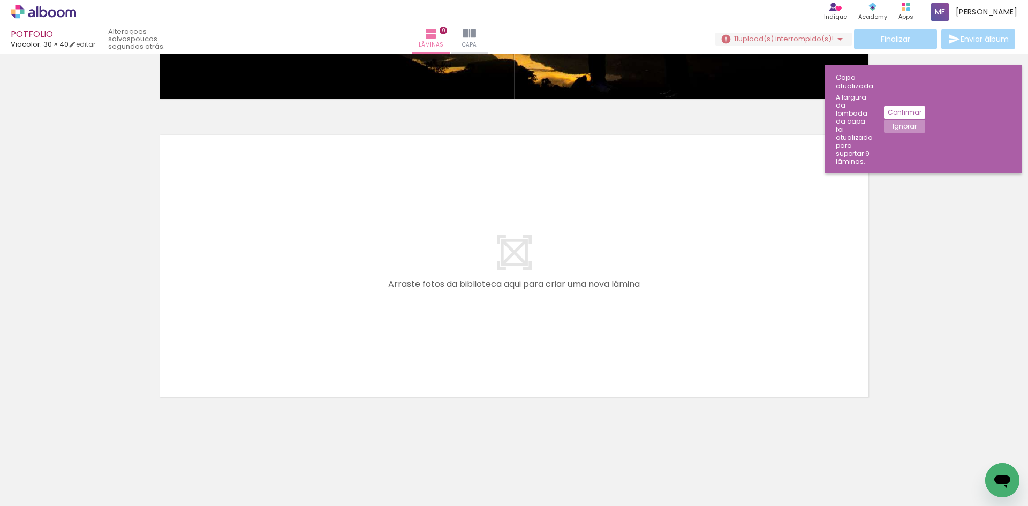
scroll to position [0, 742]
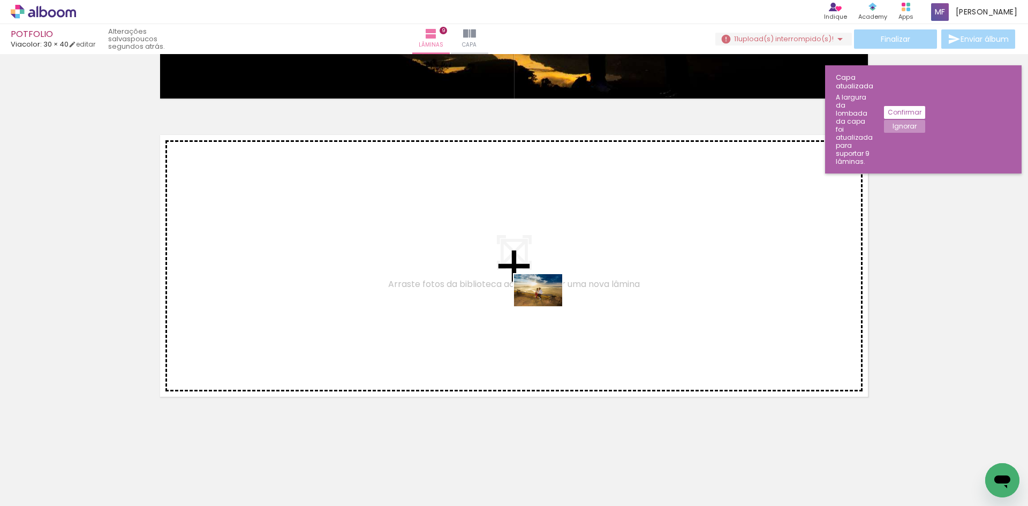
drag, startPoint x: 454, startPoint y: 479, endPoint x: 546, endPoint y: 306, distance: 195.6
click at [546, 306] on quentale-workspace at bounding box center [514, 253] width 1028 height 506
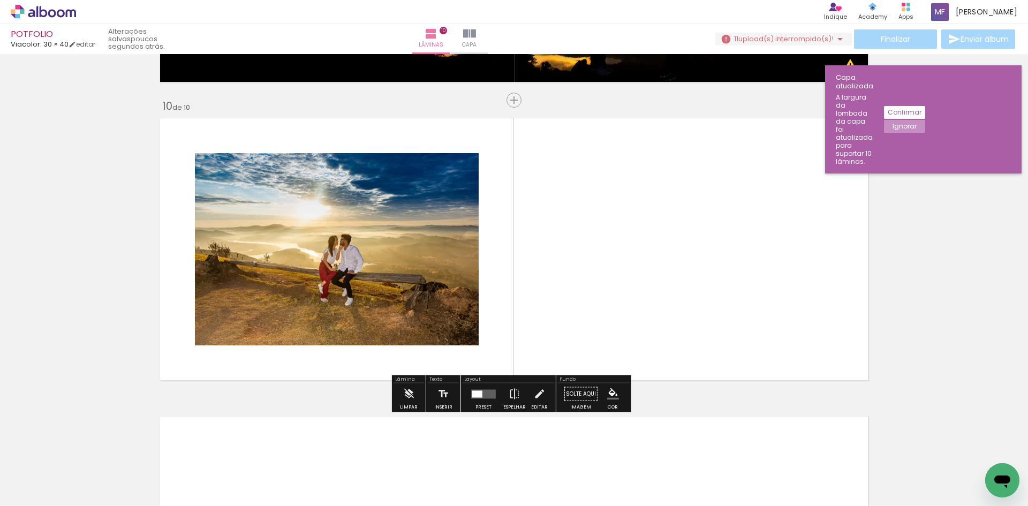
scroll to position [2658, 0]
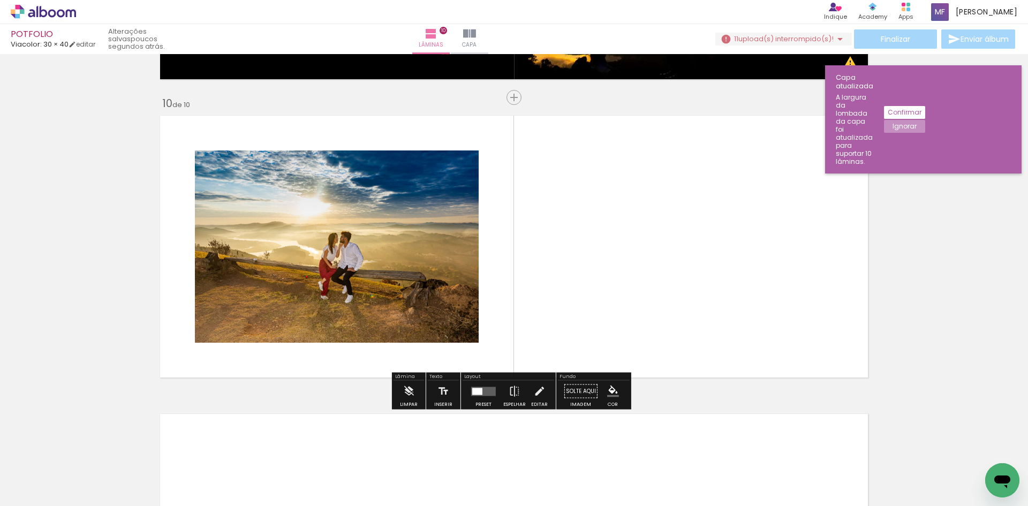
click at [479, 391] on div at bounding box center [477, 391] width 10 height 7
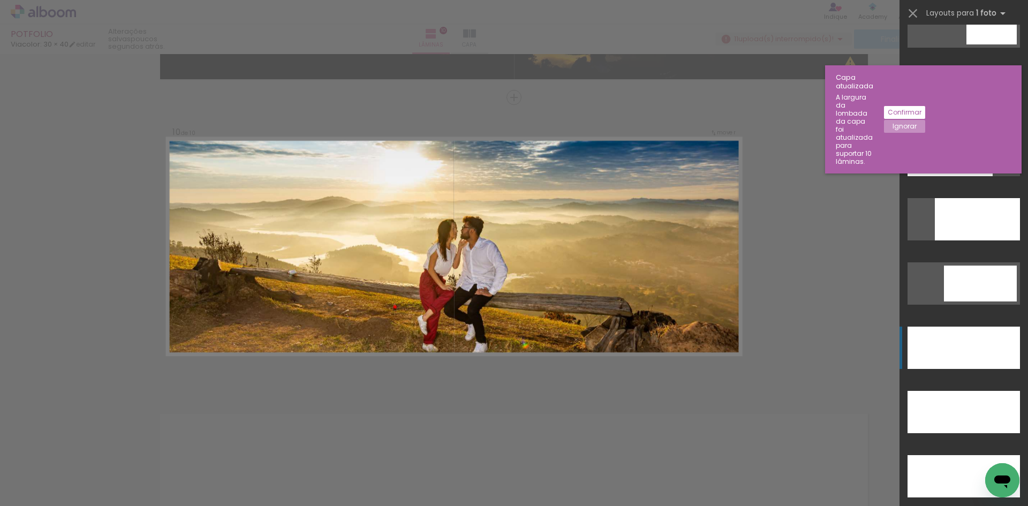
scroll to position [2837, 0]
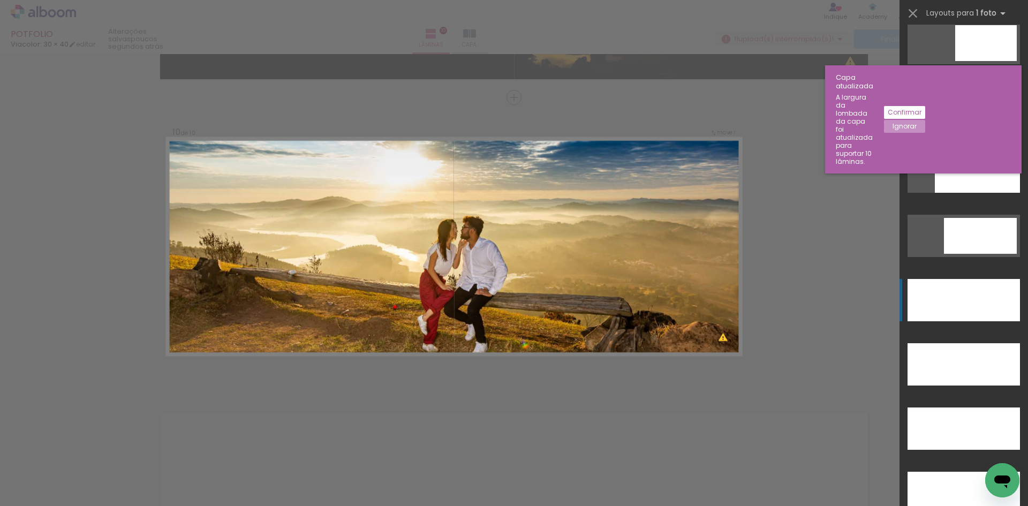
click at [960, 307] on div at bounding box center [963, 300] width 112 height 42
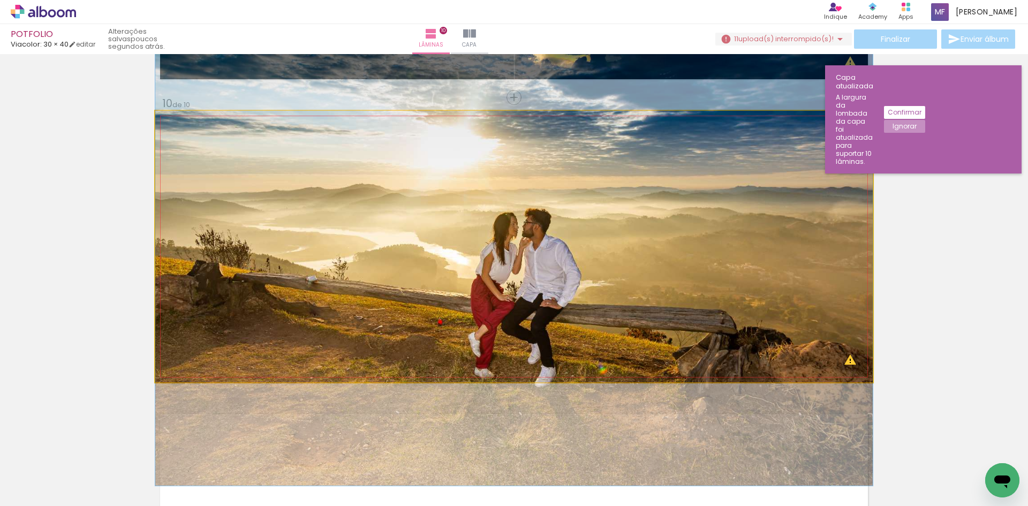
click at [617, 261] on quentale-photo at bounding box center [513, 246] width 717 height 271
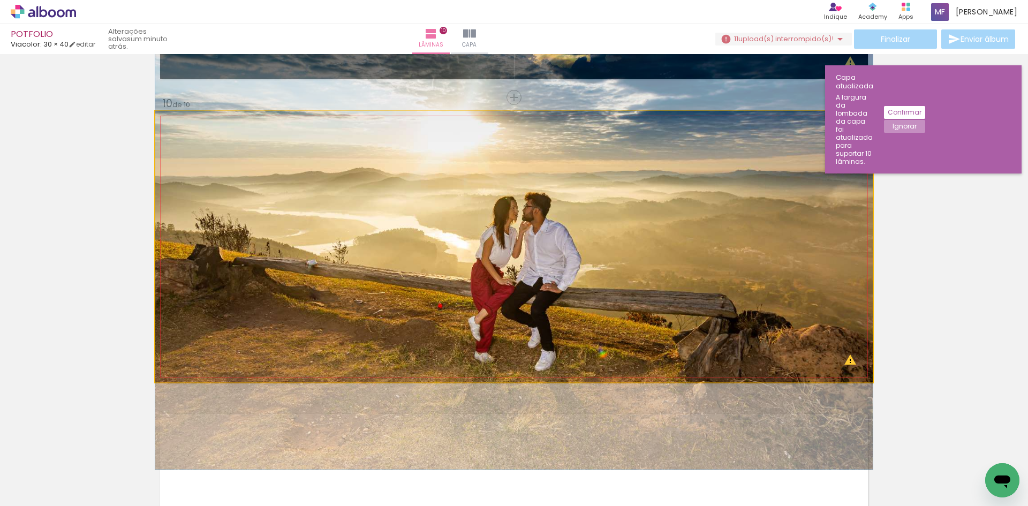
drag, startPoint x: 617, startPoint y: 261, endPoint x: 615, endPoint y: 245, distance: 16.2
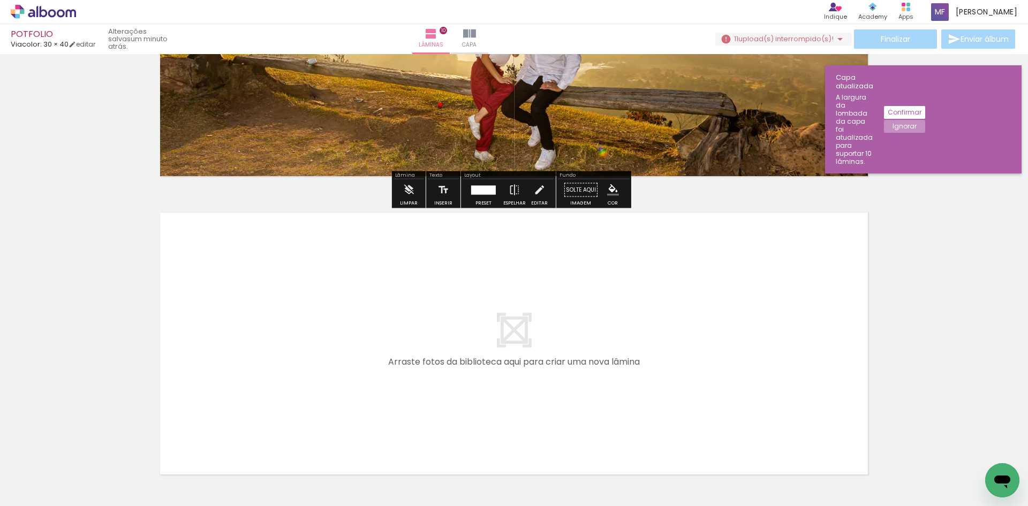
scroll to position [2925, 0]
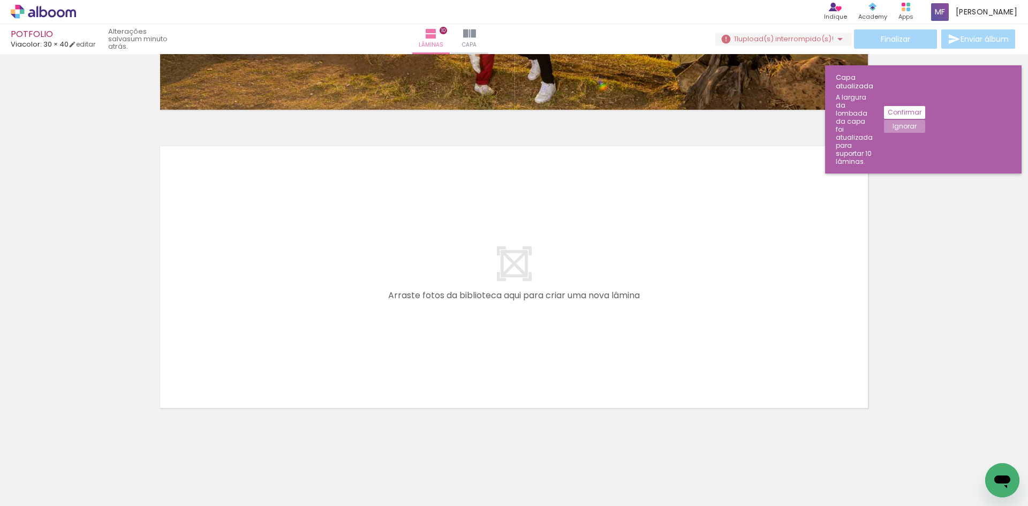
click at [747, 478] on div at bounding box center [744, 469] width 53 height 35
click at [518, 478] on div at bounding box center [504, 469] width 53 height 35
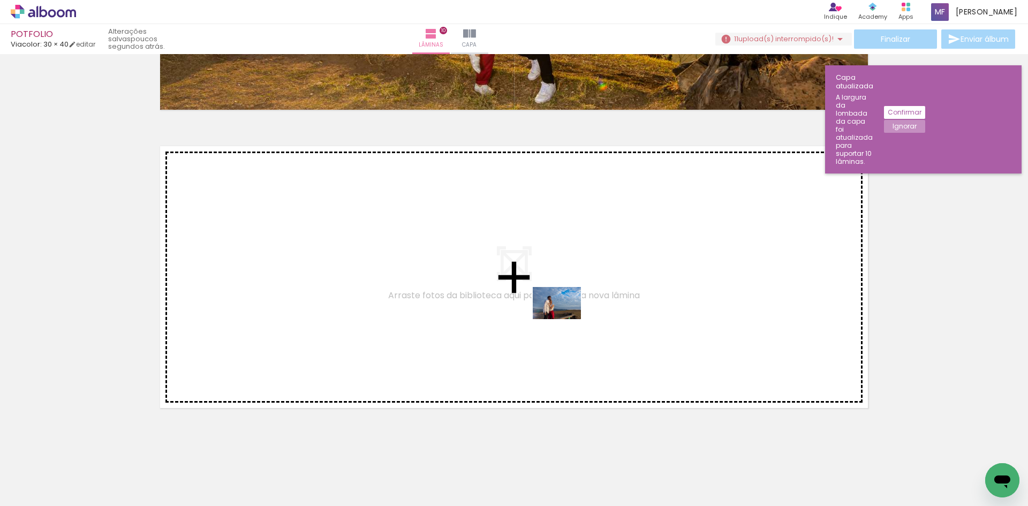
drag, startPoint x: 518, startPoint y: 478, endPoint x: 565, endPoint y: 319, distance: 165.7
click at [565, 319] on quentale-workspace at bounding box center [514, 253] width 1028 height 506
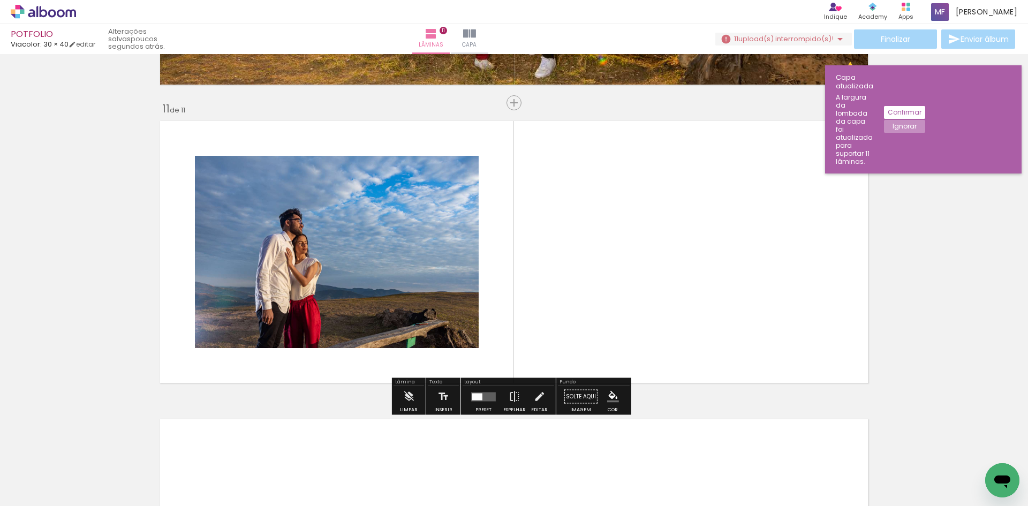
scroll to position [2956, 0]
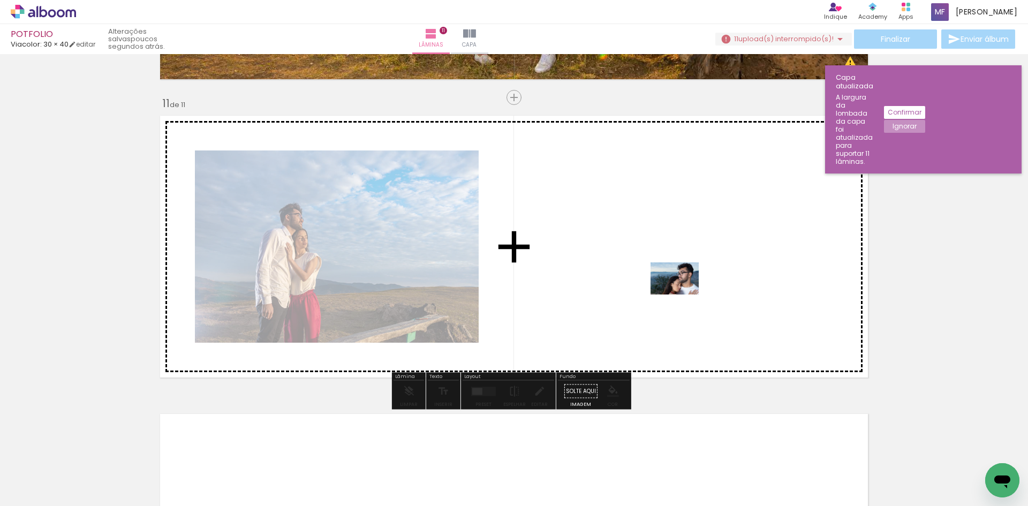
drag, startPoint x: 749, startPoint y: 478, endPoint x: 682, endPoint y: 294, distance: 195.4
click at [682, 294] on quentale-workspace at bounding box center [514, 253] width 1028 height 506
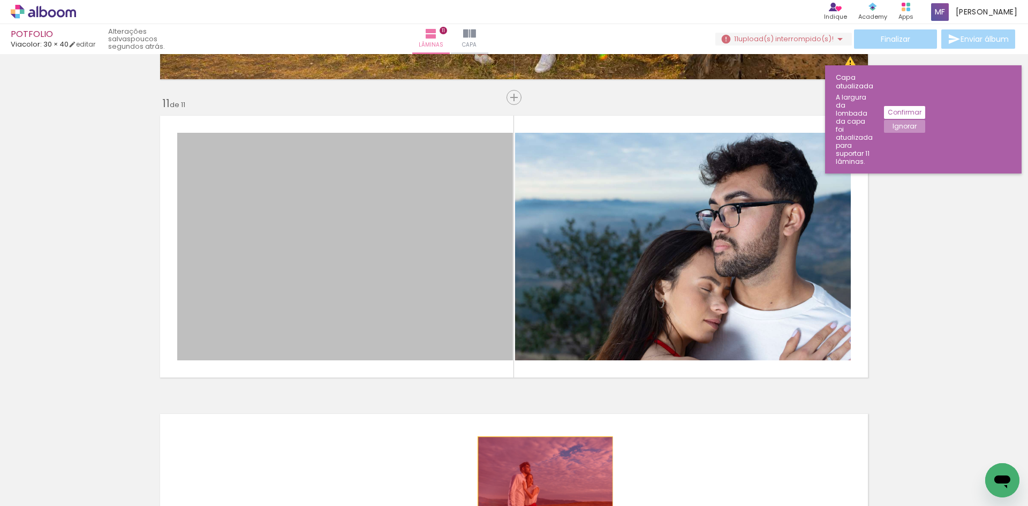
drag, startPoint x: 345, startPoint y: 239, endPoint x: 541, endPoint y: 482, distance: 312.5
click at [541, 482] on quentale-workspace at bounding box center [514, 253] width 1028 height 506
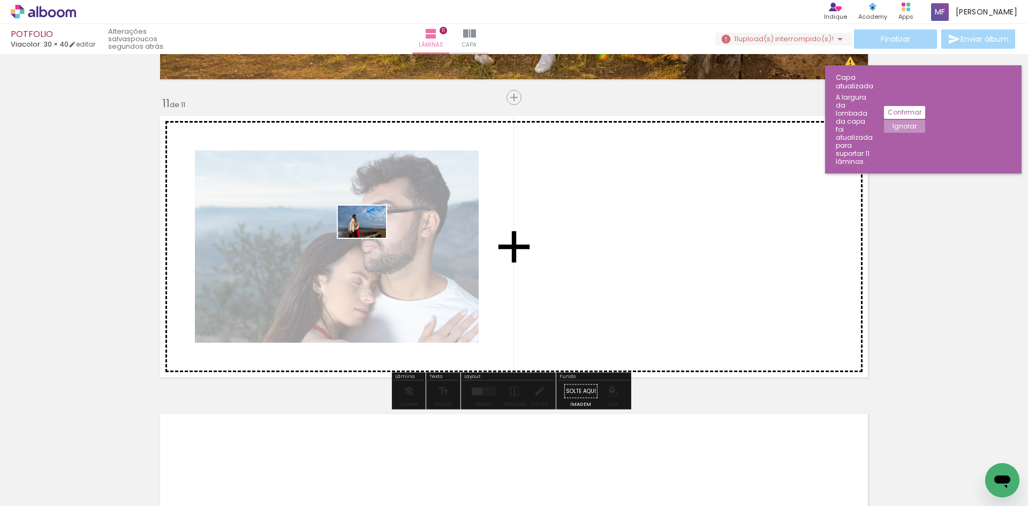
drag, startPoint x: 504, startPoint y: 477, endPoint x: 370, endPoint y: 238, distance: 274.4
click at [370, 238] on quentale-workspace at bounding box center [514, 253] width 1028 height 506
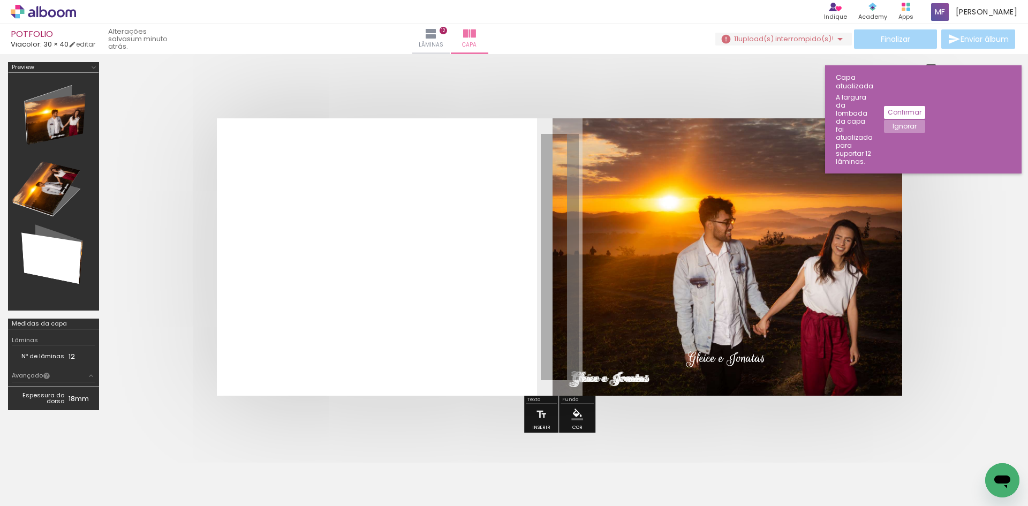
scroll to position [80, 0]
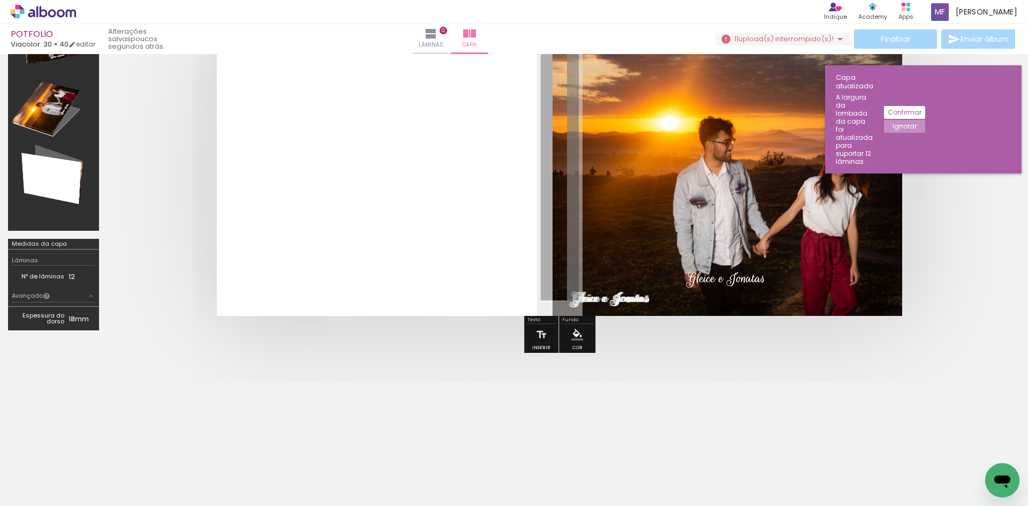
drag, startPoint x: 619, startPoint y: 300, endPoint x: 410, endPoint y: 263, distance: 212.4
click at [410, 263] on album-spread at bounding box center [559, 177] width 685 height 277
click at [591, 294] on span "Gleice e Jonatas" at bounding box center [609, 298] width 78 height 18
drag, startPoint x: 576, startPoint y: 294, endPoint x: 381, endPoint y: 259, distance: 198.6
click at [414, 259] on quentale-selection at bounding box center [461, 261] width 94 height 36
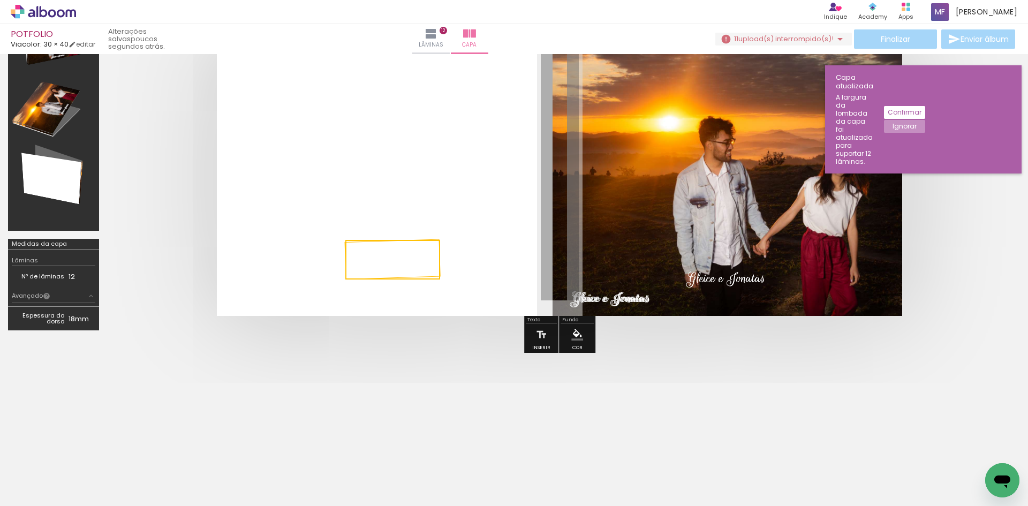
drag, startPoint x: 619, startPoint y: 299, endPoint x: 497, endPoint y: 264, distance: 126.9
click at [497, 264] on album-spread at bounding box center [559, 177] width 685 height 277
drag, startPoint x: 608, startPoint y: 301, endPoint x: 555, endPoint y: 285, distance: 55.4
click at [555, 285] on album-spread at bounding box center [559, 177] width 685 height 277
click at [595, 298] on span "Gleice e Jonatas" at bounding box center [610, 298] width 78 height 18
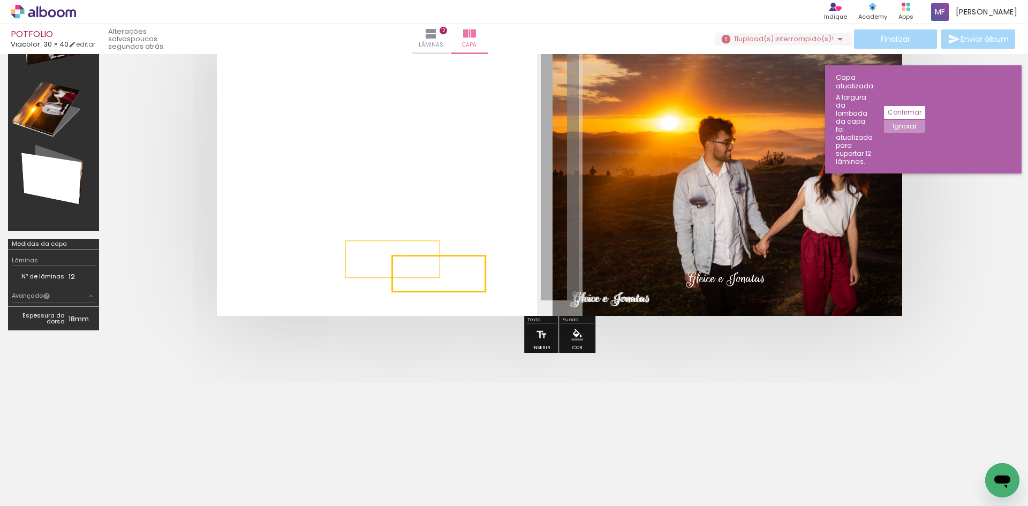
drag, startPoint x: 589, startPoint y: 297, endPoint x: 449, endPoint y: 275, distance: 142.6
click at [449, 275] on quentale-selection at bounding box center [439, 273] width 94 height 36
click at [621, 302] on span "Gleice e Jonatas" at bounding box center [611, 298] width 78 height 18
drag, startPoint x: 629, startPoint y: 300, endPoint x: 459, endPoint y: 271, distance: 172.1
click at [459, 271] on quentale-selection at bounding box center [441, 269] width 94 height 36
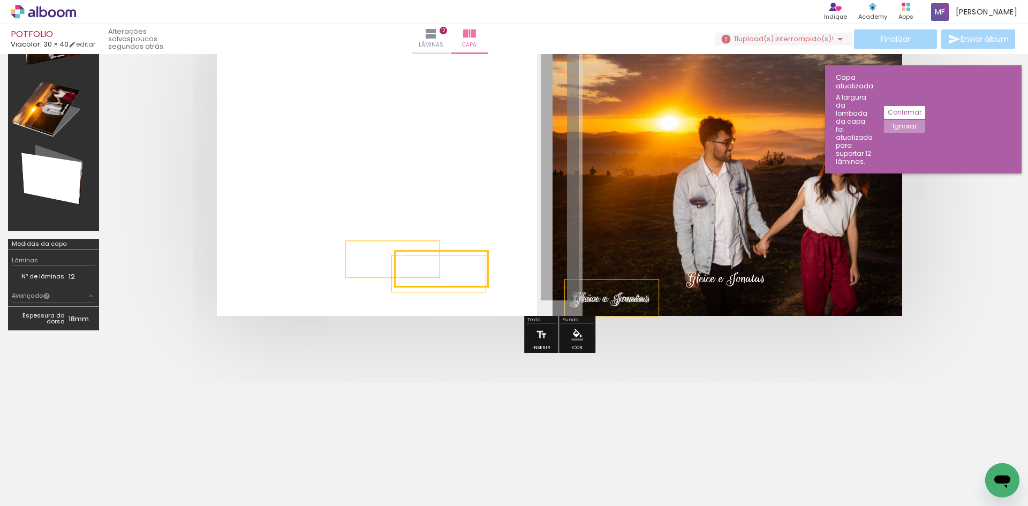
click at [616, 302] on span "Gleice e Jonatas" at bounding box center [612, 298] width 78 height 18
drag, startPoint x: 598, startPoint y: 297, endPoint x: 415, endPoint y: 260, distance: 186.3
click at [415, 260] on quentale-selection at bounding box center [459, 264] width 94 height 36
click at [610, 304] on span "Gleice e Jonatas" at bounding box center [610, 298] width 78 height 18
drag, startPoint x: 622, startPoint y: 303, endPoint x: 411, endPoint y: 263, distance: 215.1
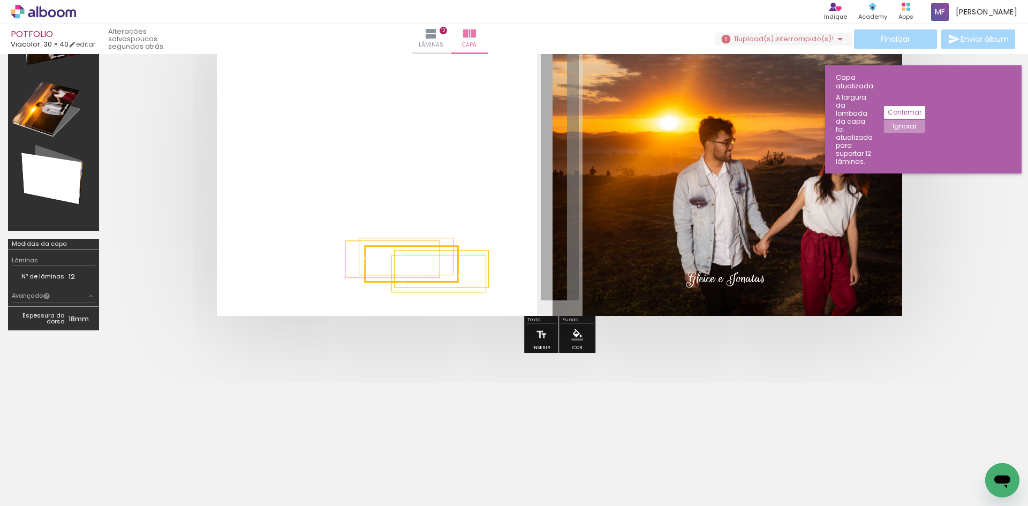
click at [411, 263] on quentale-selection at bounding box center [412, 264] width 94 height 36
click at [786, 387] on div at bounding box center [514, 426] width 1028 height 118
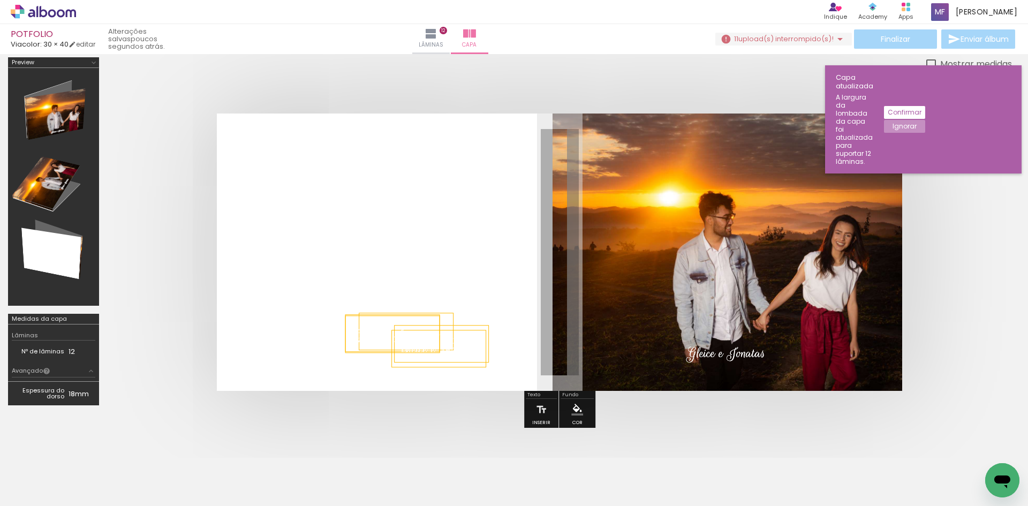
scroll to position [0, 0]
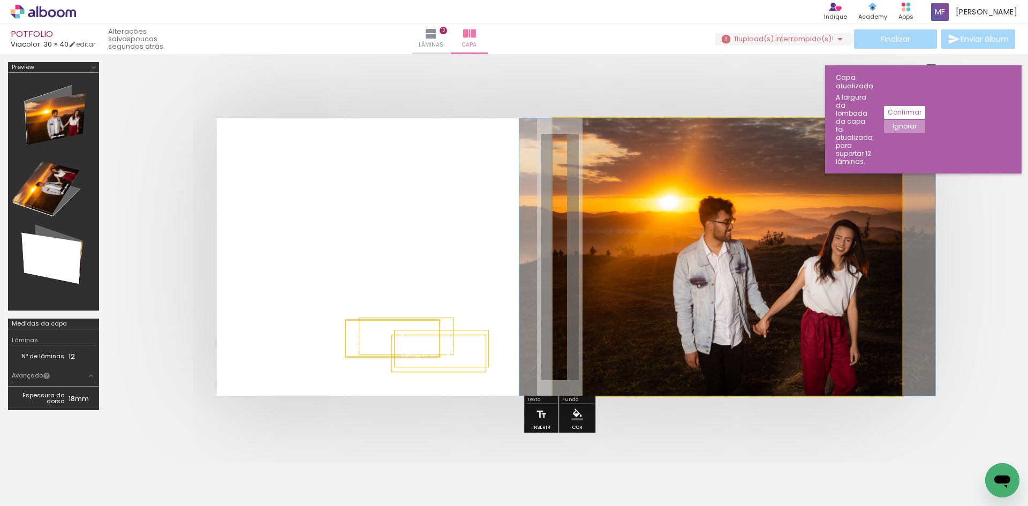
click at [775, 290] on quentale-photo at bounding box center [727, 256] width 350 height 277
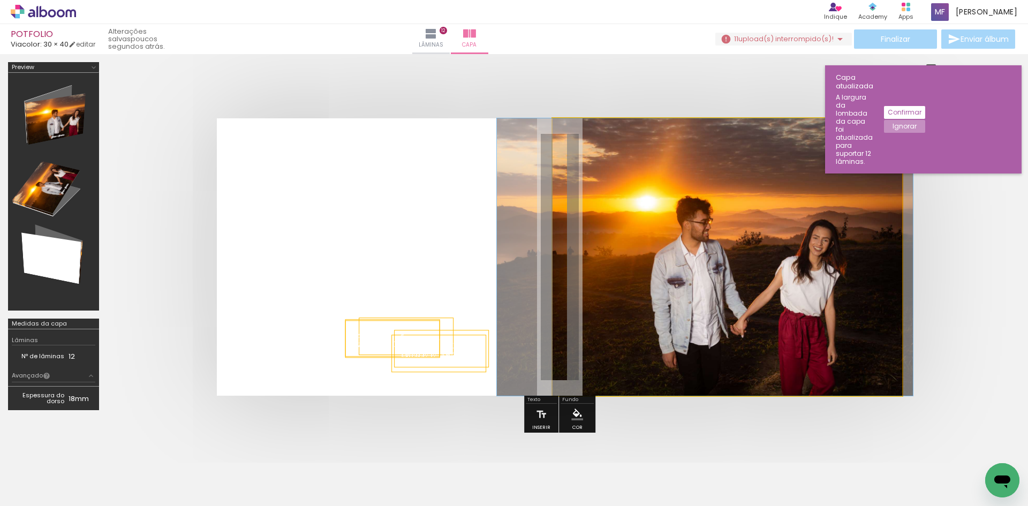
drag, startPoint x: 791, startPoint y: 276, endPoint x: 771, endPoint y: 274, distance: 19.9
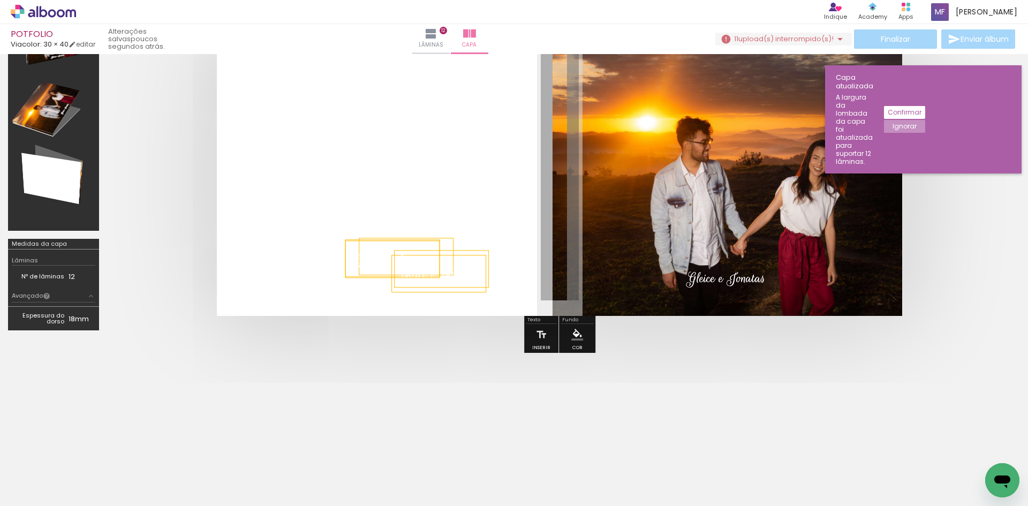
scroll to position [0, 727]
click at [437, 35] on iron-icon at bounding box center [430, 33] width 13 height 13
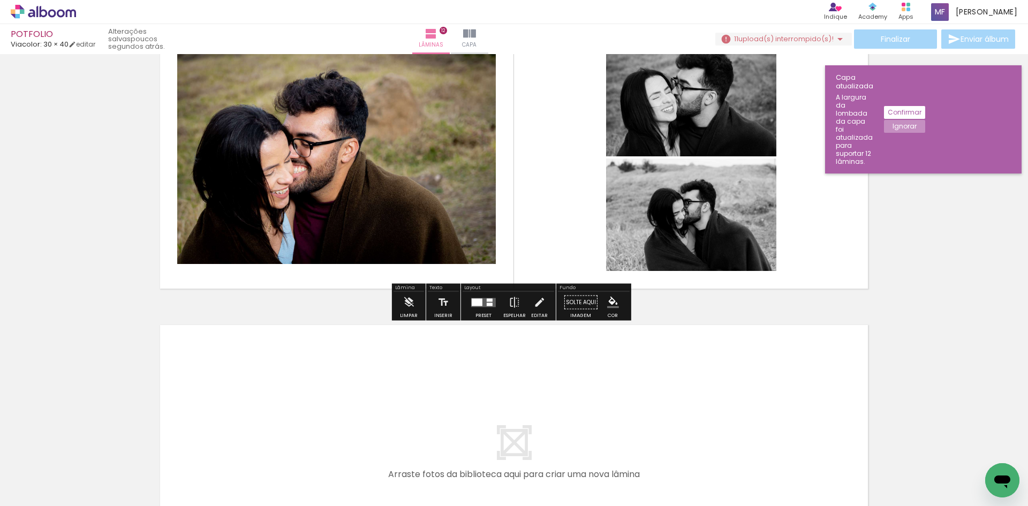
scroll to position [3505, 0]
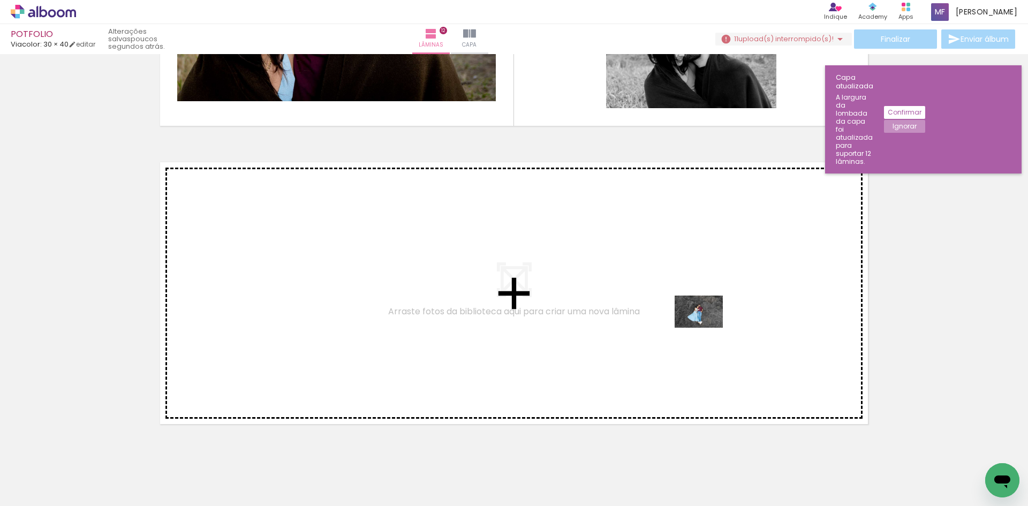
drag, startPoint x: 829, startPoint y: 475, endPoint x: 686, endPoint y: 317, distance: 213.7
click at [686, 317] on quentale-workspace at bounding box center [514, 253] width 1028 height 506
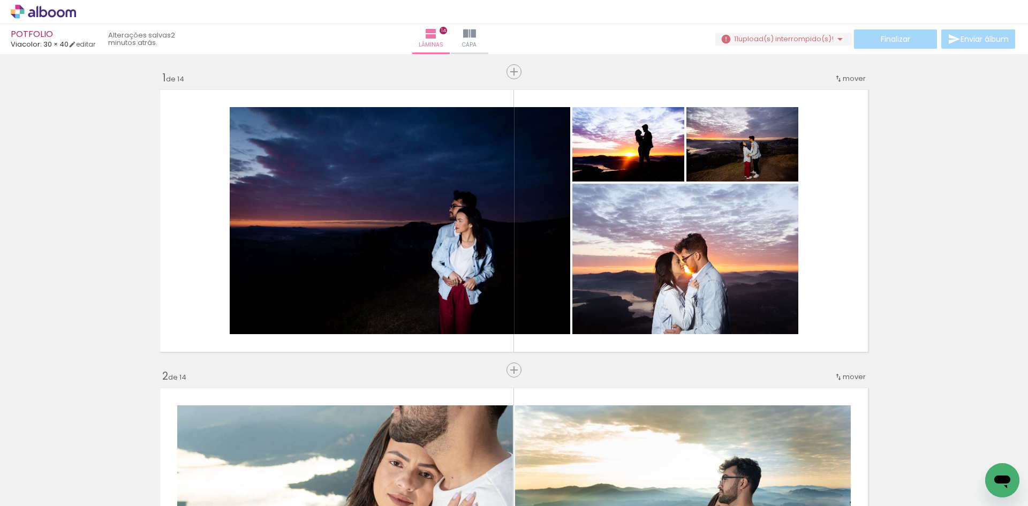
click at [970, 38] on div "Finalizar Enviar álbum" at bounding box center [866, 38] width 302 height 19
click at [884, 37] on div "Finalizar Enviar álbum" at bounding box center [866, 38] width 302 height 19
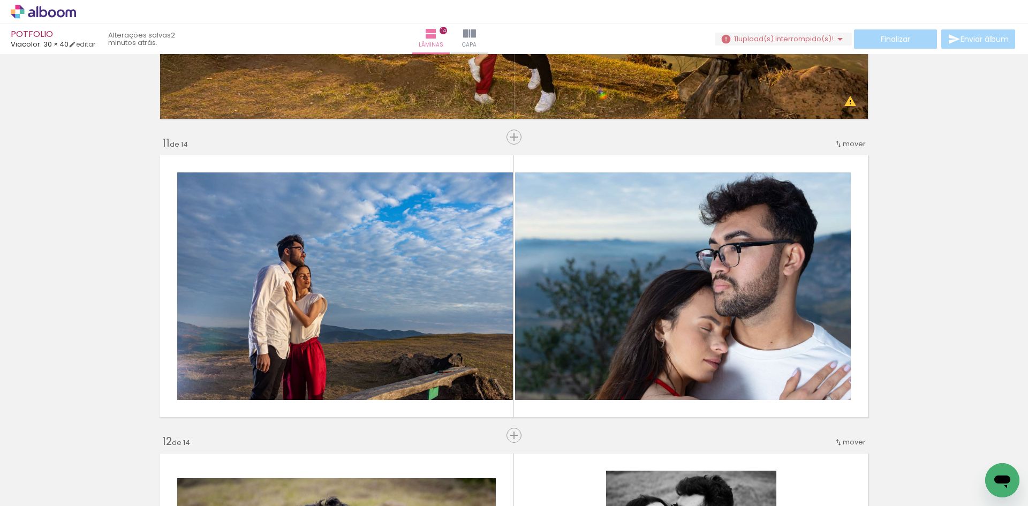
scroll to position [3051, 0]
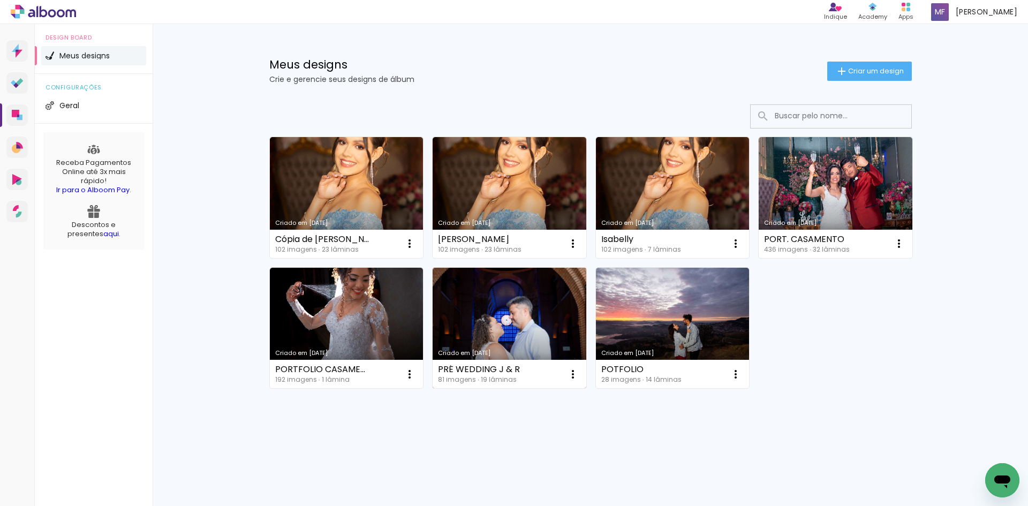
click at [535, 308] on link "Criado em [DATE]" at bounding box center [509, 328] width 154 height 121
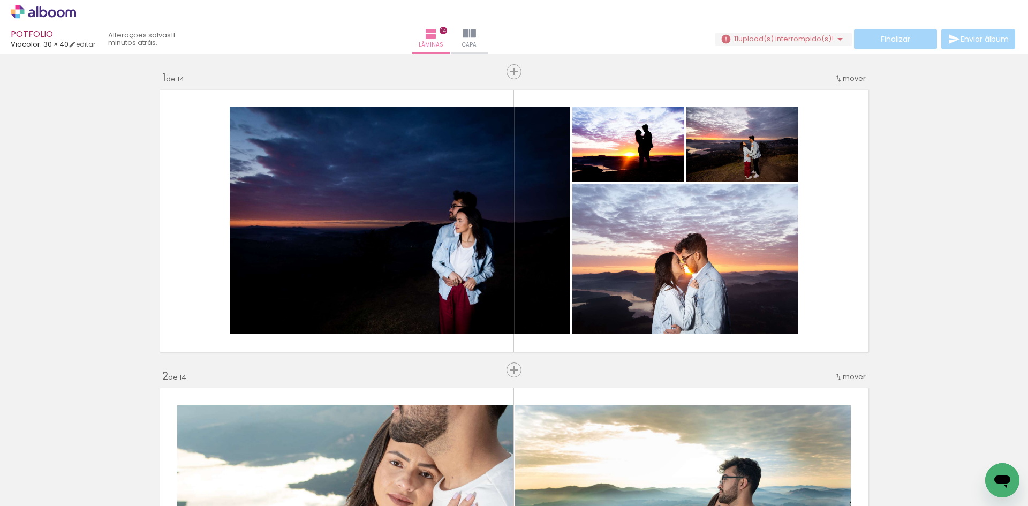
scroll to position [3051, 0]
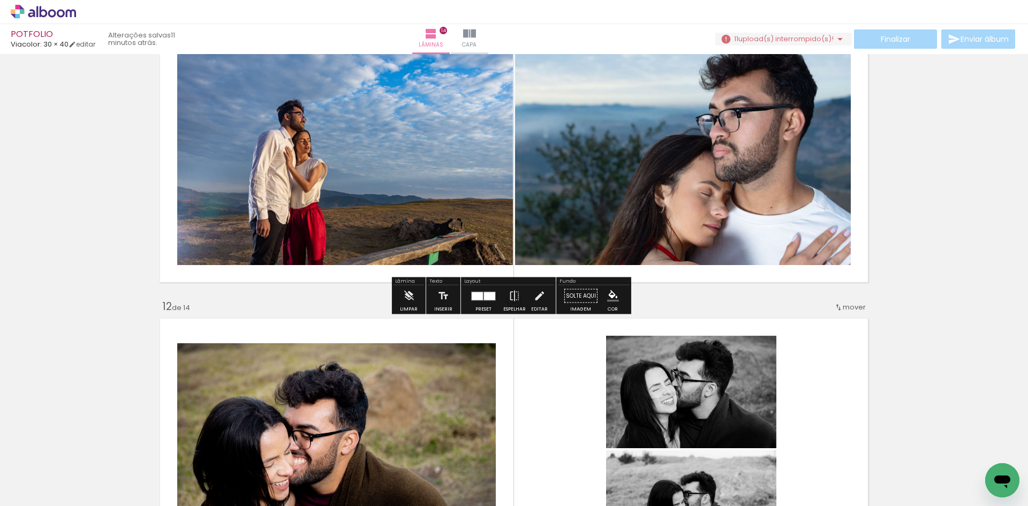
click at [720, 37] on iron-icon at bounding box center [725, 39] width 11 height 11
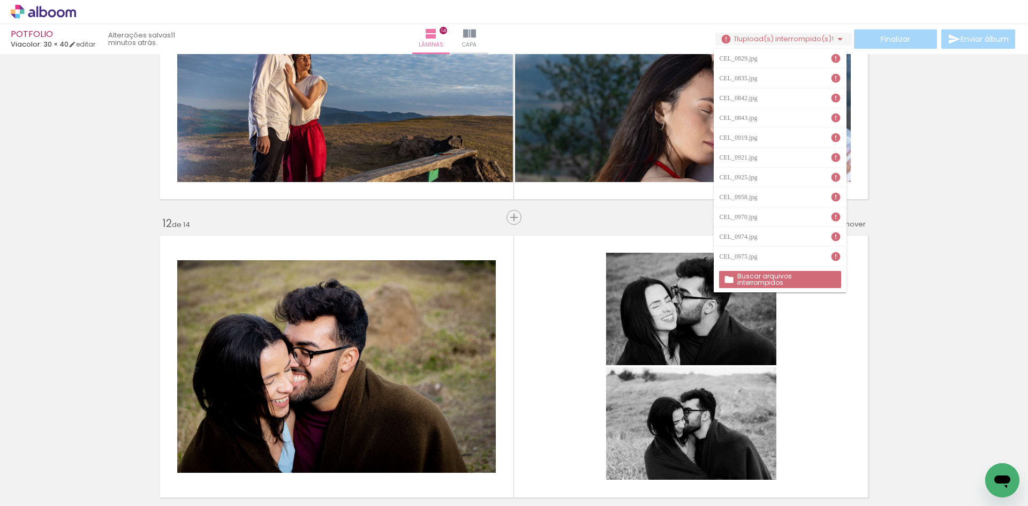
scroll to position [3263, 0]
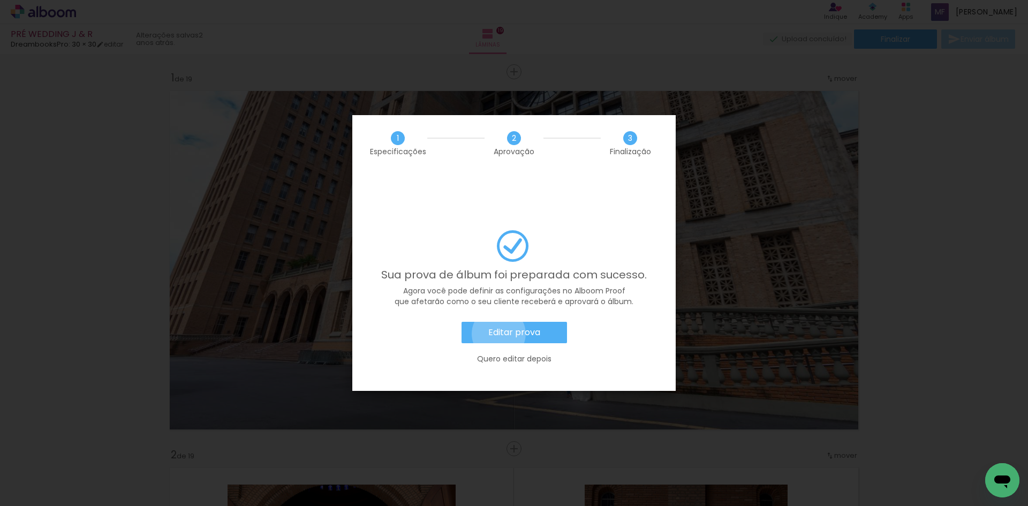
click at [0, 0] on slot "Editar prova" at bounding box center [0, 0] width 0 height 0
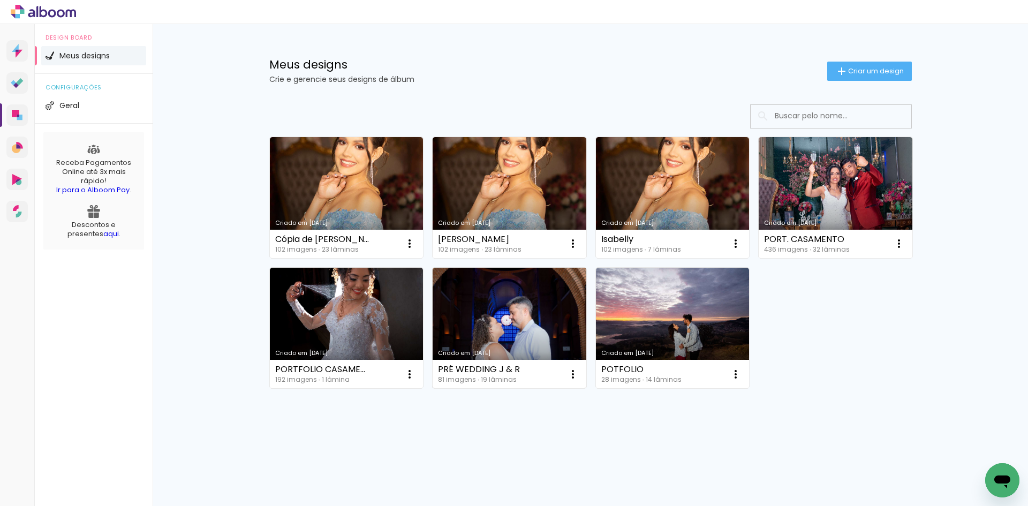
click at [513, 325] on link "Criado em [DATE]" at bounding box center [509, 328] width 154 height 121
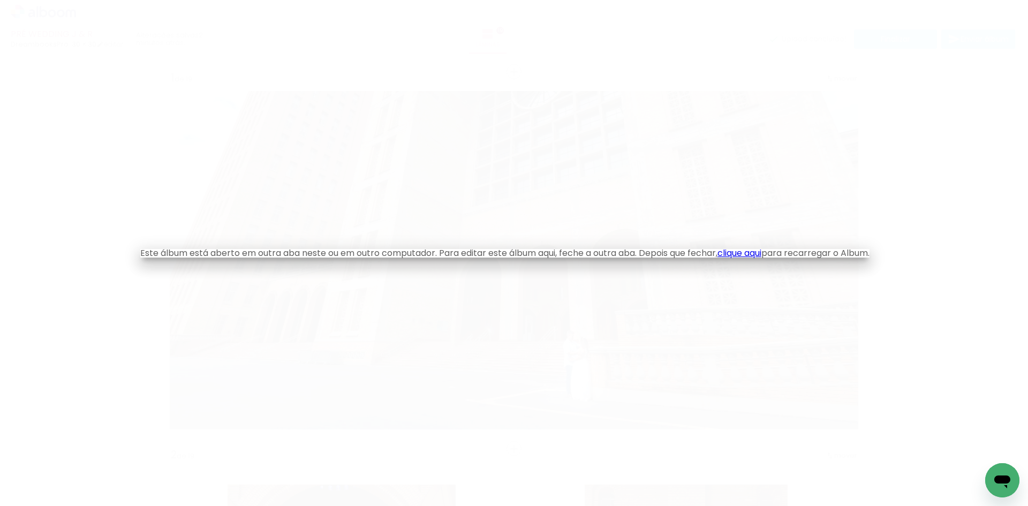
click at [757, 250] on link "clique aqui" at bounding box center [739, 253] width 44 height 12
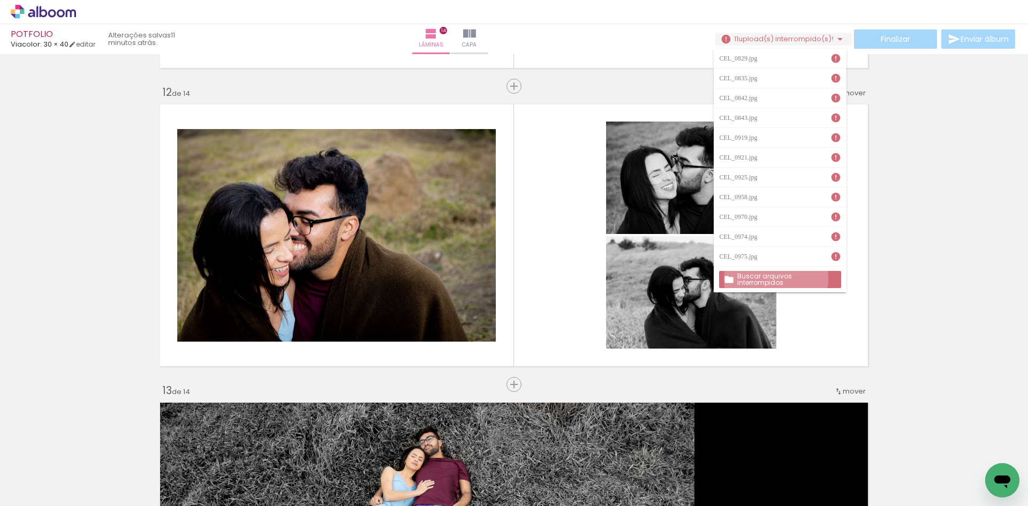
click at [0, 0] on slot "Buscar arquivos interrompidos" at bounding box center [0, 0] width 0 height 0
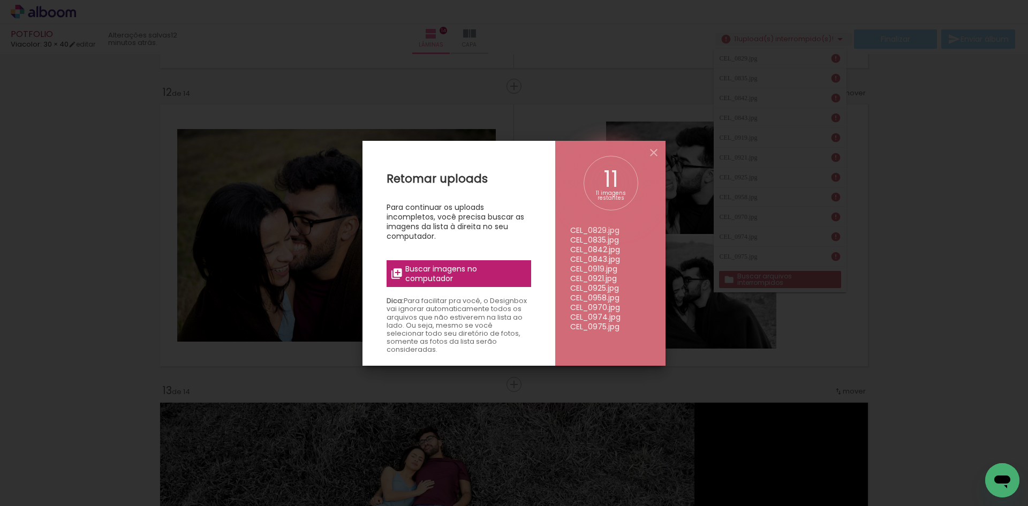
click at [439, 270] on span "Buscar imagens no computador" at bounding box center [464, 273] width 119 height 19
click at [0, 0] on input "file" at bounding box center [0, 0] width 0 height 0
click at [658, 148] on iron-icon at bounding box center [653, 152] width 13 height 13
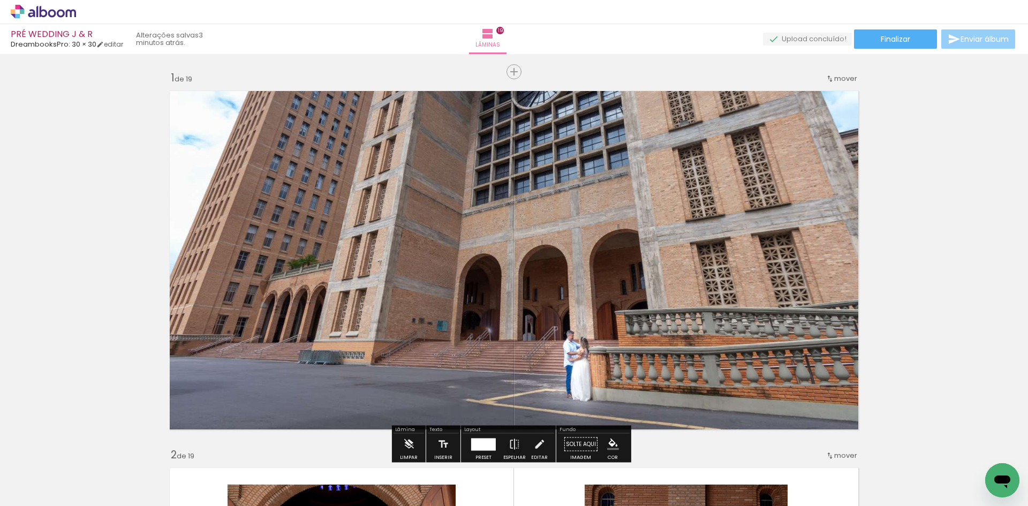
click at [985, 40] on span "Enviar álbum" at bounding box center [984, 38] width 48 height 7
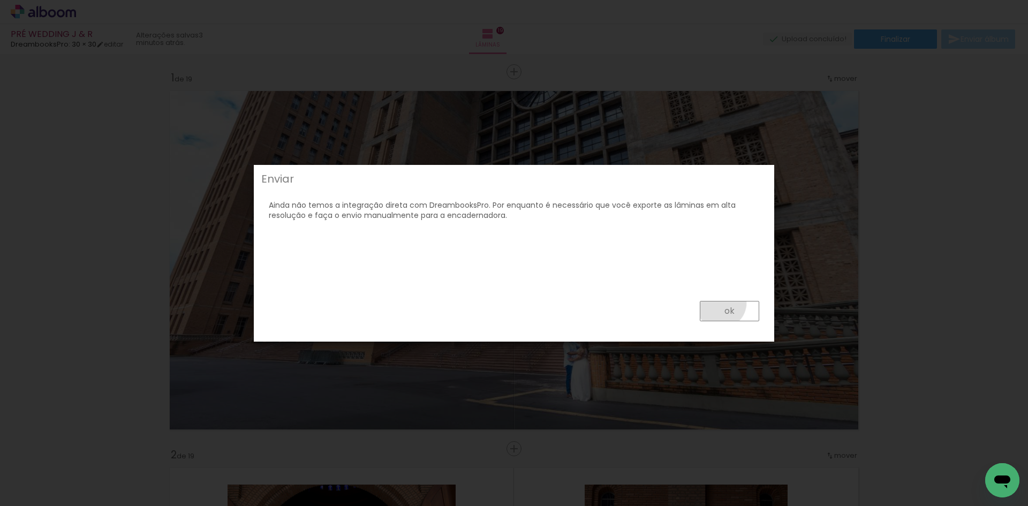
click at [721, 303] on paper-button "ok" at bounding box center [729, 311] width 59 height 20
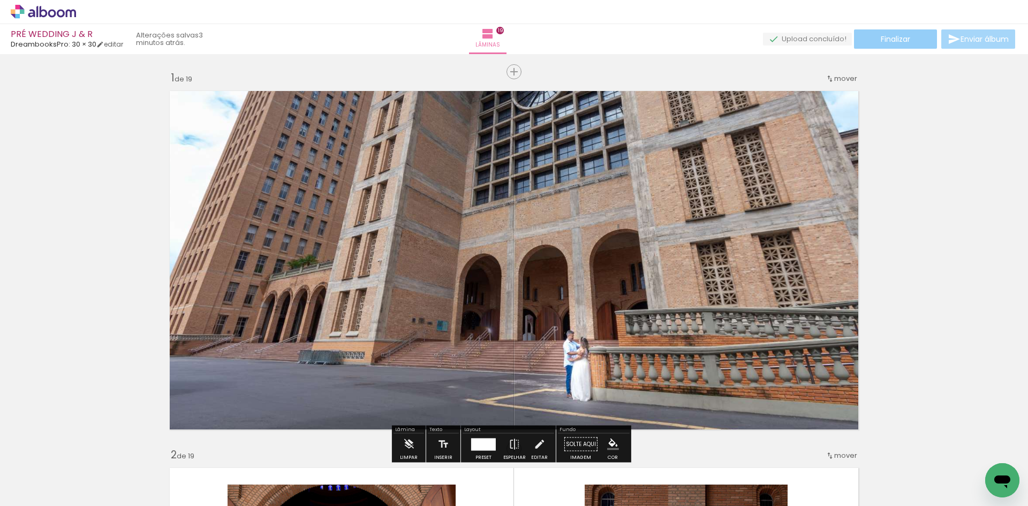
click at [899, 40] on span "Finalizar" at bounding box center [895, 38] width 29 height 7
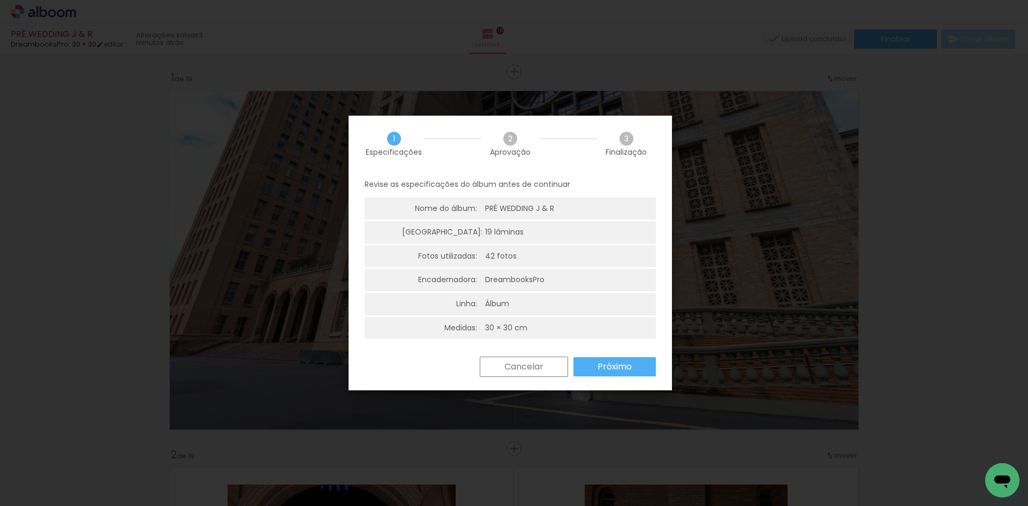
click at [0, 0] on slot "Próximo" at bounding box center [0, 0] width 0 height 0
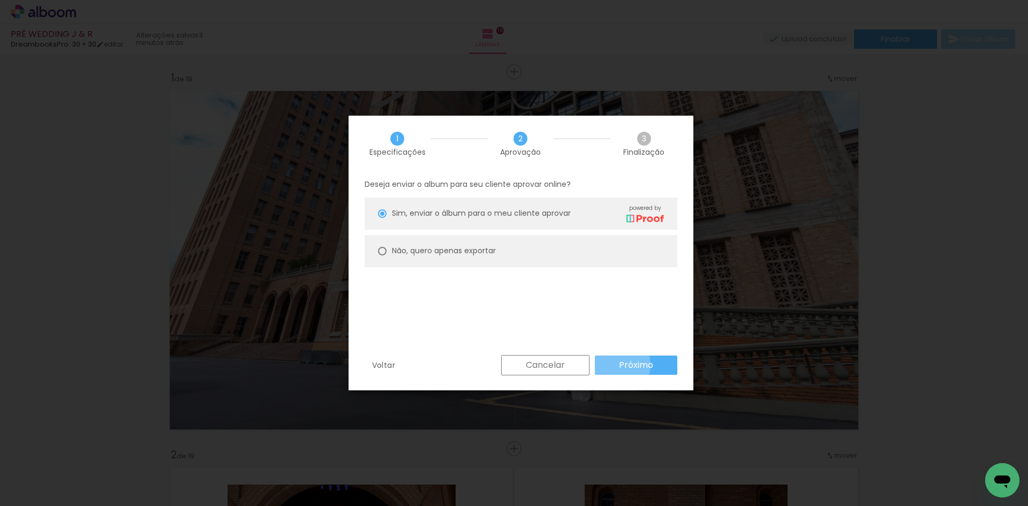
click at [613, 365] on paper-button "Próximo" at bounding box center [636, 364] width 82 height 19
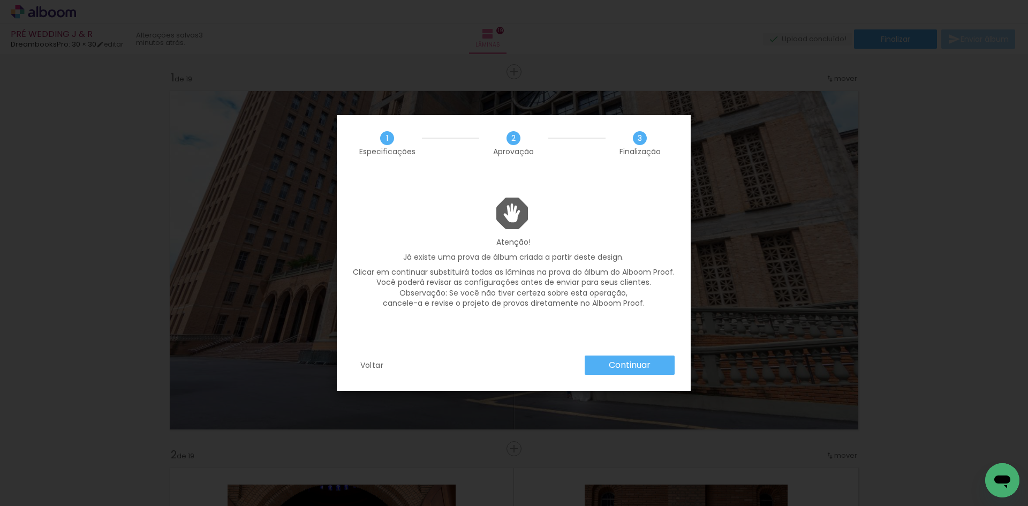
click at [0, 0] on slot "Continuar" at bounding box center [0, 0] width 0 height 0
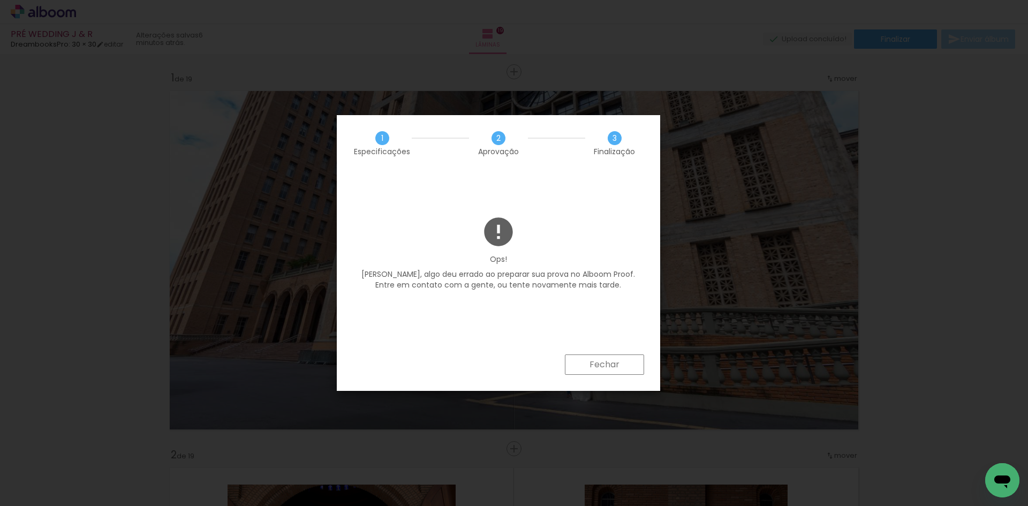
click at [0, 0] on slot "Fechar" at bounding box center [0, 0] width 0 height 0
